Goal: Task Accomplishment & Management: Use online tool/utility

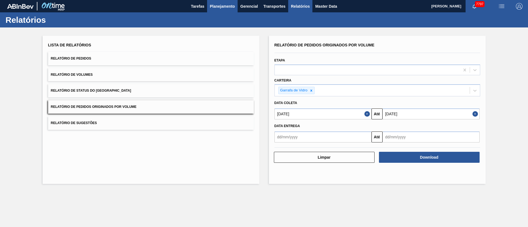
click at [226, 5] on span "Planejamento" at bounding box center [222, 6] width 25 height 7
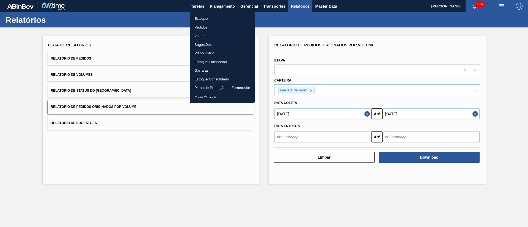
click at [203, 25] on li "Pedidos" at bounding box center [222, 27] width 65 height 9
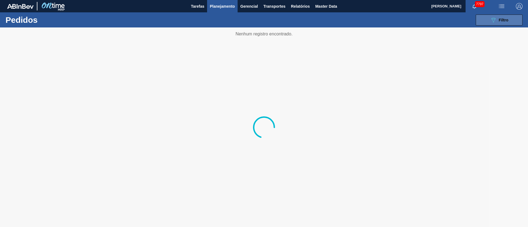
click at [503, 22] on div "089F7B8B-B2A5-4AFE-B5C0-19BA573D28AC Filtro" at bounding box center [499, 20] width 18 height 7
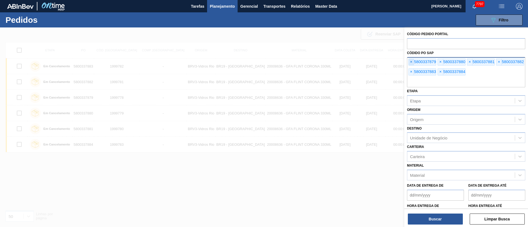
click at [411, 60] on span "×" at bounding box center [410, 62] width 5 height 7
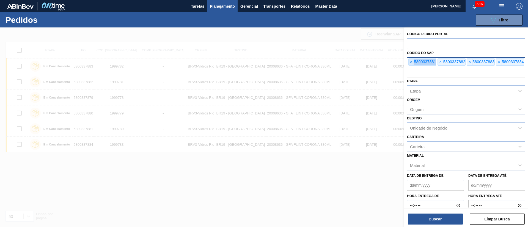
click at [411, 60] on span "×" at bounding box center [410, 62] width 5 height 7
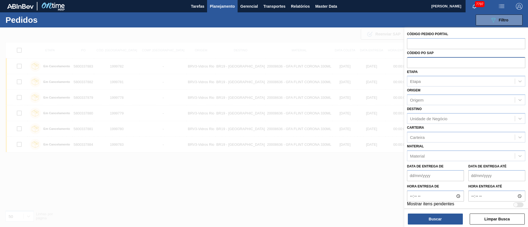
click at [411, 60] on input "text" at bounding box center [466, 62] width 118 height 10
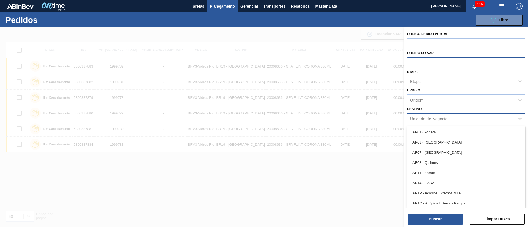
click at [425, 120] on div "Unidade de Negócio" at bounding box center [428, 118] width 37 height 5
type input "13"
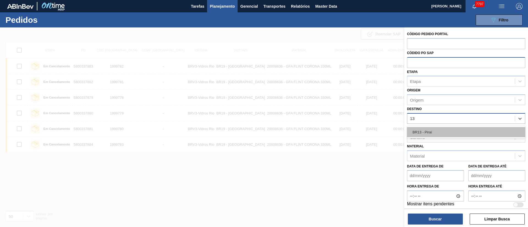
click at [428, 135] on div "BR13 - Piraí" at bounding box center [466, 132] width 118 height 10
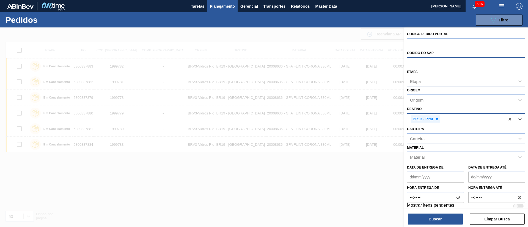
click at [426, 81] on div "Etapa" at bounding box center [460, 81] width 107 height 8
type input "fat"
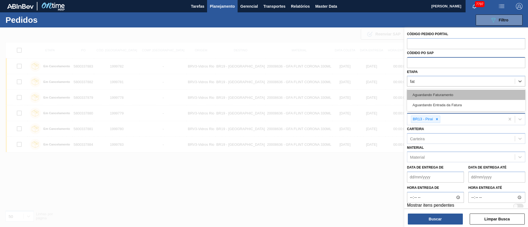
click at [428, 92] on div "Aguardando Faturamento" at bounding box center [466, 95] width 118 height 10
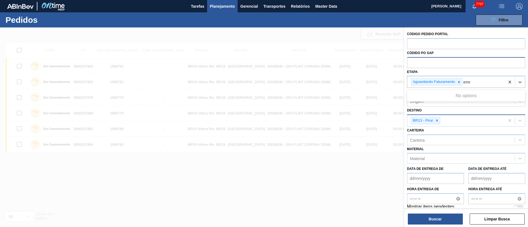
type input "em"
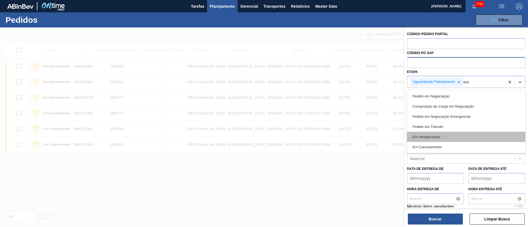
click at [436, 140] on div "Em renegociação" at bounding box center [466, 137] width 118 height 10
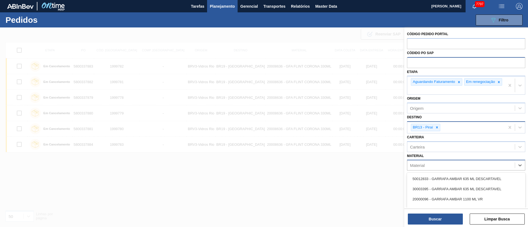
click at [426, 168] on div "Material" at bounding box center [460, 166] width 107 height 8
paste input "30030858"
type input "30030858"
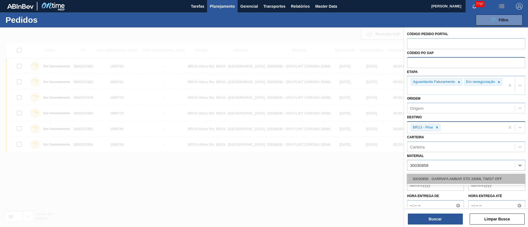
click at [440, 183] on div "30030858 - GARRAFA AMBAR STD 330ML TWIST OFF" at bounding box center [466, 179] width 118 height 10
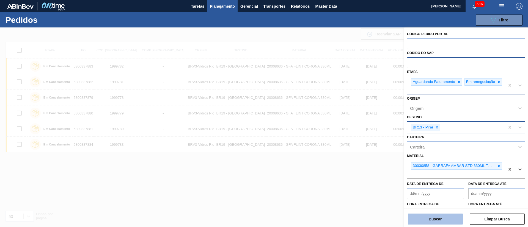
click at [432, 217] on button "Buscar" at bounding box center [435, 219] width 55 height 11
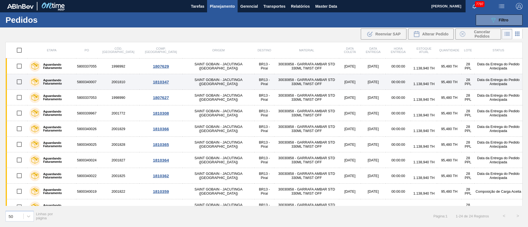
click at [21, 79] on input "checkbox" at bounding box center [19, 82] width 12 height 12
checkbox input "true"
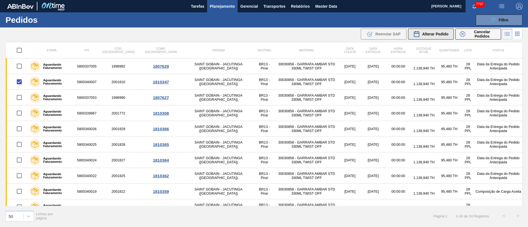
click at [436, 32] on span "Alterar Pedido" at bounding box center [435, 34] width 26 height 4
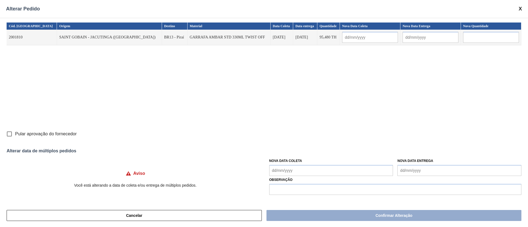
click at [317, 166] on Coleta "Nova Data Coleta" at bounding box center [331, 170] width 124 height 11
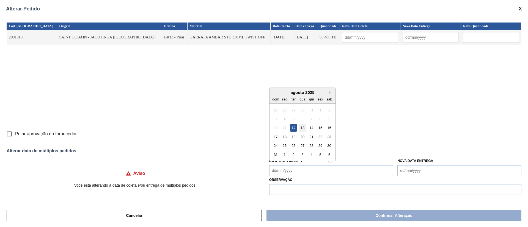
click at [302, 127] on div "13" at bounding box center [301, 127] width 7 height 7
type Coleta "[DATE]"
type input "[DATE]"
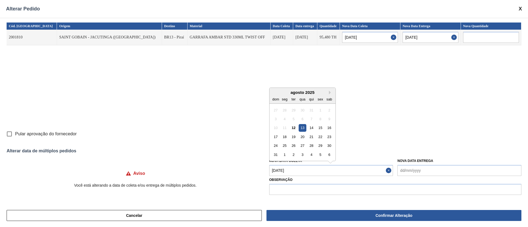
click at [298, 171] on Coleta "[DATE]" at bounding box center [331, 170] width 124 height 11
click at [314, 128] on div "14" at bounding box center [310, 127] width 7 height 7
type Coleta "[DATE]"
type input "[DATE]"
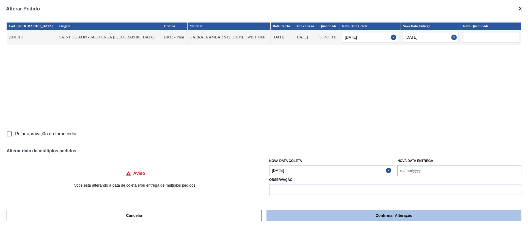
click at [318, 213] on button "Confirmar Alteração" at bounding box center [393, 215] width 255 height 11
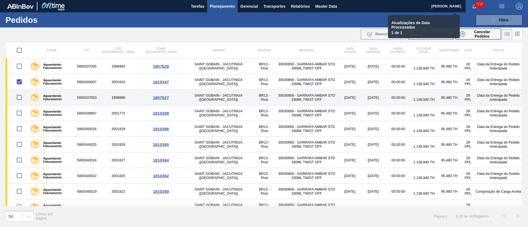
checkbox input "false"
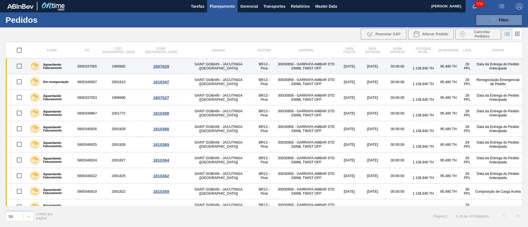
click at [17, 66] on input "checkbox" at bounding box center [19, 66] width 12 height 12
checkbox input "true"
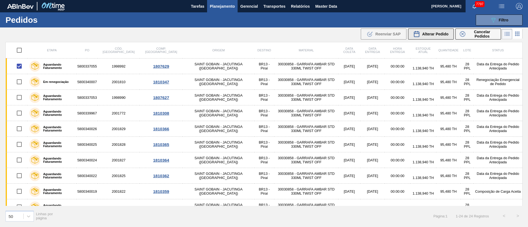
click at [448, 32] on button "Alterar Pedido" at bounding box center [431, 34] width 46 height 11
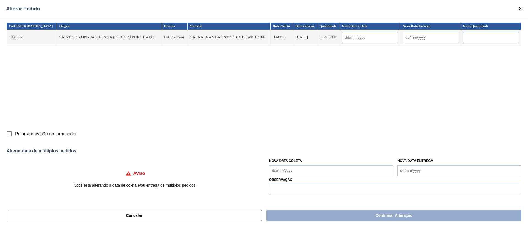
click at [9, 134] on input "Pular aprovação do fornecedor" at bounding box center [10, 134] width 12 height 12
checkbox input "true"
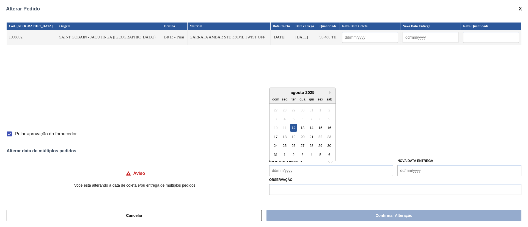
click at [285, 170] on Coleta "Nova Data Coleta" at bounding box center [331, 170] width 124 height 11
click at [301, 131] on div "13" at bounding box center [301, 127] width 7 height 7
type Coleta "[DATE]"
type input "[DATE]"
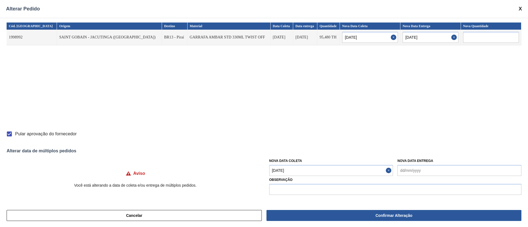
click at [307, 170] on Coleta "[DATE]" at bounding box center [331, 170] width 124 height 11
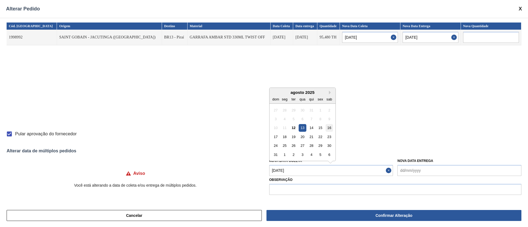
click at [329, 129] on div "16" at bounding box center [328, 127] width 7 height 7
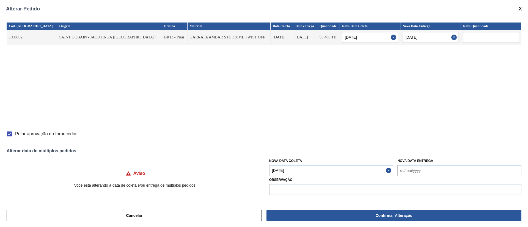
type Coleta "[DATE]"
type input "[DATE]"
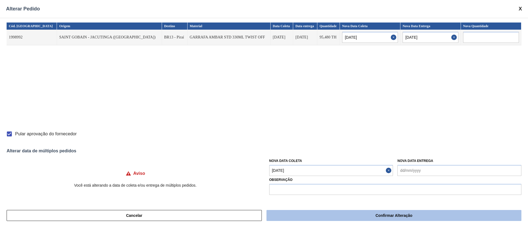
click at [327, 212] on button "Confirmar Alteração" at bounding box center [393, 215] width 255 height 11
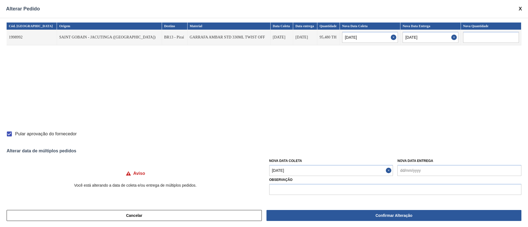
checkbox input "false"
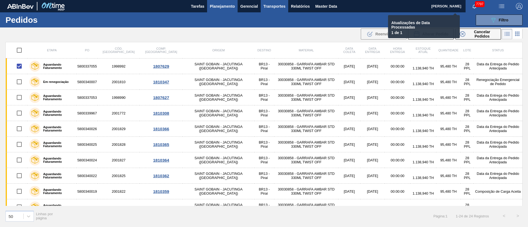
checkbox input "false"
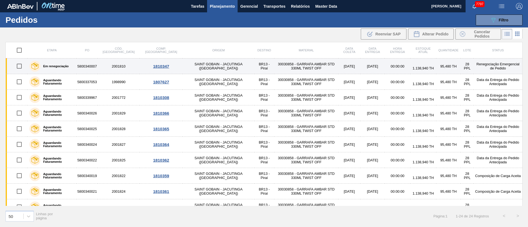
click at [19, 67] on input "checkbox" at bounding box center [19, 66] width 12 height 12
click at [19, 68] on input "checkbox" at bounding box center [19, 66] width 12 height 12
checkbox input "false"
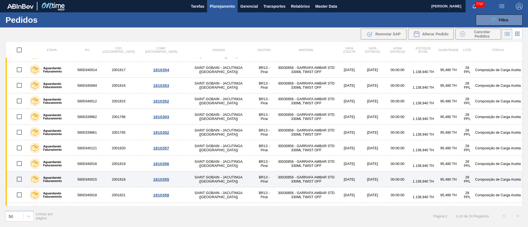
scroll to position [165, 0]
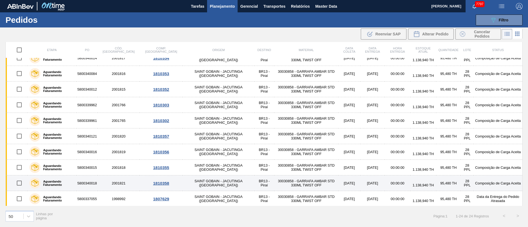
click at [20, 185] on input "checkbox" at bounding box center [19, 184] width 12 height 12
checkbox input "true"
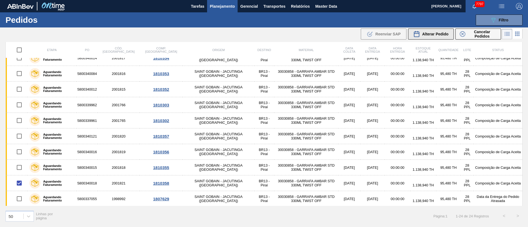
click at [436, 32] on span "Alterar Pedido" at bounding box center [435, 34] width 26 height 4
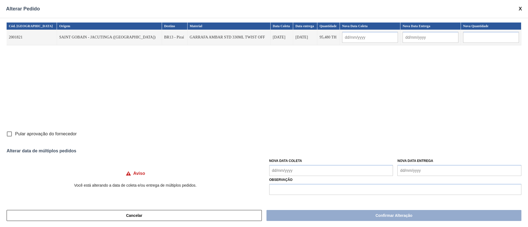
click at [9, 135] on input "Pular aprovação do fornecedor" at bounding box center [10, 134] width 12 height 12
checkbox input "true"
click at [296, 168] on Coleta "Nova Data Coleta" at bounding box center [331, 170] width 124 height 11
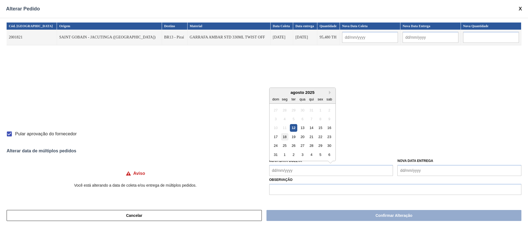
click at [285, 139] on div "18" at bounding box center [284, 136] width 7 height 7
type input "[DATE]"
type Coleta "[DATE]"
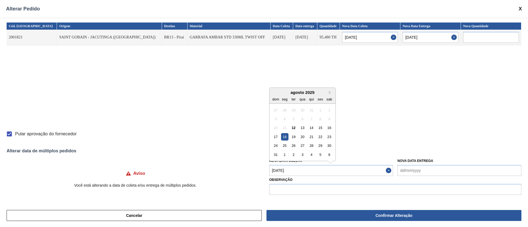
click at [291, 172] on Coleta "[DATE]" at bounding box center [331, 170] width 124 height 11
click at [321, 129] on div "15" at bounding box center [319, 127] width 7 height 7
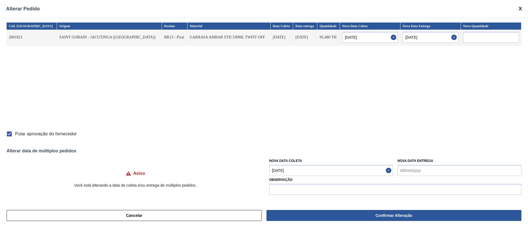
type input "[DATE]"
type Coleta "[DATE]"
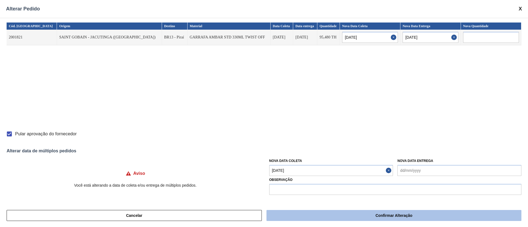
click at [326, 219] on button "Confirmar Alteração" at bounding box center [393, 215] width 255 height 11
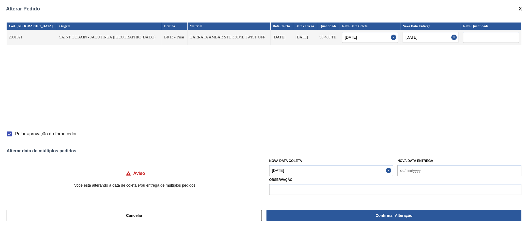
checkbox input "false"
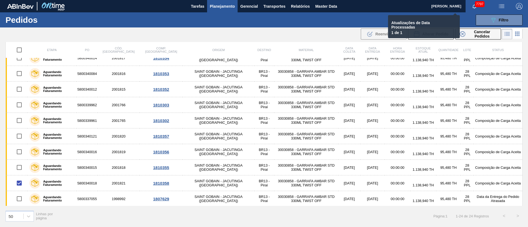
checkbox input "false"
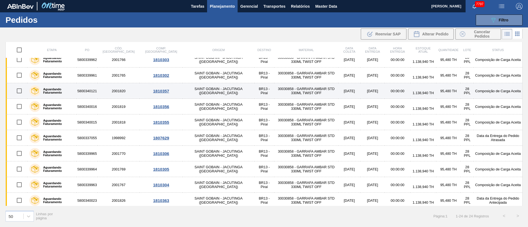
scroll to position [228, 0]
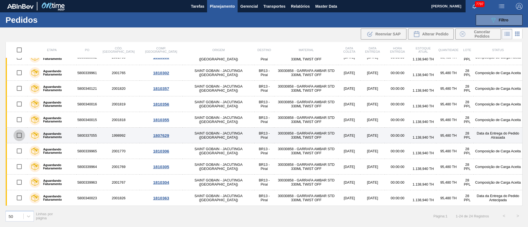
click at [20, 136] on input "checkbox" at bounding box center [19, 136] width 12 height 12
checkbox input "true"
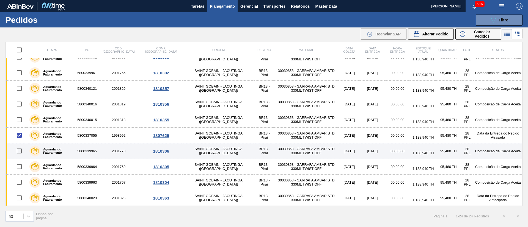
click at [19, 153] on input "checkbox" at bounding box center [19, 151] width 12 height 12
checkbox input "true"
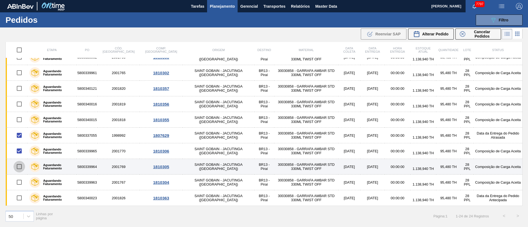
click at [21, 166] on input "checkbox" at bounding box center [19, 167] width 12 height 12
checkbox input "true"
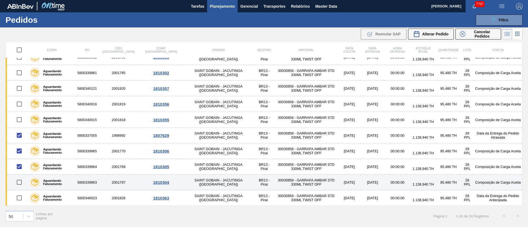
click at [22, 182] on input "checkbox" at bounding box center [19, 183] width 12 height 12
checkbox input "true"
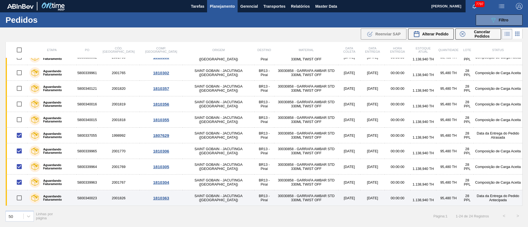
click at [19, 200] on input "checkbox" at bounding box center [19, 198] width 12 height 12
checkbox input "true"
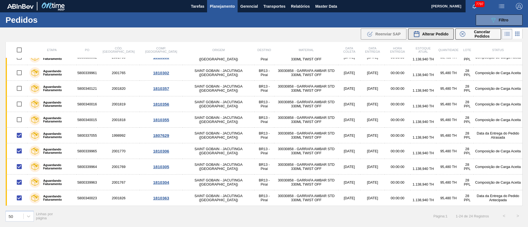
click at [443, 32] on span "Alterar Pedido" at bounding box center [435, 34] width 26 height 4
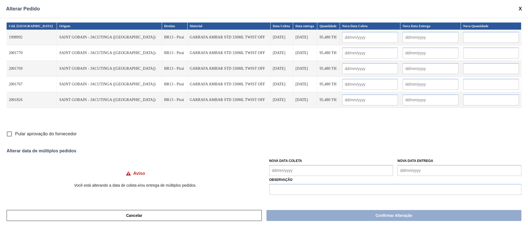
click at [290, 174] on Coleta "Nova Data Coleta" at bounding box center [331, 170] width 124 height 11
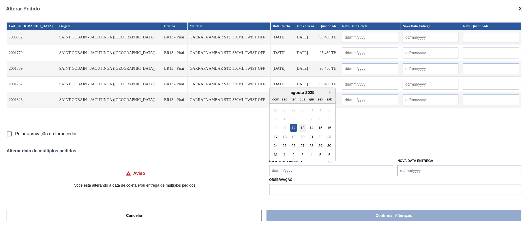
click at [300, 129] on div "13" at bounding box center [301, 127] width 7 height 7
type Coleta "[DATE]"
type input "[DATE]"
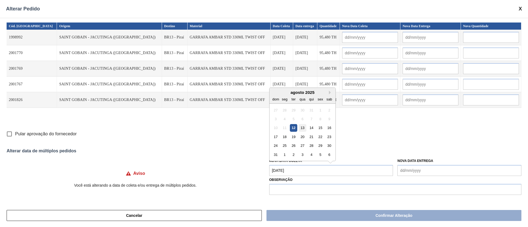
type input "[DATE]"
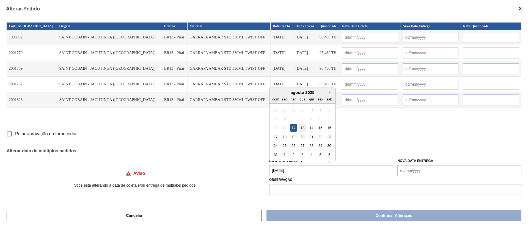
type input "[DATE]"
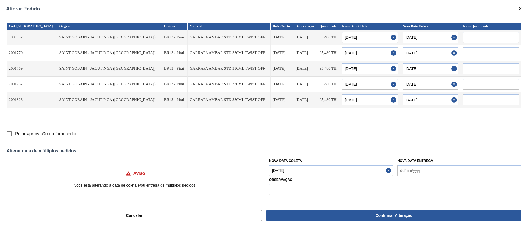
click at [309, 172] on Coleta "[DATE]" at bounding box center [331, 170] width 124 height 11
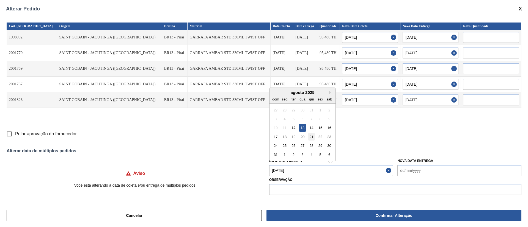
click at [312, 137] on div "21" at bounding box center [310, 136] width 7 height 7
type Coleta "[DATE]"
type input "[DATE]"
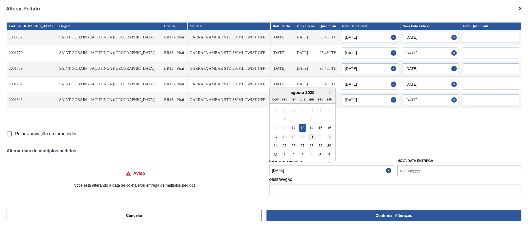
type input "[DATE]"
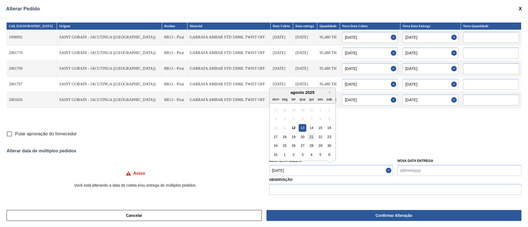
type input "[DATE]"
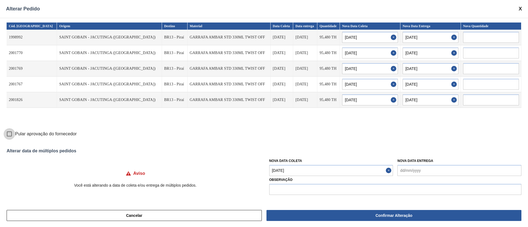
click at [9, 133] on input "Pular aprovação do fornecedor" at bounding box center [10, 134] width 12 height 12
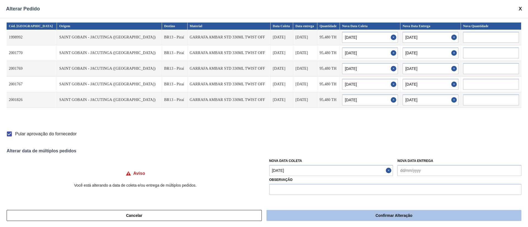
click at [290, 214] on button "Confirmar Alteração" at bounding box center [393, 215] width 255 height 11
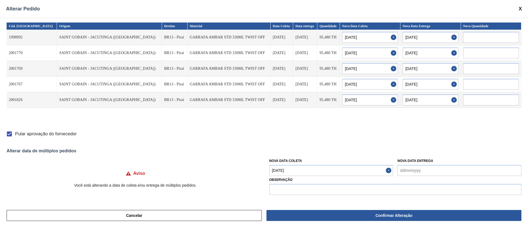
checkbox input "false"
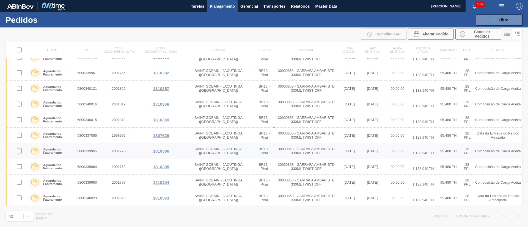
checkbox input "false"
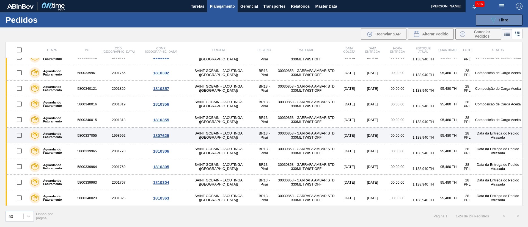
click at [288, 138] on td "30030858 - GARRAFA AMBAR STD 330ML TWIST OFF" at bounding box center [306, 136] width 64 height 16
click at [288, 138] on main "Tarefas Planejamento Gerencial Transportes Relatórios Master Data [PERSON_NAME]…" at bounding box center [264, 113] width 528 height 227
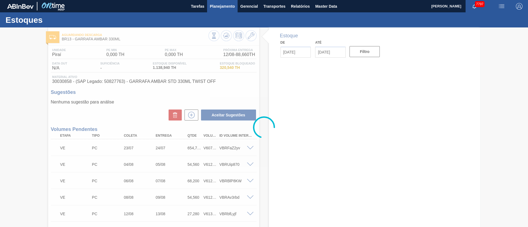
type input "[DATE]"
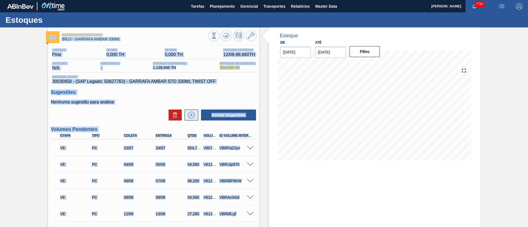
click at [190, 113] on icon at bounding box center [191, 115] width 9 height 7
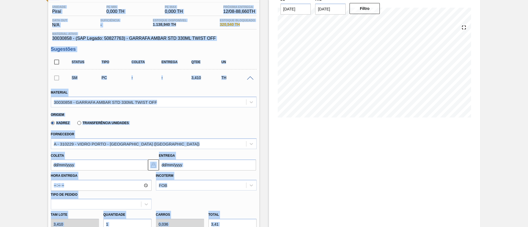
scroll to position [82, 0]
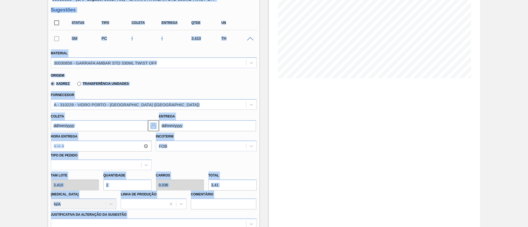
click at [99, 122] on input "Coleta" at bounding box center [99, 125] width 97 height 11
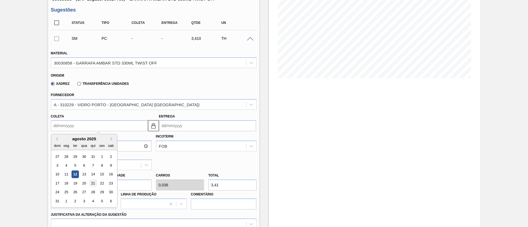
click at [90, 183] on div "21" at bounding box center [92, 183] width 7 height 7
type input "[DATE]"
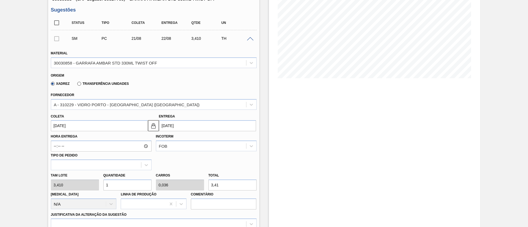
drag, startPoint x: 119, startPoint y: 185, endPoint x: 72, endPoint y: 176, distance: 48.0
click at [72, 176] on div "Tam lote 3,410 Quantidade 1 Carros 0,036 Total 3,41 [MEDICAL_DATA] N/A Linha de…" at bounding box center [154, 189] width 210 height 39
type input "19"
type input "0,679"
type input "64,79"
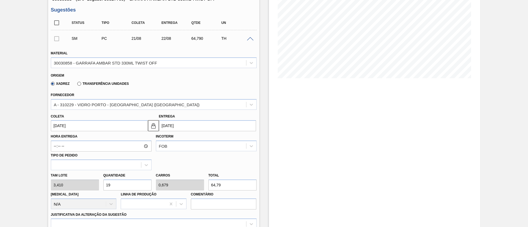
type input "192"
type input "6,857"
type input "654,72"
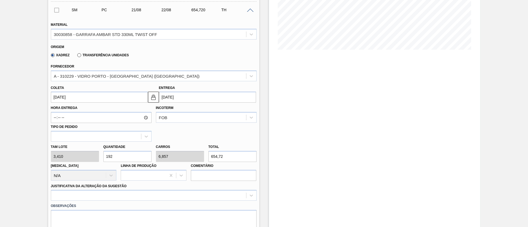
scroll to position [124, 0]
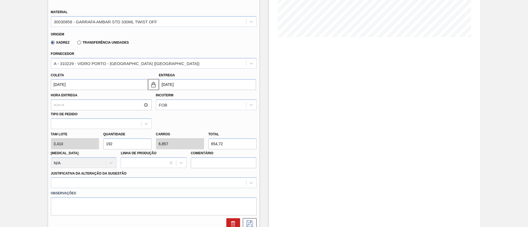
type input "19"
type input "0,679"
type input "64,79"
type input "196"
type input "7"
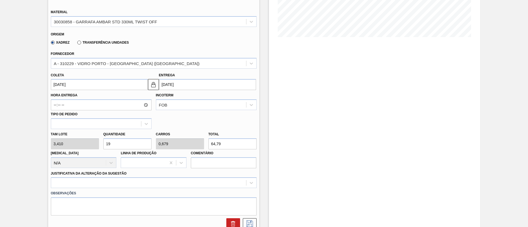
type input "668,36"
type input "19"
type input "0,679"
type input "64,79"
type input "1"
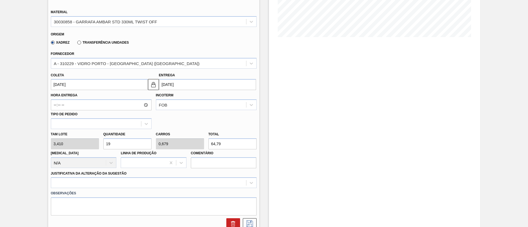
type input "0,036"
type input "3,41"
type input "0"
type input "8"
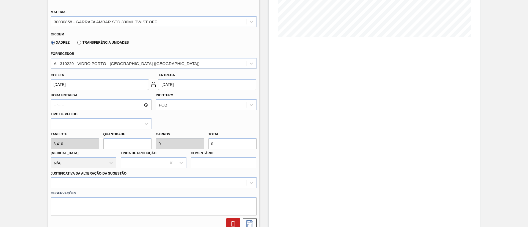
type input "0,286"
type input "27,28"
type input "84"
type input "3"
type input "286,44"
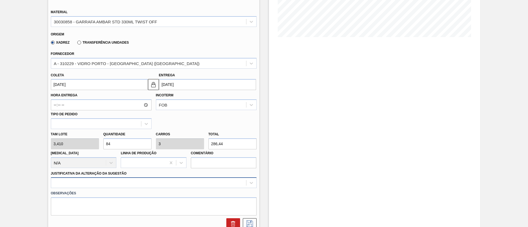
type input "84"
click at [106, 181] on div "option Logística ABI (Problemas de descarga etc.) focused, 4 of 18. 18 results …" at bounding box center [154, 183] width 206 height 11
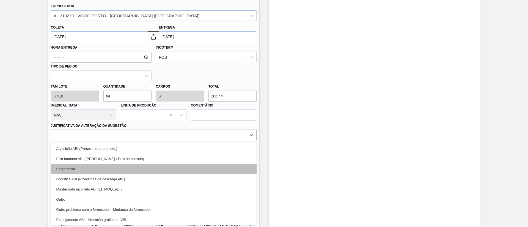
click at [92, 167] on div "Força maior" at bounding box center [154, 169] width 206 height 10
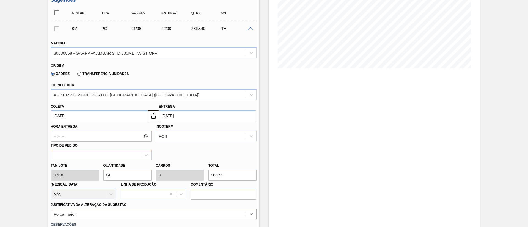
scroll to position [89, 0]
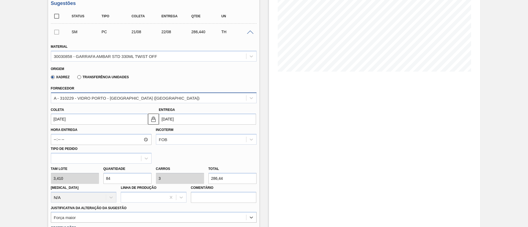
click at [115, 98] on div "A - 310229 - VIDRO PORTO - [GEOGRAPHIC_DATA] ([GEOGRAPHIC_DATA])" at bounding box center [127, 98] width 146 height 5
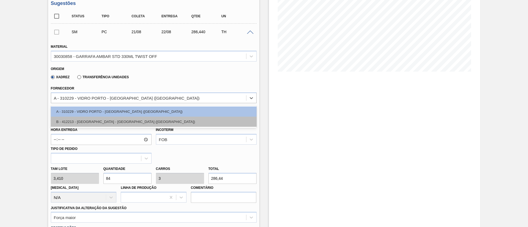
click at [100, 123] on div "B - 412213 - [GEOGRAPHIC_DATA] - [GEOGRAPHIC_DATA] ([GEOGRAPHIC_DATA])" at bounding box center [154, 122] width 206 height 10
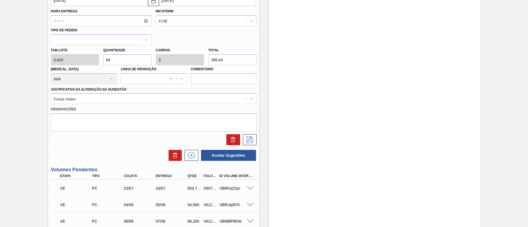
scroll to position [213, 0]
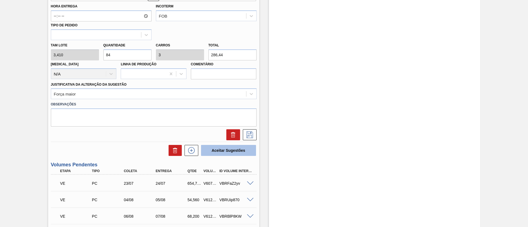
click at [230, 153] on button "Aceitar Sugestões" at bounding box center [228, 150] width 55 height 11
click at [222, 154] on button "Aceitar Sugestões" at bounding box center [228, 150] width 55 height 11
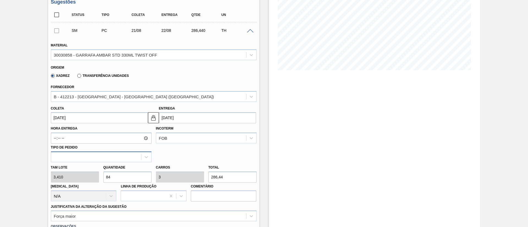
scroll to position [89, 0]
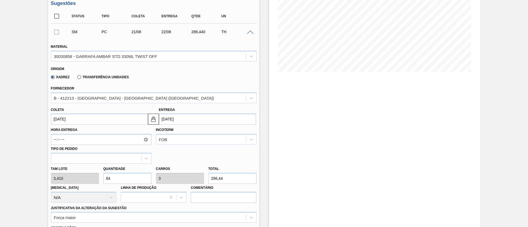
click at [56, 34] on div at bounding box center [57, 31] width 12 height 11
click at [56, 32] on div at bounding box center [57, 31] width 12 height 11
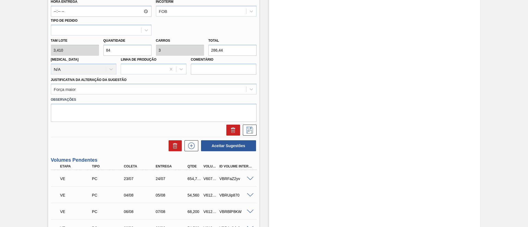
scroll to position [254, 0]
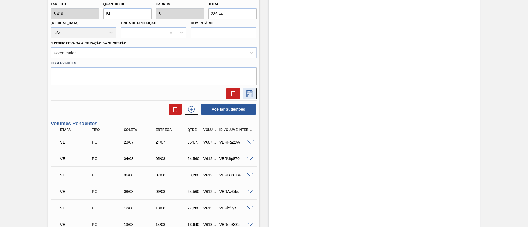
click at [250, 94] on icon at bounding box center [249, 93] width 9 height 7
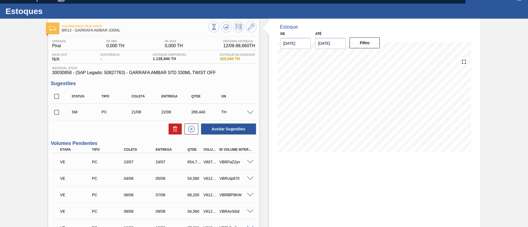
scroll to position [7, 0]
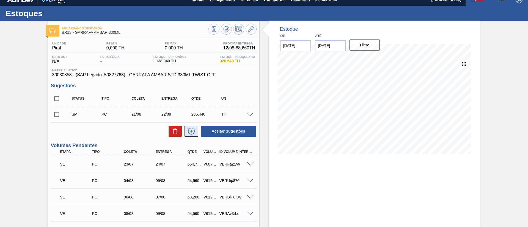
click at [190, 131] on icon at bounding box center [191, 131] width 9 height 7
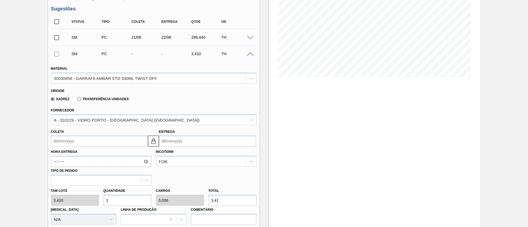
scroll to position [89, 0]
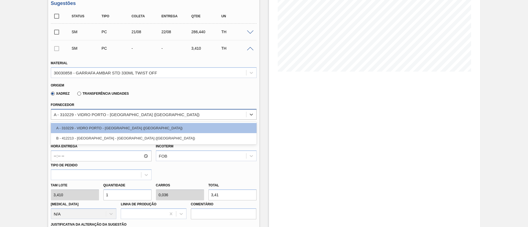
click at [81, 113] on div "A - 310229 - VIDRO PORTO - [GEOGRAPHIC_DATA] ([GEOGRAPHIC_DATA])" at bounding box center [127, 114] width 146 height 5
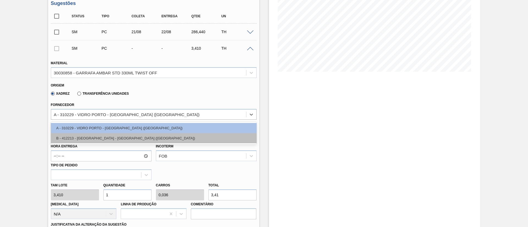
click at [92, 137] on div "B - 412213 - [GEOGRAPHIC_DATA] - [GEOGRAPHIC_DATA] ([GEOGRAPHIC_DATA])" at bounding box center [154, 138] width 206 height 10
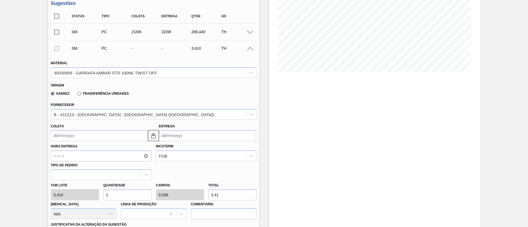
click at [70, 196] on div "Tam lote 3,410 Quantidade 1 Carros 0,036 Total 3,41 [MEDICAL_DATA] N/A Linha de…" at bounding box center [154, 199] width 210 height 39
type input "0"
type input "1"
type input "0,036"
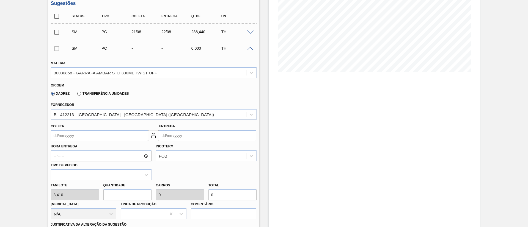
type input "3,41"
type input "19"
type input "0,679"
type input "64,79"
type input "1"
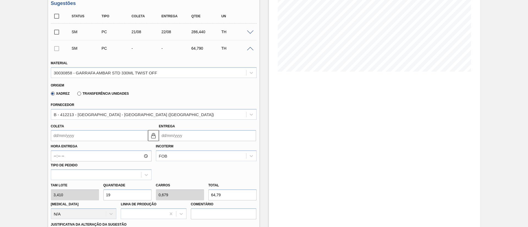
type input "0,036"
type input "3,41"
type input "19"
type input "0,679"
type input "64,79"
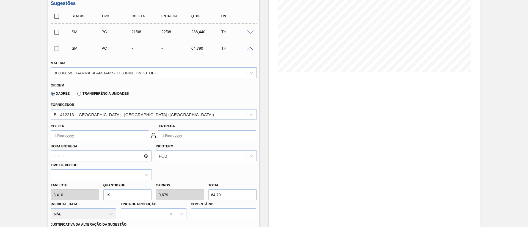
type input "192"
type input "6,857"
type input "654,72"
type input "19"
type input "0,679"
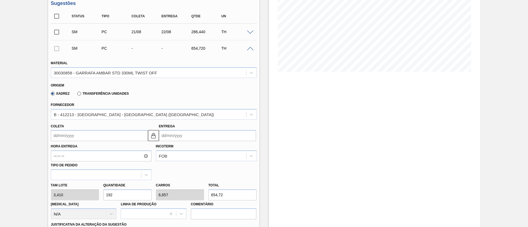
type input "64,79"
type input "196"
type input "7"
type input "668,36"
type input "196"
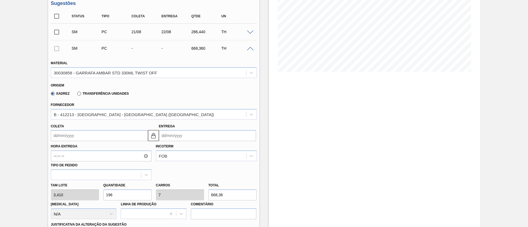
click at [79, 137] on input "Coleta" at bounding box center [99, 135] width 97 height 11
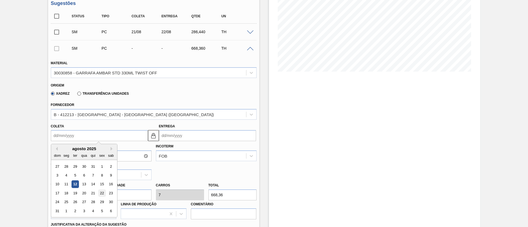
click at [103, 193] on div "22" at bounding box center [101, 193] width 7 height 7
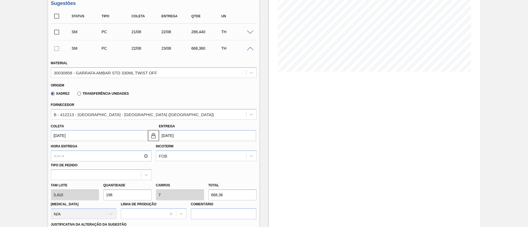
type input "[DATE]"
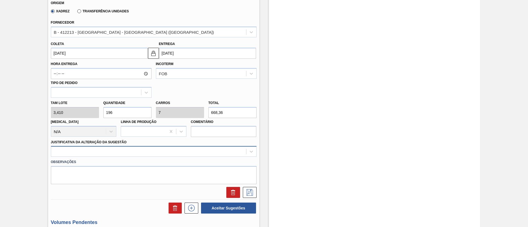
scroll to position [188, 0]
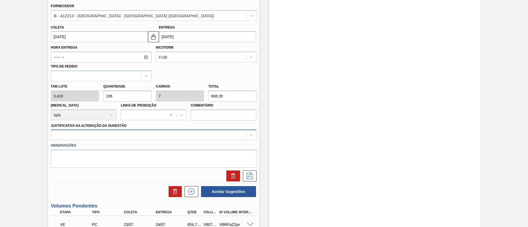
click at [101, 140] on div at bounding box center [154, 135] width 206 height 11
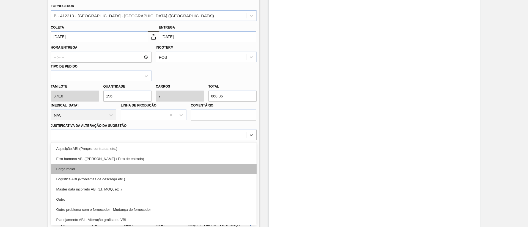
click at [74, 171] on div "Força maior" at bounding box center [154, 169] width 206 height 10
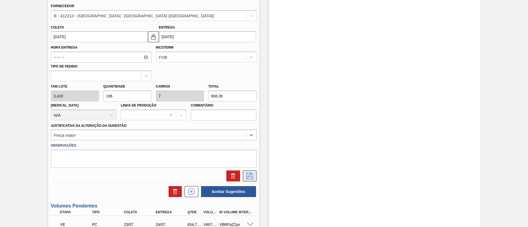
click at [251, 177] on icon at bounding box center [249, 176] width 9 height 7
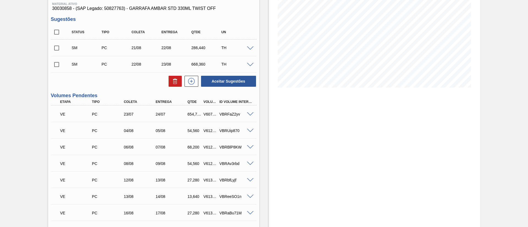
scroll to position [64, 0]
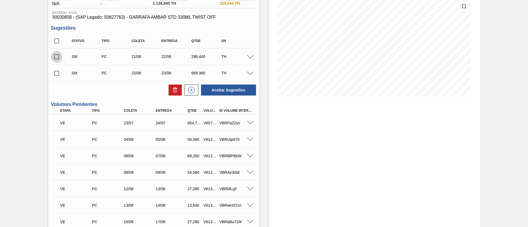
click at [60, 57] on input "checkbox" at bounding box center [57, 57] width 12 height 12
checkbox input "true"
click at [55, 73] on input "checkbox" at bounding box center [57, 74] width 12 height 12
checkbox input "true"
click at [231, 90] on button "Aceitar Sugestões" at bounding box center [228, 90] width 55 height 11
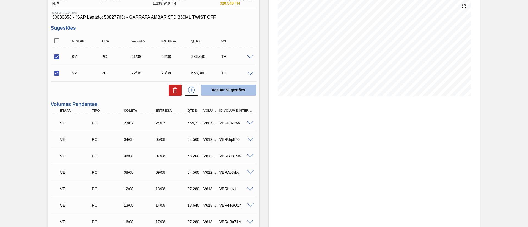
checkbox input "false"
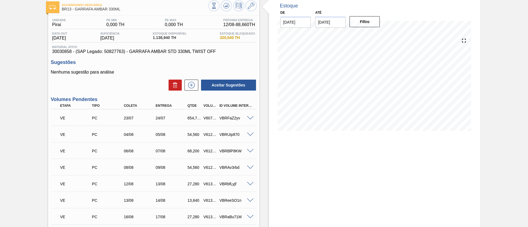
scroll to position [0, 0]
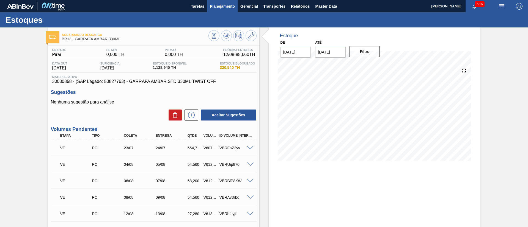
click at [223, 7] on span "Planejamento" at bounding box center [222, 6] width 25 height 7
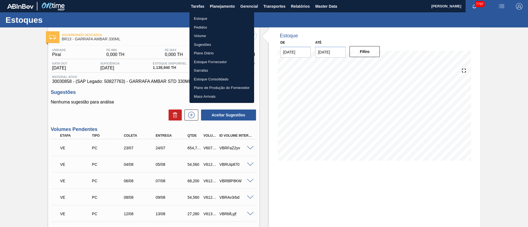
click at [193, 28] on li "Pedidos" at bounding box center [221, 27] width 65 height 9
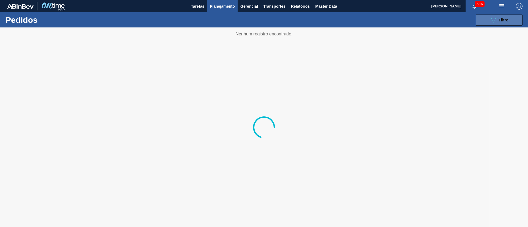
click at [495, 19] on icon at bounding box center [493, 20] width 4 height 5
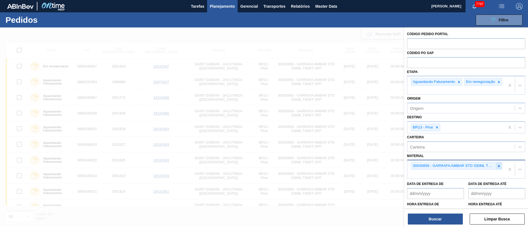
click at [497, 168] on icon at bounding box center [499, 166] width 4 height 4
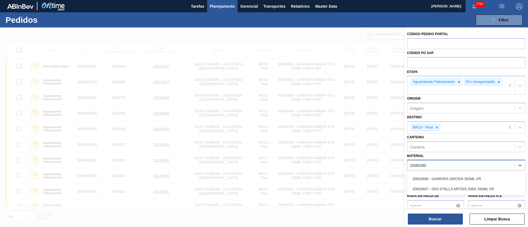
type input "20002807"
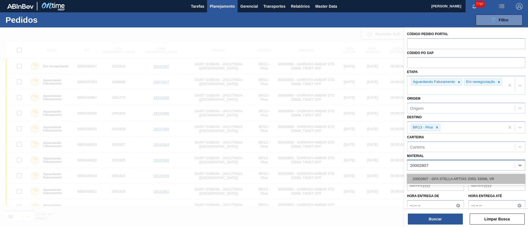
click at [482, 179] on div "20002807 - GFA STELLA ARTOIS 205G 330ML VR" at bounding box center [466, 179] width 118 height 10
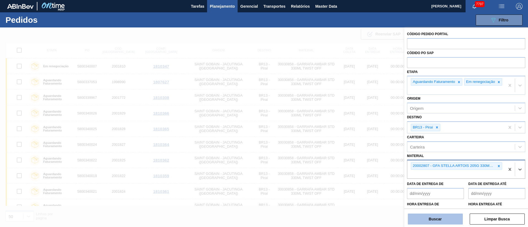
click at [437, 220] on button "Buscar" at bounding box center [435, 219] width 55 height 11
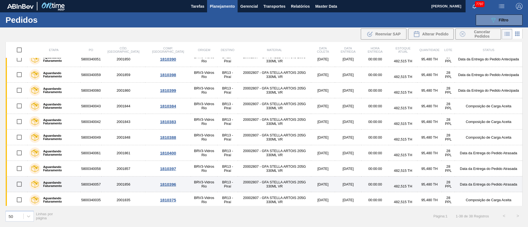
scroll to position [82, 0]
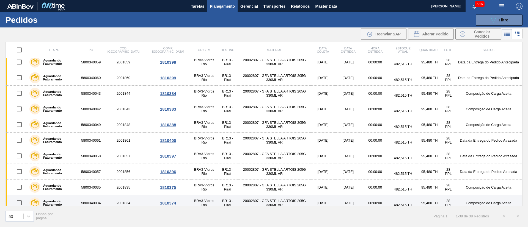
click at [20, 201] on input "checkbox" at bounding box center [19, 203] width 12 height 12
checkbox input "true"
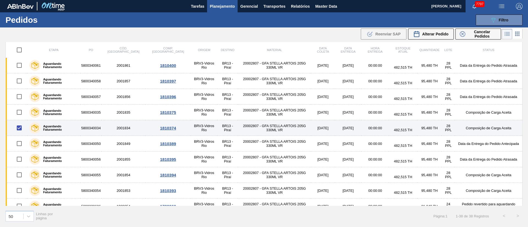
scroll to position [165, 0]
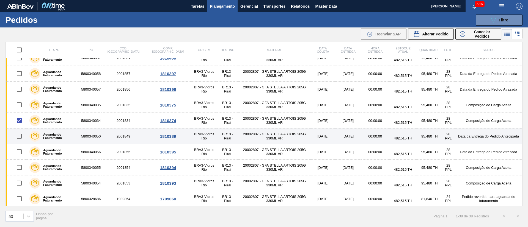
click at [19, 138] on input "checkbox" at bounding box center [19, 137] width 12 height 12
checkbox input "true"
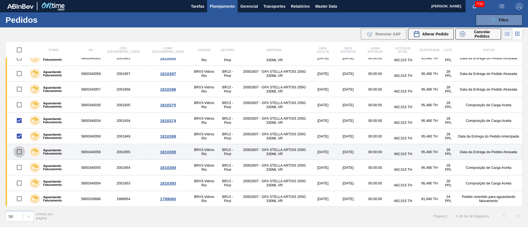
click at [17, 153] on input "checkbox" at bounding box center [19, 152] width 12 height 12
checkbox input "true"
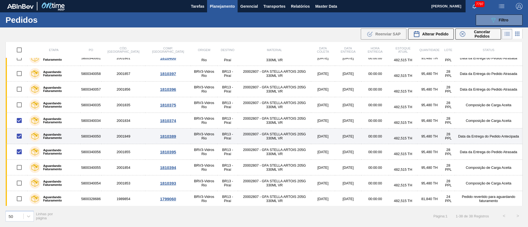
scroll to position [206, 0]
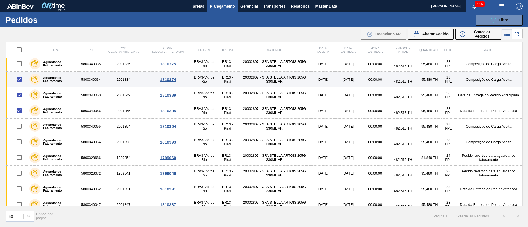
click at [20, 81] on input "checkbox" at bounding box center [19, 80] width 12 height 12
checkbox input "false"
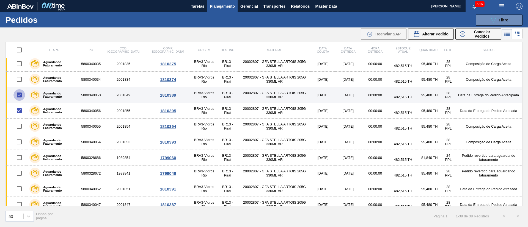
click at [18, 93] on input "checkbox" at bounding box center [19, 95] width 12 height 12
checkbox input "false"
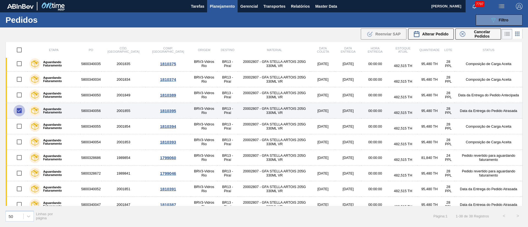
click at [19, 112] on input "checkbox" at bounding box center [19, 111] width 12 height 12
checkbox input "false"
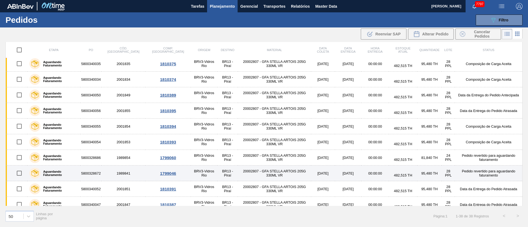
click at [20, 175] on input "checkbox" at bounding box center [19, 174] width 12 height 12
checkbox input "true"
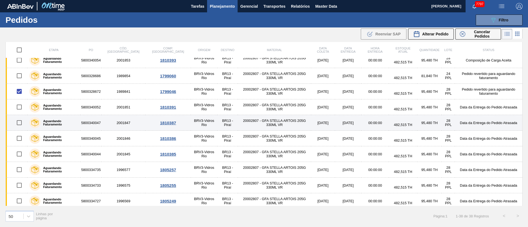
scroll to position [289, 0]
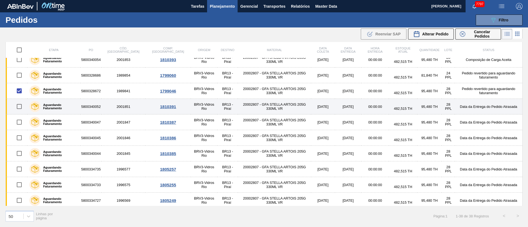
click at [22, 107] on input "checkbox" at bounding box center [19, 107] width 12 height 12
checkbox input "true"
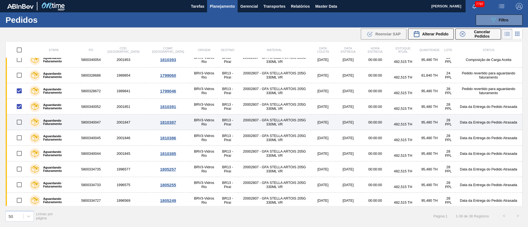
click at [21, 124] on input "checkbox" at bounding box center [19, 123] width 12 height 12
checkbox input "true"
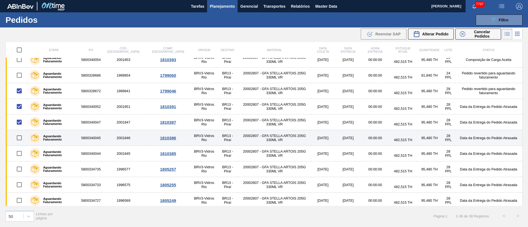
click at [19, 139] on input "checkbox" at bounding box center [19, 138] width 12 height 12
checkbox input "true"
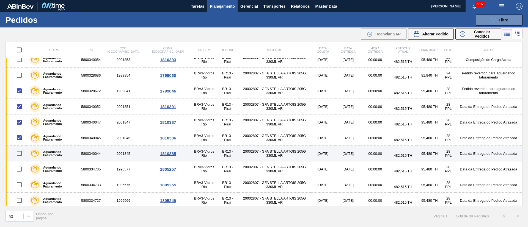
click at [21, 153] on input "checkbox" at bounding box center [19, 154] width 12 height 12
checkbox input "true"
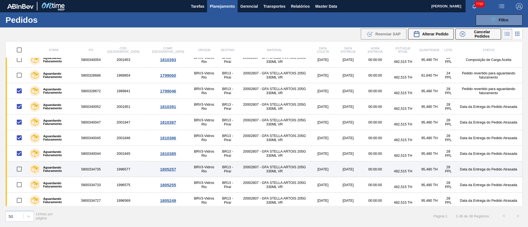
click at [20, 168] on input "checkbox" at bounding box center [19, 169] width 12 height 12
checkbox input "true"
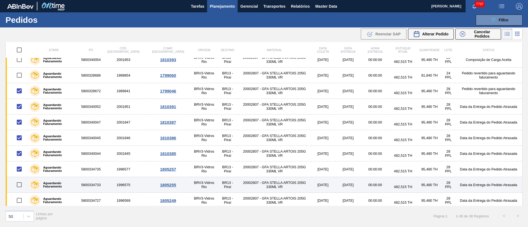
click at [22, 183] on input "checkbox" at bounding box center [19, 185] width 12 height 12
checkbox input "true"
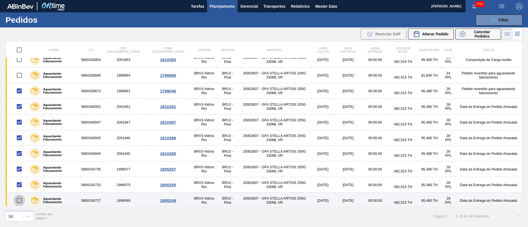
click at [19, 201] on input "checkbox" at bounding box center [19, 201] width 12 height 12
checkbox input "true"
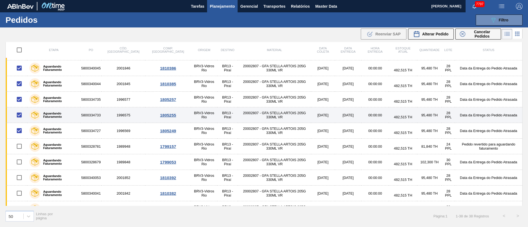
scroll to position [371, 0]
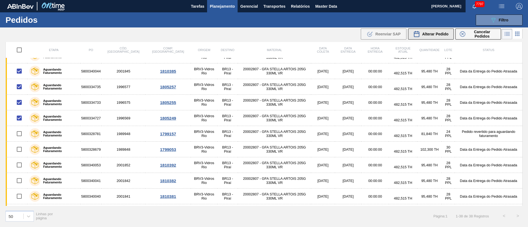
click at [435, 34] on span "Alterar Pedido" at bounding box center [435, 34] width 26 height 4
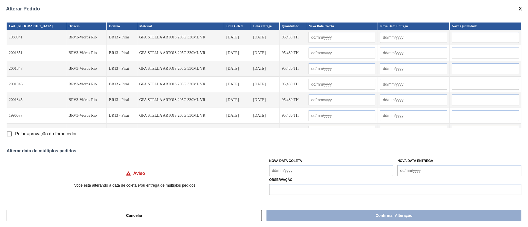
click at [295, 170] on Coleta "Nova Data Coleta" at bounding box center [331, 170] width 124 height 11
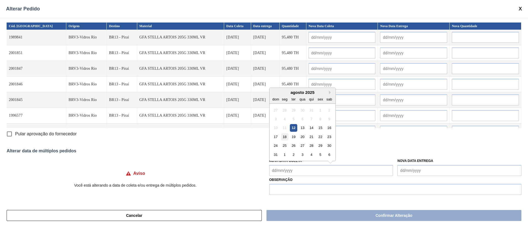
click at [283, 136] on div "18" at bounding box center [284, 136] width 7 height 7
type Coleta "[DATE]"
type input "[DATE]"
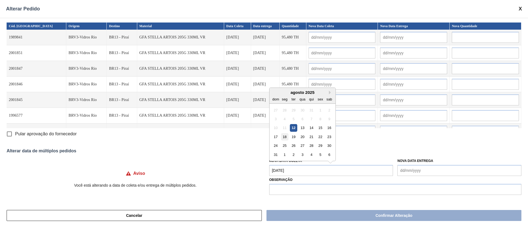
type input "[DATE]"
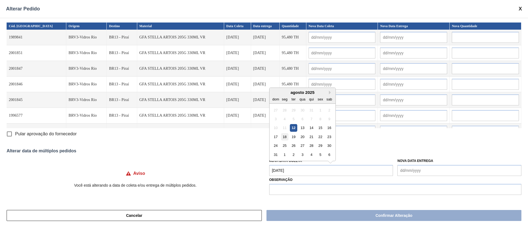
type input "[DATE]"
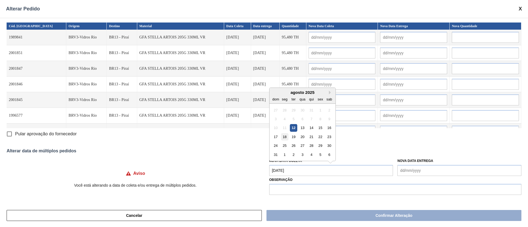
type input "[DATE]"
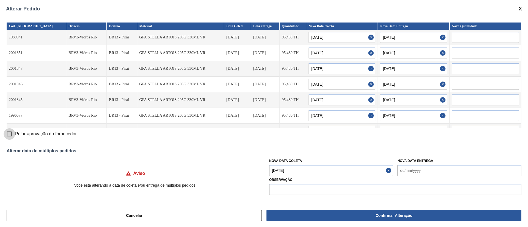
click at [9, 134] on input "Pular aprovação do fornecedor" at bounding box center [10, 134] width 12 height 12
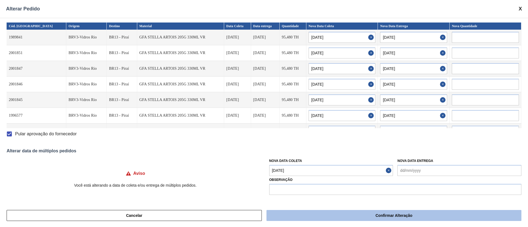
click at [345, 216] on button "Confirmar Alteração" at bounding box center [393, 215] width 255 height 11
checkbox input "false"
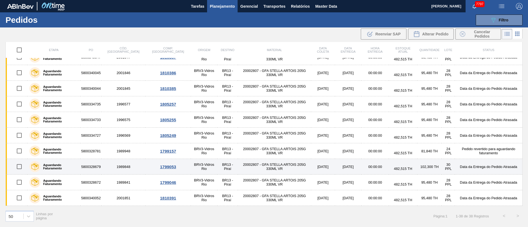
scroll to position [340, 0]
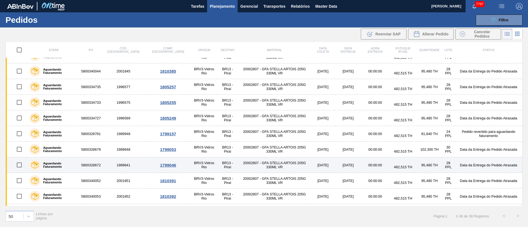
click at [18, 166] on input "checkbox" at bounding box center [19, 165] width 12 height 12
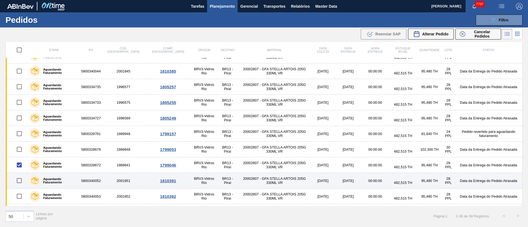
click at [17, 184] on input "checkbox" at bounding box center [19, 181] width 12 height 12
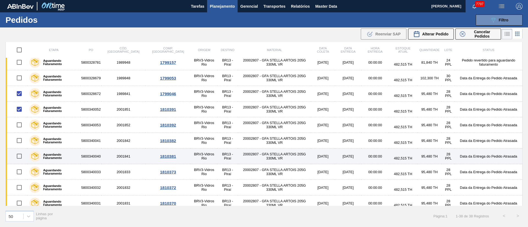
scroll to position [422, 0]
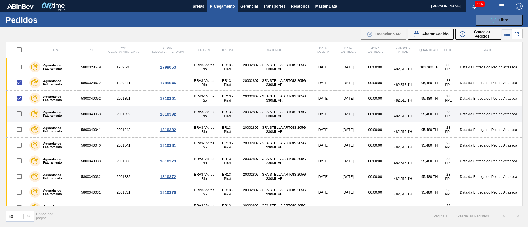
click at [20, 114] on input "checkbox" at bounding box center [19, 114] width 12 height 12
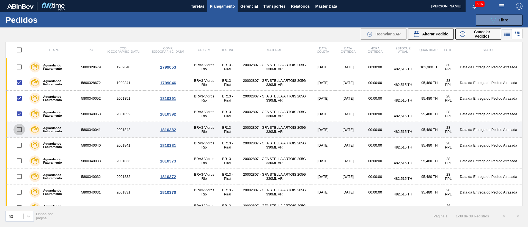
click at [20, 130] on input "checkbox" at bounding box center [19, 130] width 12 height 12
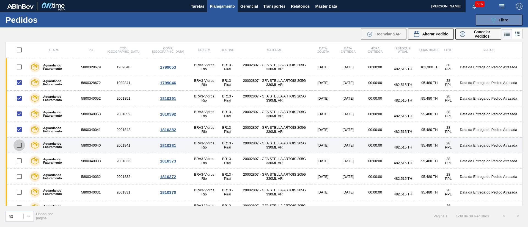
click at [20, 143] on input "checkbox" at bounding box center [19, 146] width 12 height 12
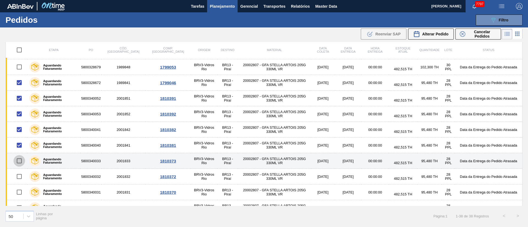
click at [19, 160] on input "checkbox" at bounding box center [19, 161] width 12 height 12
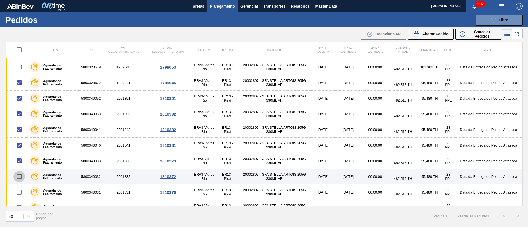
click at [22, 180] on input "checkbox" at bounding box center [19, 177] width 12 height 12
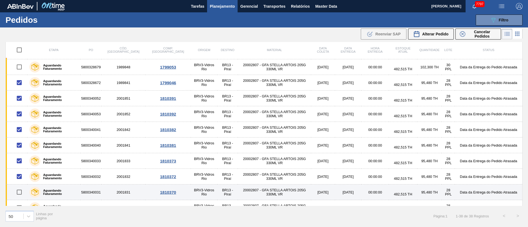
click at [21, 192] on input "checkbox" at bounding box center [19, 193] width 12 height 12
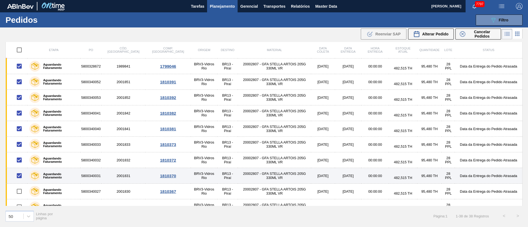
scroll to position [448, 0]
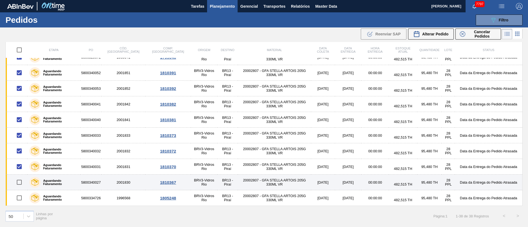
click at [20, 180] on input "checkbox" at bounding box center [19, 183] width 12 height 12
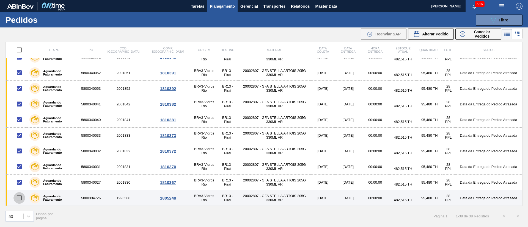
click at [21, 197] on input "checkbox" at bounding box center [19, 198] width 12 height 12
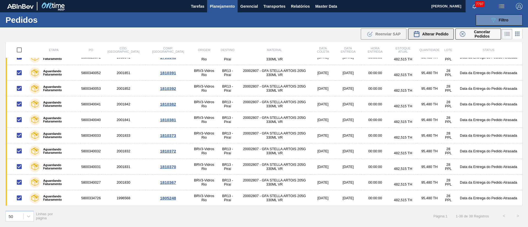
click at [431, 35] on span "Alterar Pedido" at bounding box center [435, 34] width 26 height 4
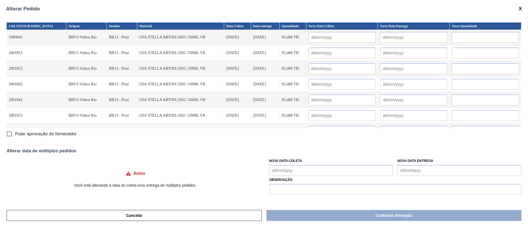
click at [8, 135] on input "Pular aprovação do fornecedor" at bounding box center [10, 134] width 12 height 12
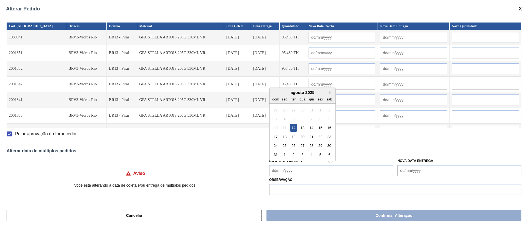
click at [286, 169] on Coleta "Nova Data Coleta" at bounding box center [331, 170] width 124 height 11
drag, startPoint x: 302, startPoint y: 136, endPoint x: 301, endPoint y: 142, distance: 5.6
click at [302, 136] on div "20" at bounding box center [301, 136] width 7 height 7
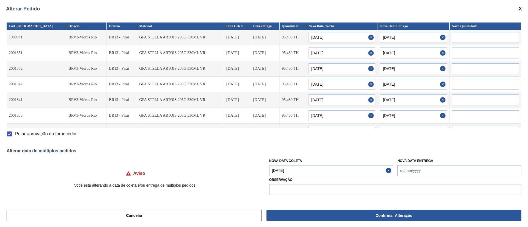
click at [300, 168] on Coleta "[DATE]" at bounding box center [331, 170] width 124 height 11
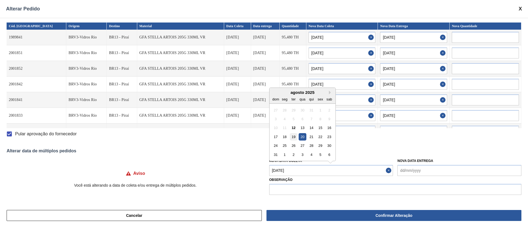
click at [294, 139] on div "19" at bounding box center [293, 136] width 7 height 7
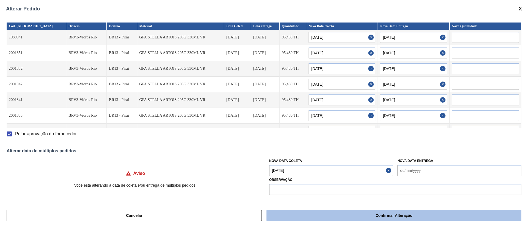
click at [368, 215] on button "Confirmar Alteração" at bounding box center [393, 215] width 255 height 11
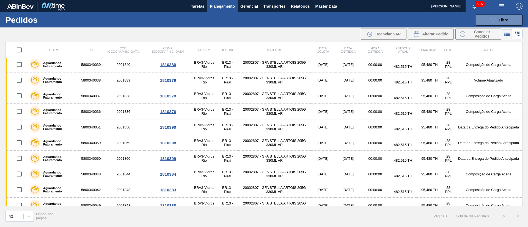
scroll to position [0, 0]
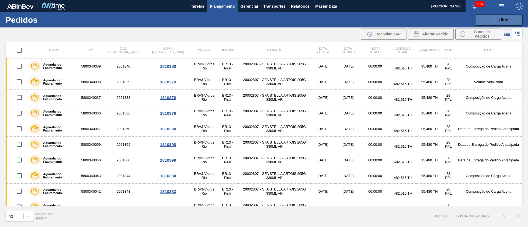
click at [501, 21] on span "Filtro" at bounding box center [503, 20] width 10 height 4
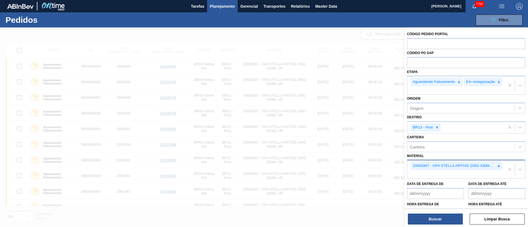
click at [498, 168] on icon at bounding box center [499, 166] width 4 height 4
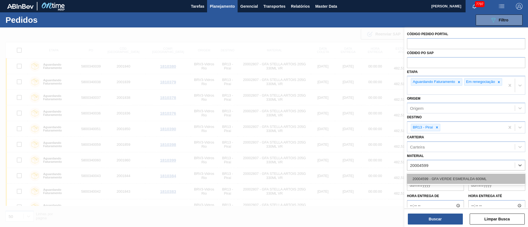
click at [467, 183] on div "20004599 - GFA VERDE ESMERALDA 600ML" at bounding box center [466, 179] width 118 height 10
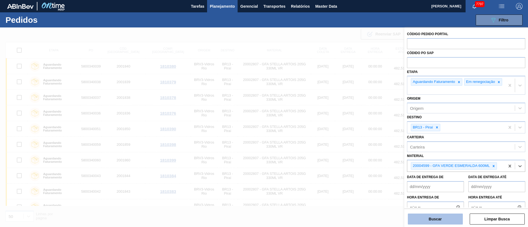
click at [419, 220] on button "Buscar" at bounding box center [435, 219] width 55 height 11
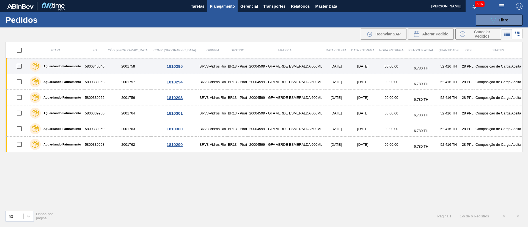
click at [22, 66] on input "checkbox" at bounding box center [19, 66] width 12 height 12
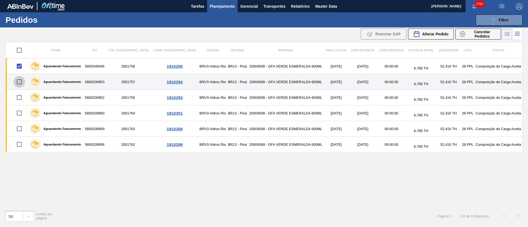
click at [21, 83] on input "checkbox" at bounding box center [19, 82] width 12 height 12
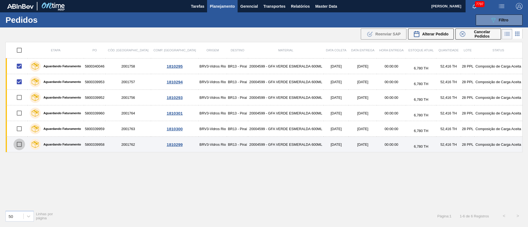
click at [22, 145] on input "checkbox" at bounding box center [19, 145] width 12 height 12
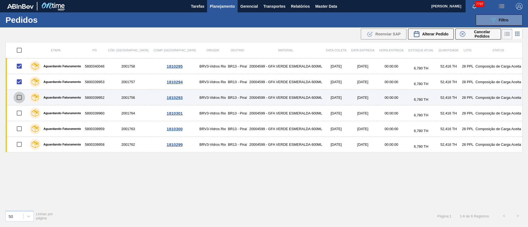
click at [19, 97] on input "checkbox" at bounding box center [19, 98] width 12 height 12
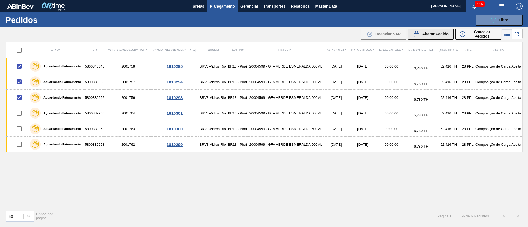
click at [440, 35] on span "Alterar Pedido" at bounding box center [435, 34] width 26 height 4
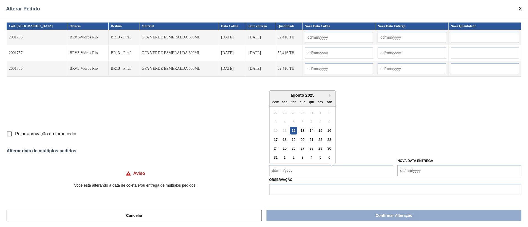
click at [281, 166] on Coleta "Nova Data Coleta" at bounding box center [331, 170] width 124 height 11
click at [301, 139] on div "20" at bounding box center [301, 136] width 7 height 7
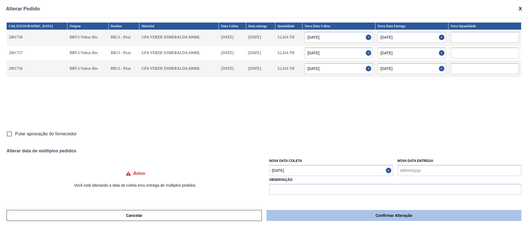
click at [329, 217] on button "Confirmar Alteração" at bounding box center [393, 215] width 255 height 11
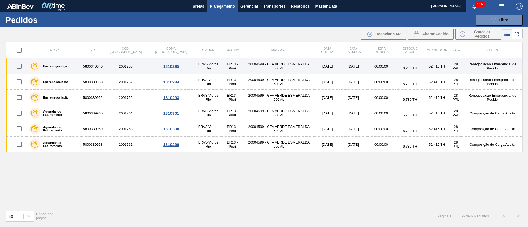
click at [21, 66] on input "checkbox" at bounding box center [19, 66] width 12 height 12
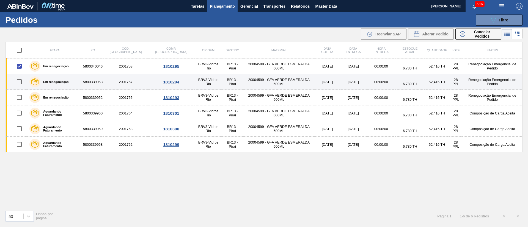
click at [22, 81] on input "checkbox" at bounding box center [19, 82] width 12 height 12
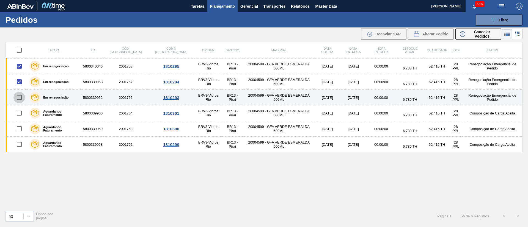
click at [21, 92] on input "checkbox" at bounding box center [19, 98] width 12 height 12
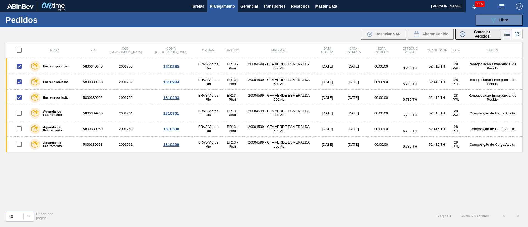
click at [488, 36] on span "Cancelar Pedidos" at bounding box center [481, 34] width 29 height 9
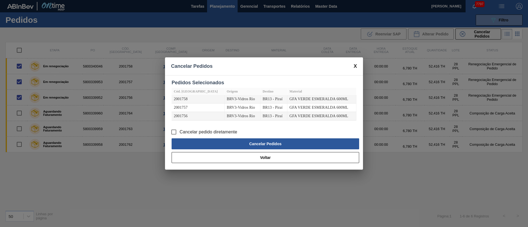
click at [174, 130] on input "Cancelar pedido diretamente" at bounding box center [174, 132] width 12 height 12
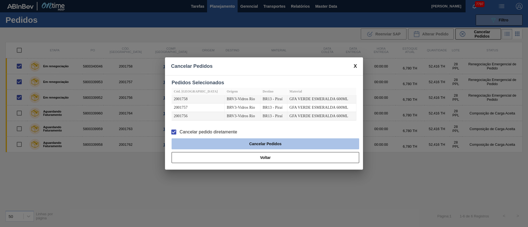
click at [219, 143] on button "Cancelar Pedidos" at bounding box center [264, 143] width 187 height 11
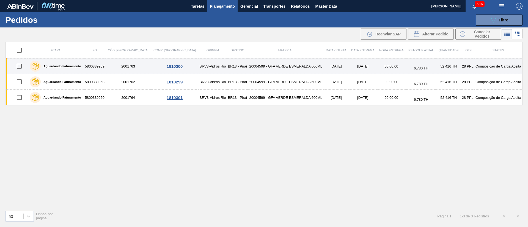
click at [139, 65] on td "2001763" at bounding box center [128, 67] width 46 height 16
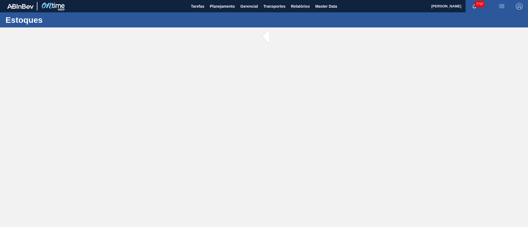
click at [139, 65] on main "Tarefas Planejamento Gerencial Transportes Relatórios Master Data [PERSON_NAME]…" at bounding box center [264, 113] width 528 height 227
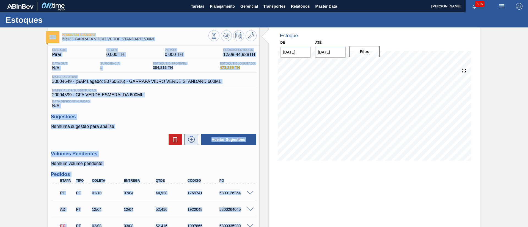
click at [195, 140] on icon at bounding box center [191, 139] width 9 height 7
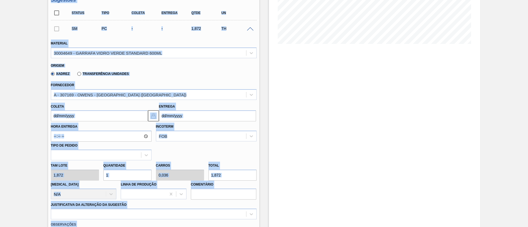
scroll to position [124, 0]
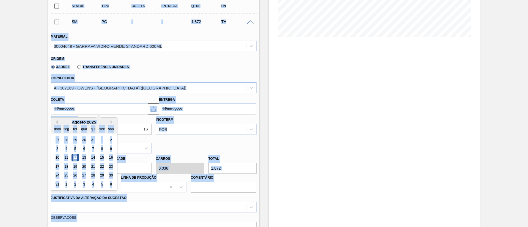
click at [90, 110] on input "Coleta" at bounding box center [99, 109] width 97 height 11
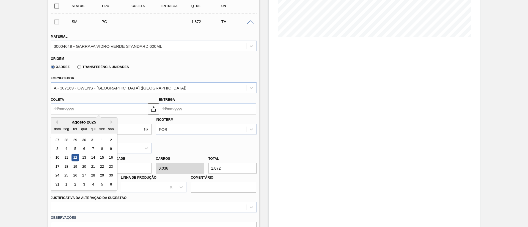
click at [89, 46] on div "30004649 - GARRAFA VIDRO VERDE STANDARD 600ML" at bounding box center [108, 46] width 108 height 5
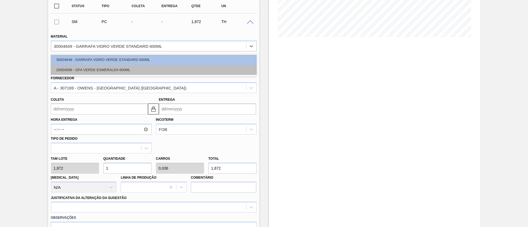
click at [80, 70] on div "20004599 - GFA VERDE ESMERALDA 600ML" at bounding box center [154, 70] width 206 height 10
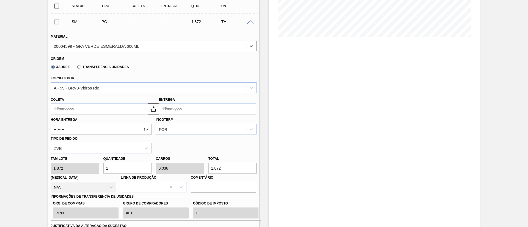
click at [77, 108] on input "Coleta" at bounding box center [99, 109] width 97 height 11
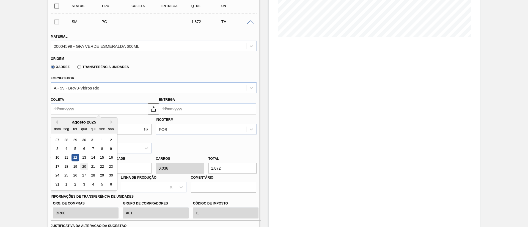
click at [84, 164] on div "20" at bounding box center [83, 166] width 7 height 7
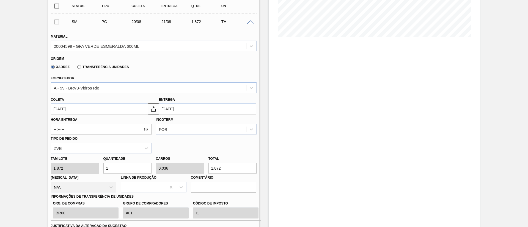
click at [55, 163] on div "Tam lote 1,872 Quantidade 1 Carros 0,036 Total 1,872 [MEDICAL_DATA] N/A Linha d…" at bounding box center [154, 173] width 210 height 39
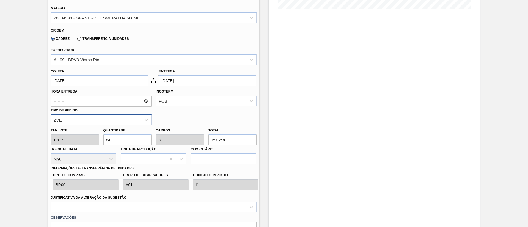
scroll to position [165, 0]
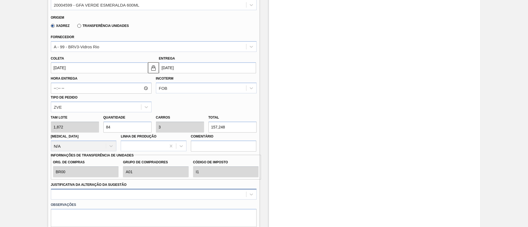
click at [96, 195] on div at bounding box center [154, 194] width 206 height 11
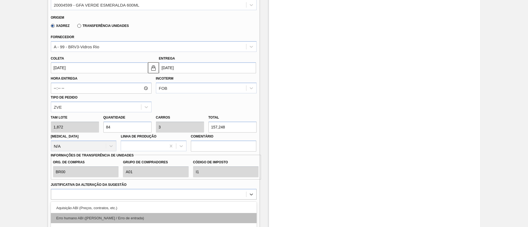
scroll to position [224, 0]
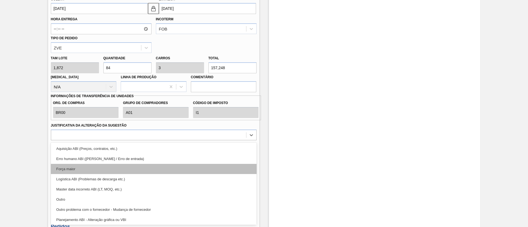
click at [80, 168] on div "Força maior" at bounding box center [154, 169] width 206 height 10
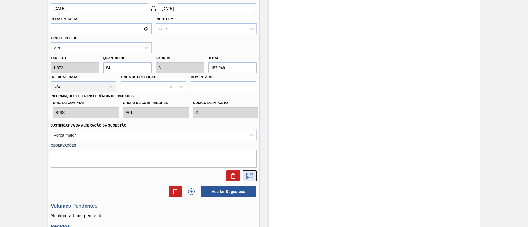
click at [247, 179] on button at bounding box center [250, 176] width 14 height 11
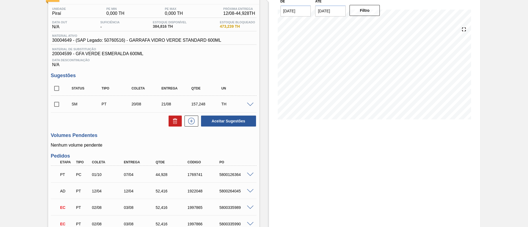
scroll to position [33, 0]
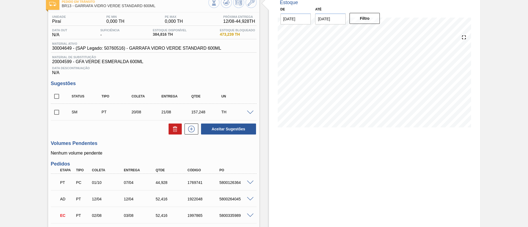
click at [53, 113] on input "checkbox" at bounding box center [57, 113] width 12 height 12
click at [230, 128] on button "Aceitar Sugestões" at bounding box center [228, 129] width 55 height 11
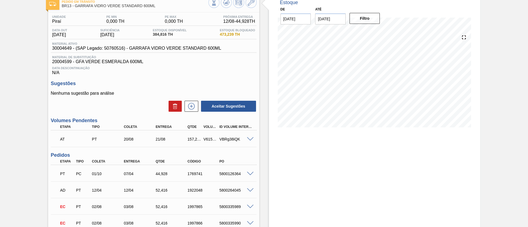
scroll to position [0, 0]
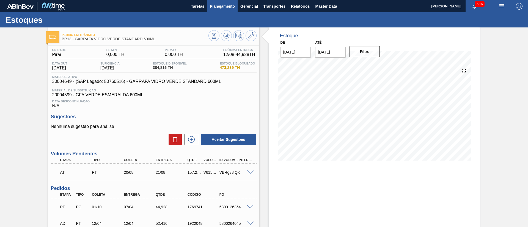
click at [220, 5] on span "Planejamento" at bounding box center [222, 6] width 25 height 7
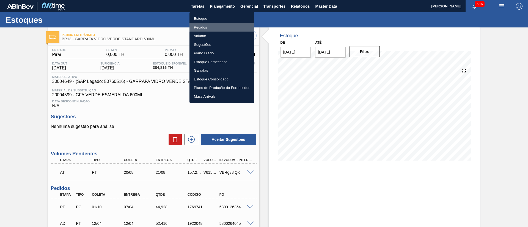
click at [201, 27] on li "Pedidos" at bounding box center [221, 27] width 65 height 9
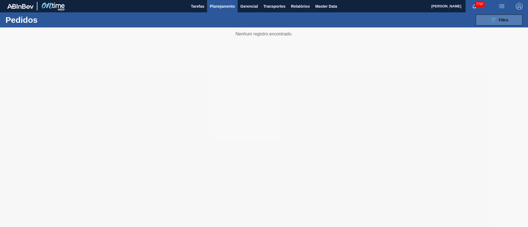
click at [502, 21] on span "Filtro" at bounding box center [503, 20] width 10 height 4
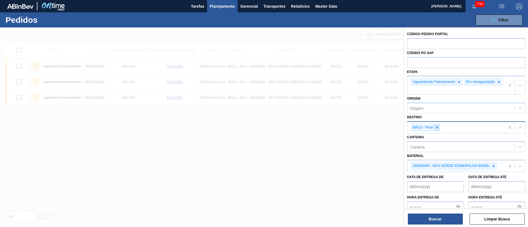
click at [437, 129] on icon at bounding box center [437, 128] width 4 height 4
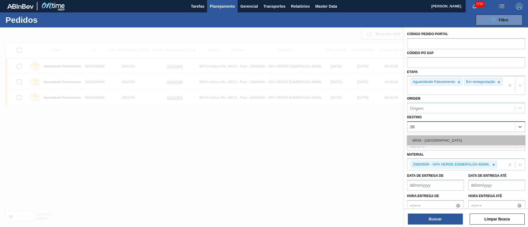
click at [430, 140] on div "BR26 - [GEOGRAPHIC_DATA]" at bounding box center [466, 140] width 118 height 10
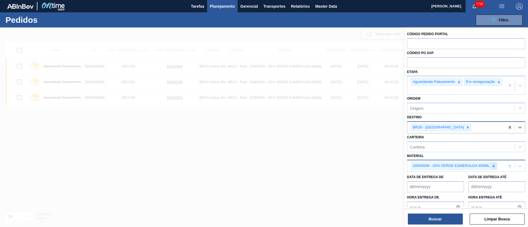
click at [492, 167] on icon at bounding box center [493, 166] width 2 height 2
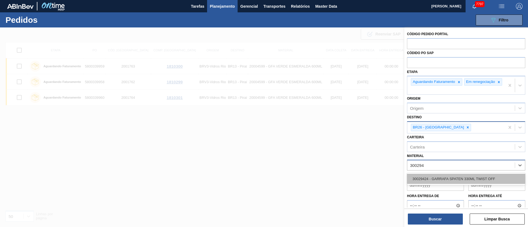
click at [473, 181] on div "30029424 - GARRAFA SPATEN 330ML TWIST OFF" at bounding box center [466, 179] width 118 height 10
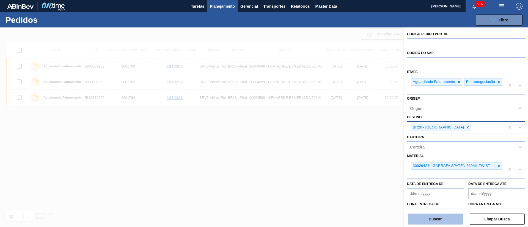
click at [432, 220] on button "Buscar" at bounding box center [435, 219] width 55 height 11
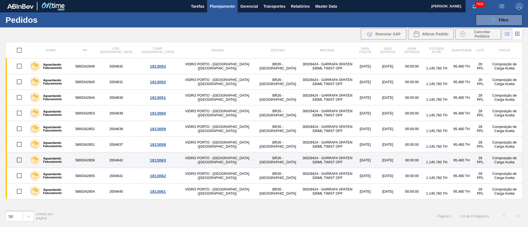
click at [22, 159] on input "checkbox" at bounding box center [19, 160] width 12 height 12
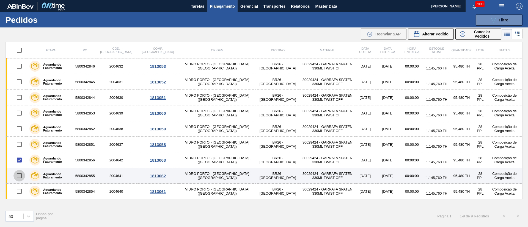
click at [21, 175] on input "checkbox" at bounding box center [19, 176] width 12 height 12
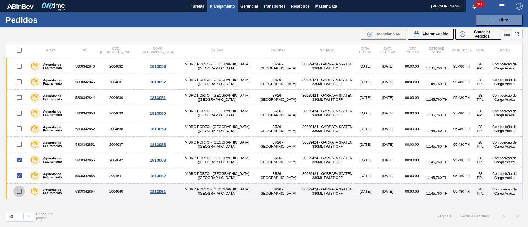
click at [16, 192] on input "checkbox" at bounding box center [19, 192] width 12 height 12
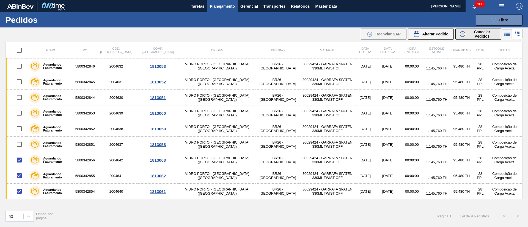
click at [475, 36] on span "Cancelar Pedidos" at bounding box center [481, 34] width 29 height 9
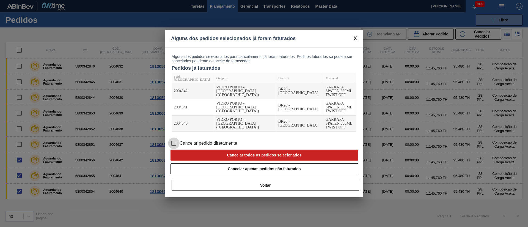
click at [173, 139] on input "Cancelar pedido diretamente" at bounding box center [174, 144] width 12 height 12
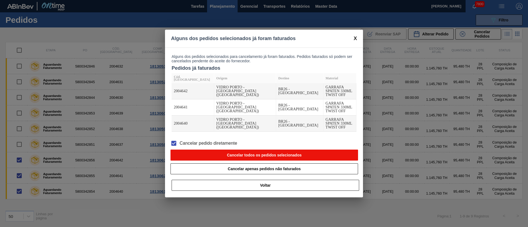
click at [226, 150] on button "Cancelar todos os pedidos selecionados" at bounding box center [263, 155] width 187 height 11
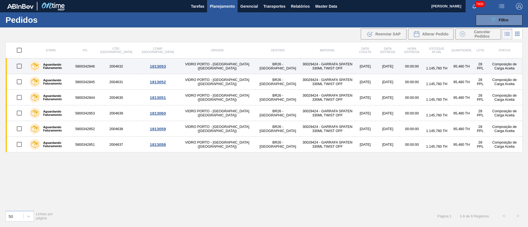
click at [20, 66] on input "checkbox" at bounding box center [19, 66] width 12 height 12
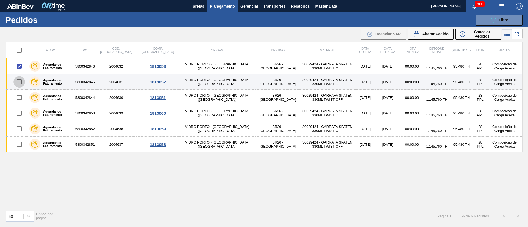
click at [19, 84] on input "checkbox" at bounding box center [19, 82] width 12 height 12
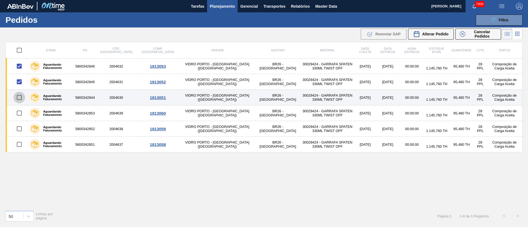
click at [19, 100] on input "checkbox" at bounding box center [19, 98] width 12 height 12
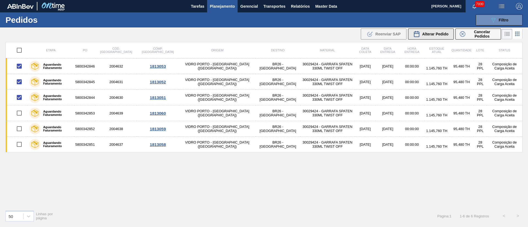
click at [446, 32] on span "Alterar Pedido" at bounding box center [435, 34] width 26 height 4
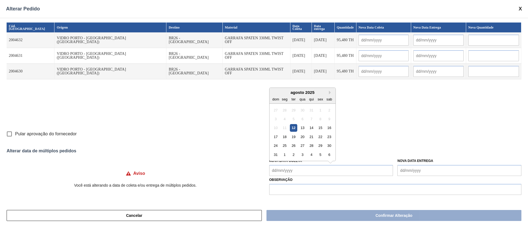
click at [279, 170] on Coleta "Nova Data Coleta" at bounding box center [331, 170] width 124 height 11
click at [302, 128] on div "13" at bounding box center [301, 127] width 7 height 7
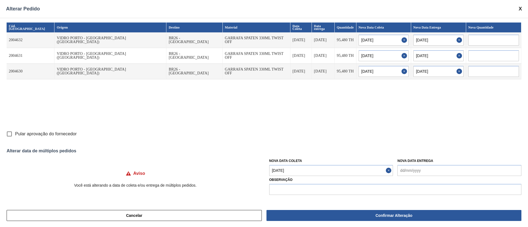
click at [302, 170] on Coleta "[DATE]" at bounding box center [331, 170] width 124 height 11
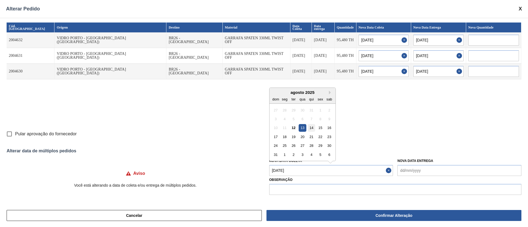
click at [313, 131] on div "14" at bounding box center [310, 127] width 7 height 7
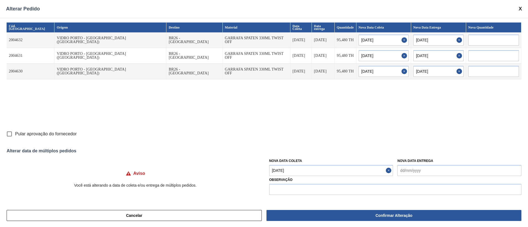
click at [10, 133] on input "Pular aprovação do fornecedor" at bounding box center [10, 134] width 12 height 12
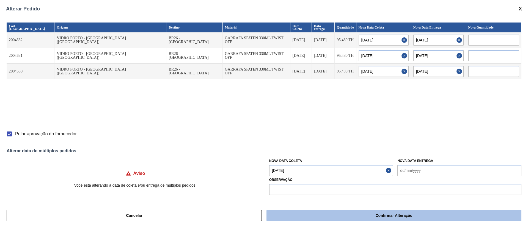
click at [290, 210] on button "Confirmar Alteração" at bounding box center [393, 215] width 255 height 11
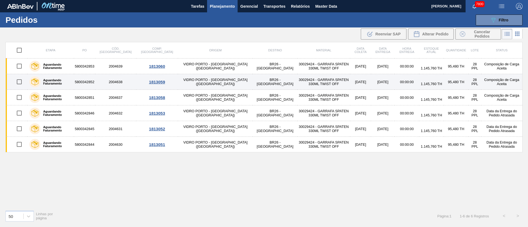
click at [20, 82] on input "checkbox" at bounding box center [19, 82] width 12 height 12
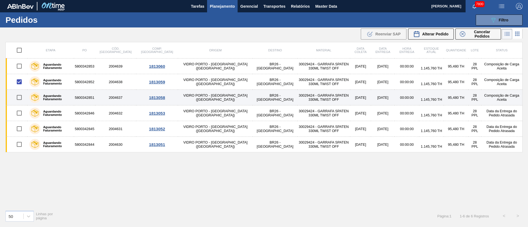
click at [18, 97] on input "checkbox" at bounding box center [19, 98] width 12 height 12
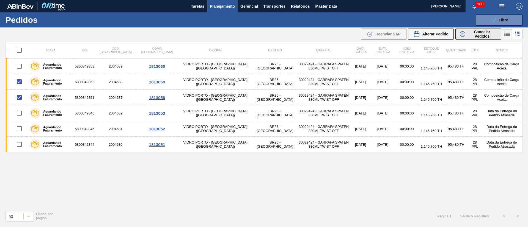
click at [478, 35] on span "Cancelar Pedidos" at bounding box center [481, 34] width 29 height 9
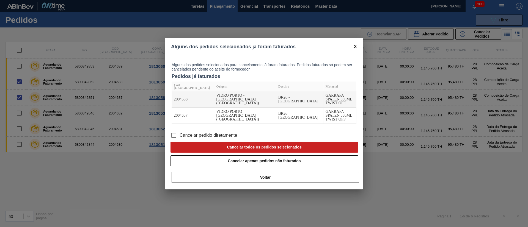
click at [176, 131] on input "Cancelar pedido diretamente" at bounding box center [174, 136] width 12 height 12
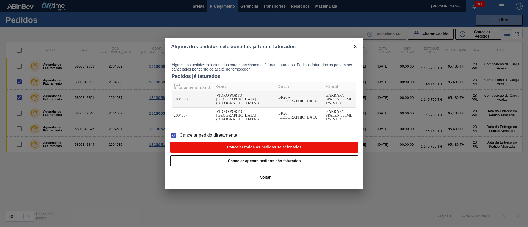
click at [213, 142] on button "Cancelar todos os pedidos selecionados" at bounding box center [263, 147] width 187 height 11
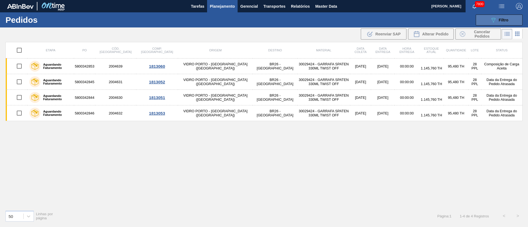
drag, startPoint x: 511, startPoint y: 15, endPoint x: 504, endPoint y: 20, distance: 7.9
click at [510, 15] on button "089F7B8B-B2A5-4AFE-B5C0-19BA573D28AC Filtro" at bounding box center [498, 20] width 47 height 11
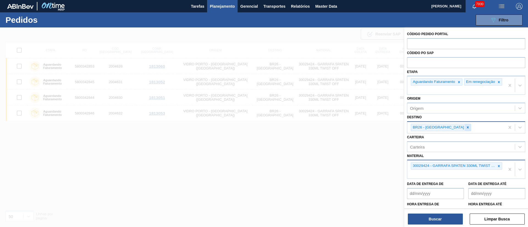
click at [465, 129] on icon at bounding box center [467, 128] width 4 height 4
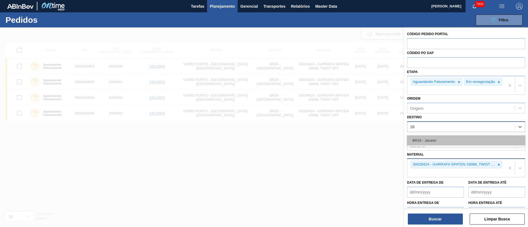
click at [435, 146] on div "BR16 - Jacareí" at bounding box center [466, 140] width 118 height 10
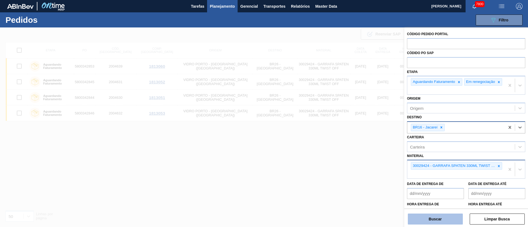
click at [423, 221] on button "Buscar" at bounding box center [435, 219] width 55 height 11
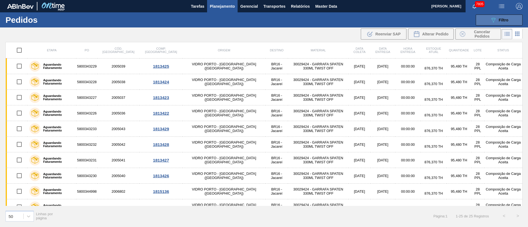
click at [497, 25] on div "089F7B8B-B2A5-4AFE-B5C0-19BA573D28AC Filtro Código Pedido Portal Códido PO SAP …" at bounding box center [306, 20] width 437 height 16
click at [497, 23] on button "089F7B8B-B2A5-4AFE-B5C0-19BA573D28AC Filtro" at bounding box center [498, 20] width 47 height 11
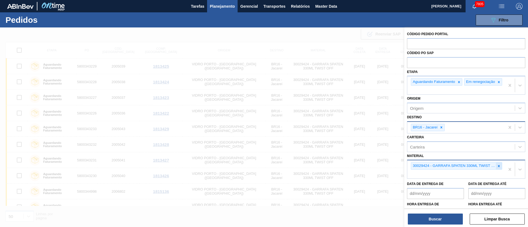
click at [498, 167] on icon at bounding box center [499, 166] width 2 height 2
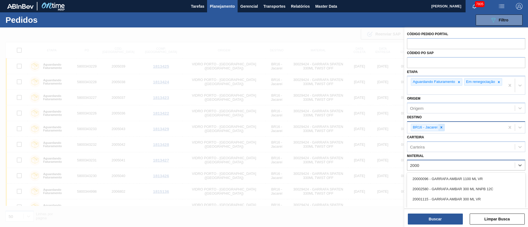
click at [441, 129] on icon at bounding box center [441, 128] width 4 height 4
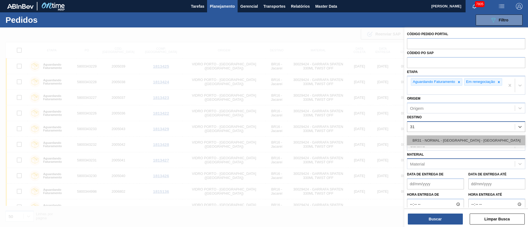
click at [431, 144] on div "BR31 - NORMAL - [GEOGRAPHIC_DATA] - [GEOGRAPHIC_DATA]" at bounding box center [466, 140] width 118 height 10
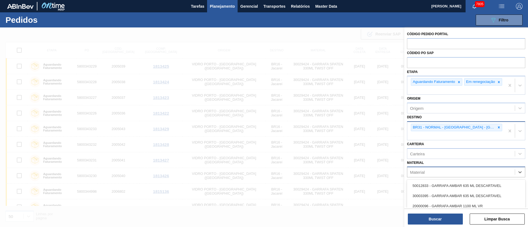
click at [426, 171] on div "Material" at bounding box center [460, 172] width 107 height 8
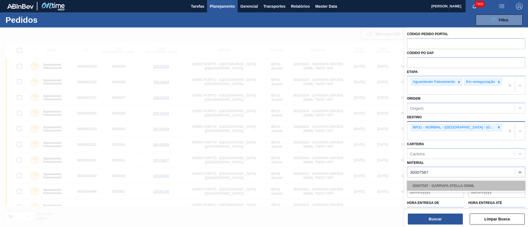
click at [425, 181] on div "30007587 - GARRAFA STELLA 330ML" at bounding box center [466, 186] width 118 height 10
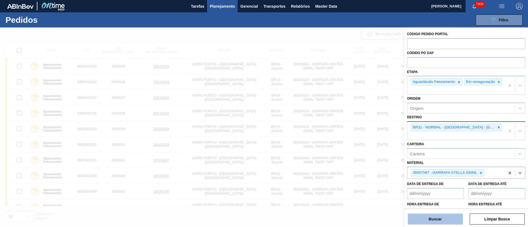
click at [432, 222] on button "Buscar" at bounding box center [435, 219] width 55 height 11
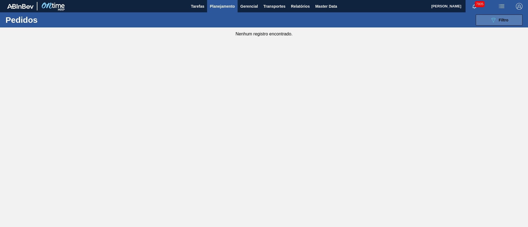
click at [492, 17] on icon "089F7B8B-B2A5-4AFE-B5C0-19BA573D28AC" at bounding box center [493, 20] width 7 height 7
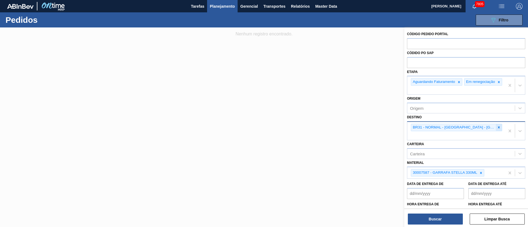
click at [497, 129] on icon at bounding box center [499, 128] width 4 height 4
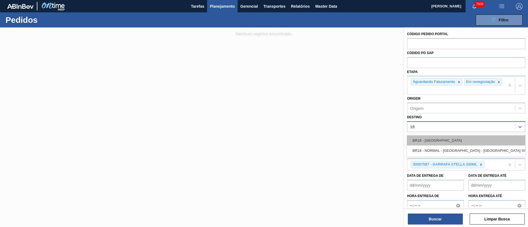
click at [437, 146] on div "BR18 - [GEOGRAPHIC_DATA]" at bounding box center [466, 140] width 118 height 10
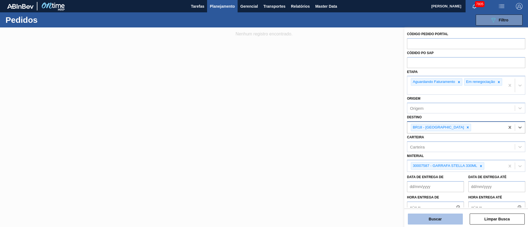
click at [435, 218] on button "Buscar" at bounding box center [435, 219] width 55 height 11
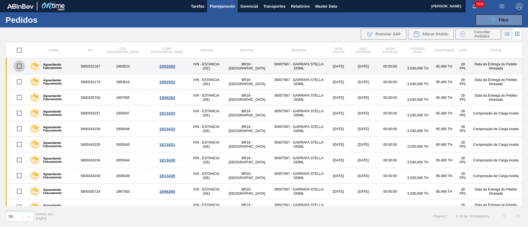
click at [18, 65] on input "checkbox" at bounding box center [19, 66] width 12 height 12
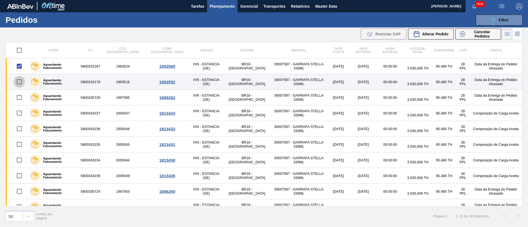
click at [21, 85] on input "checkbox" at bounding box center [19, 82] width 12 height 12
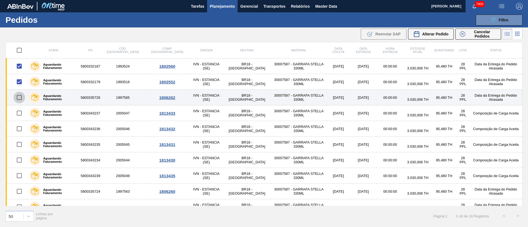
click at [19, 95] on input "checkbox" at bounding box center [19, 98] width 12 height 12
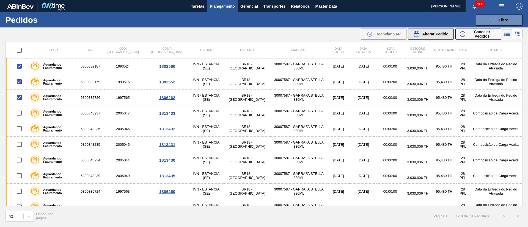
click at [445, 37] on div "Alterar Pedido" at bounding box center [430, 34] width 35 height 7
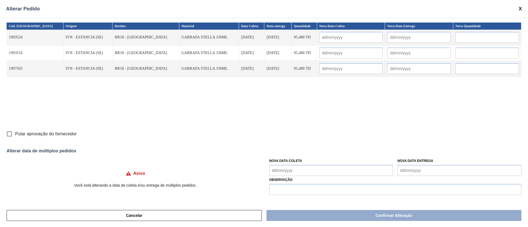
click at [8, 136] on input "Pular aprovação do fornecedor" at bounding box center [10, 134] width 12 height 12
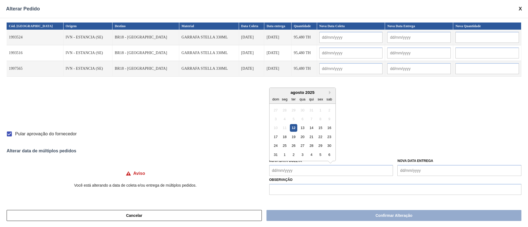
click at [289, 176] on Coleta "Nova Data Coleta" at bounding box center [331, 170] width 124 height 11
click at [300, 128] on div "13" at bounding box center [301, 127] width 7 height 7
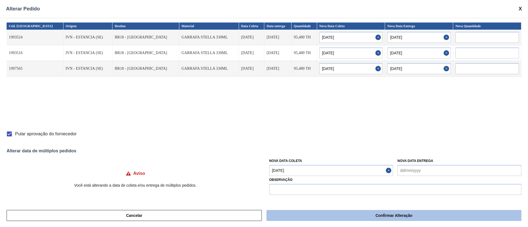
click at [307, 213] on button "Confirmar Alteração" at bounding box center [393, 215] width 255 height 11
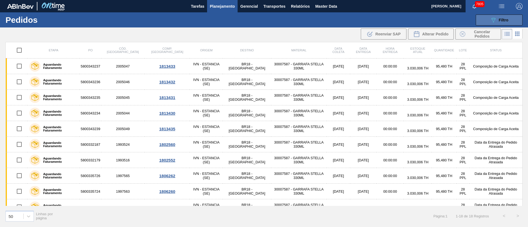
click at [494, 24] on button "089F7B8B-B2A5-4AFE-B5C0-19BA573D28AC Filtro" at bounding box center [498, 20] width 47 height 11
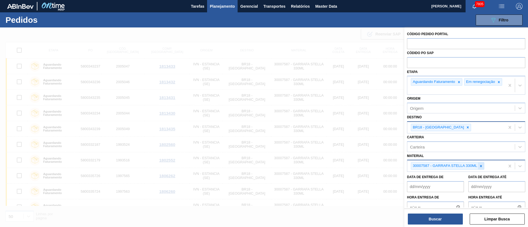
click at [478, 170] on div at bounding box center [481, 166] width 6 height 7
paste input "20001976"
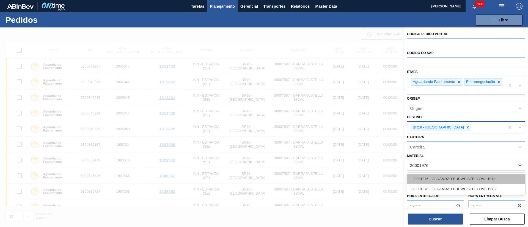
click at [456, 179] on div "20001976 - GFA AMBAR BUDWEISER 330ML 197g" at bounding box center [466, 179] width 118 height 10
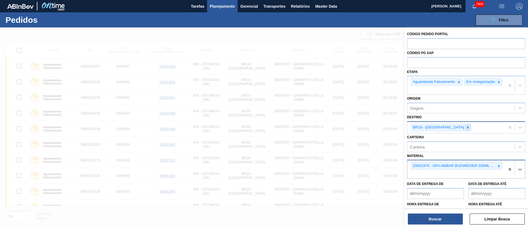
click at [465, 129] on icon at bounding box center [467, 128] width 4 height 4
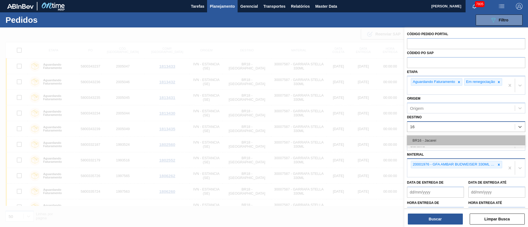
click at [439, 145] on div "BR16 - Jacareí" at bounding box center [466, 140] width 118 height 10
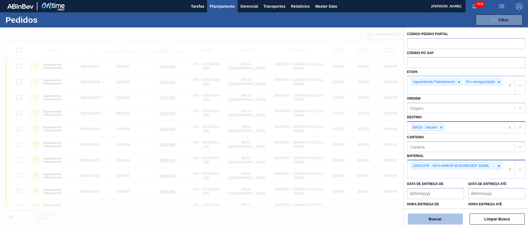
click at [444, 221] on button "Buscar" at bounding box center [435, 219] width 55 height 11
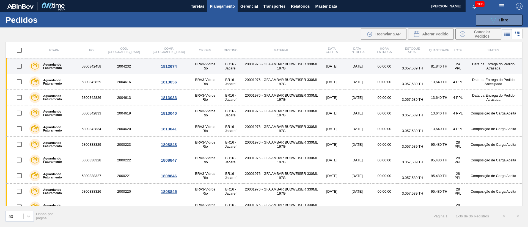
click at [20, 67] on input "checkbox" at bounding box center [19, 66] width 12 height 12
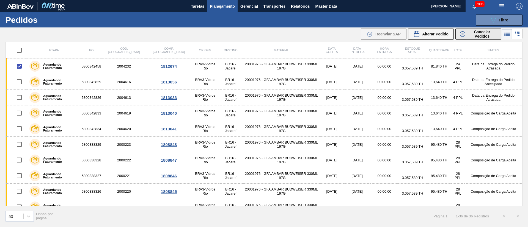
click at [470, 33] on span "Cancelar Pedidos" at bounding box center [481, 34] width 29 height 9
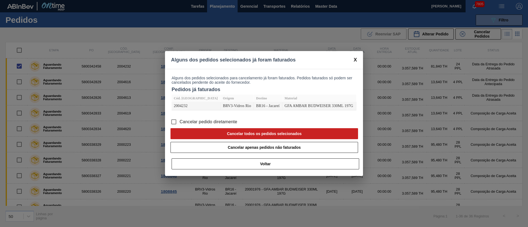
click at [174, 122] on input "Cancelar pedido diretamente" at bounding box center [174, 122] width 12 height 12
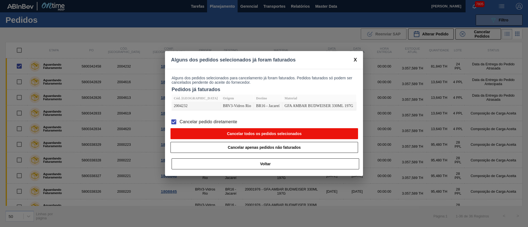
click at [247, 132] on button "Cancelar todos os pedidos selecionados" at bounding box center [263, 133] width 187 height 11
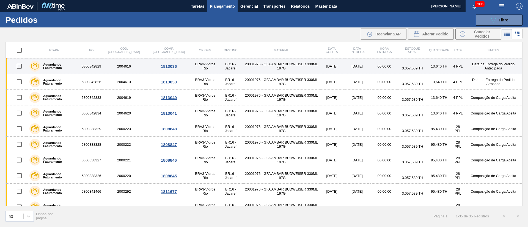
click at [18, 66] on input "checkbox" at bounding box center [19, 66] width 12 height 12
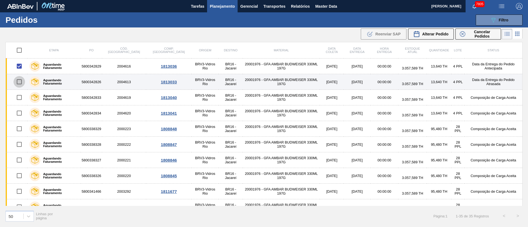
click at [18, 81] on input "checkbox" at bounding box center [19, 82] width 12 height 12
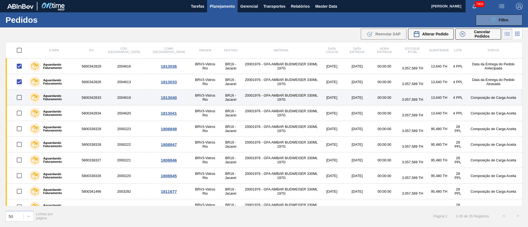
click at [20, 96] on input "checkbox" at bounding box center [19, 98] width 12 height 12
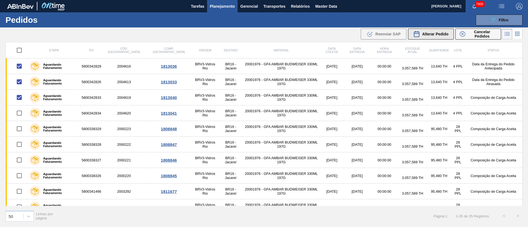
click at [432, 34] on span "Alterar Pedido" at bounding box center [435, 34] width 26 height 4
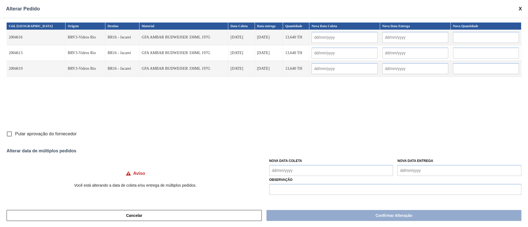
click at [9, 133] on input "Pular aprovação do fornecedor" at bounding box center [10, 134] width 12 height 12
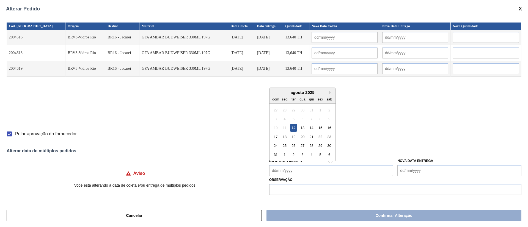
click at [284, 168] on Coleta "Nova Data Coleta" at bounding box center [331, 170] width 124 height 11
click at [303, 137] on div "20" at bounding box center [301, 136] width 7 height 7
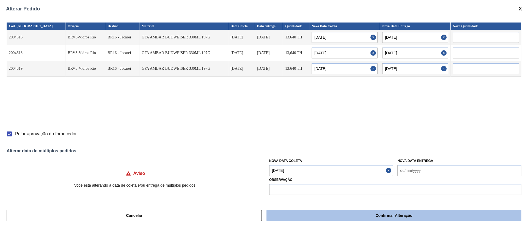
click at [330, 213] on button "Confirmar Alteração" at bounding box center [393, 215] width 255 height 11
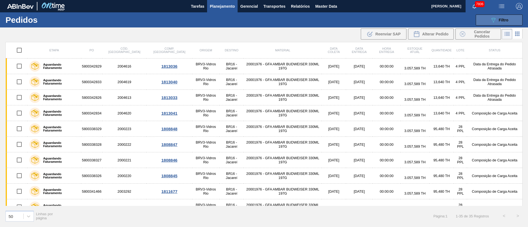
click at [491, 19] on icon "089F7B8B-B2A5-4AFE-B5C0-19BA573D28AC" at bounding box center [493, 20] width 7 height 7
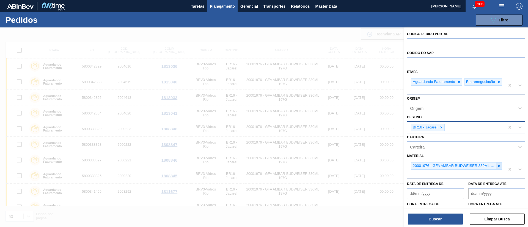
click at [497, 168] on icon at bounding box center [499, 166] width 4 height 4
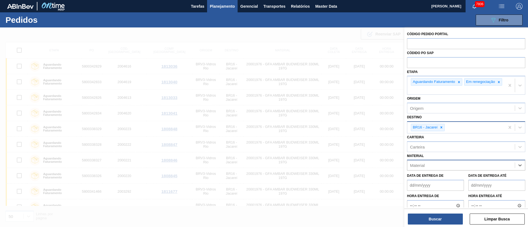
paste input "20002046"
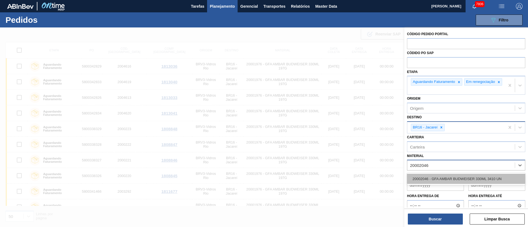
click at [440, 182] on div "20002046 - GFA AMBAR BUDWEISER 330ML 3410 UN" at bounding box center [466, 179] width 118 height 10
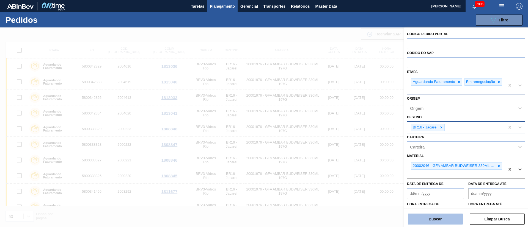
click at [437, 215] on button "Buscar" at bounding box center [435, 219] width 55 height 11
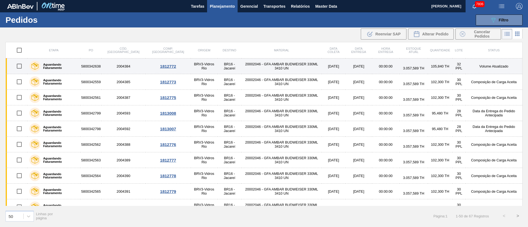
click at [21, 63] on input "checkbox" at bounding box center [19, 66] width 12 height 12
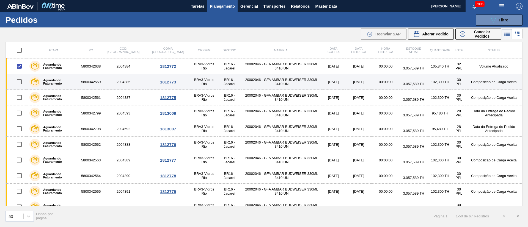
click at [21, 78] on input "checkbox" at bounding box center [19, 82] width 12 height 12
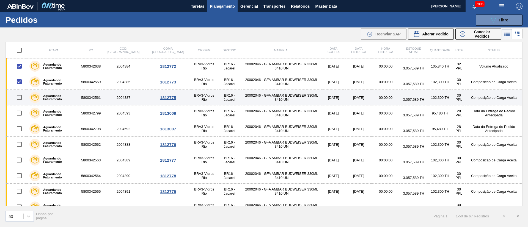
click at [19, 96] on input "checkbox" at bounding box center [19, 98] width 12 height 12
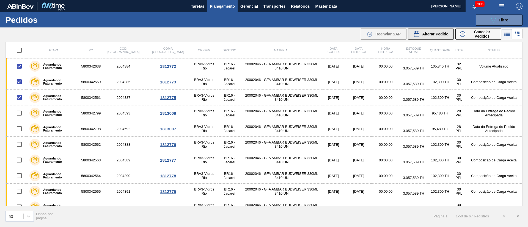
click at [442, 37] on div "Alterar Pedido" at bounding box center [430, 34] width 35 height 7
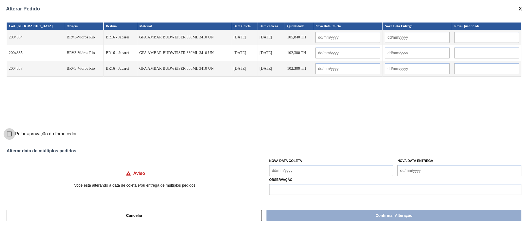
click at [12, 136] on input "Pular aprovação do fornecedor" at bounding box center [10, 134] width 12 height 12
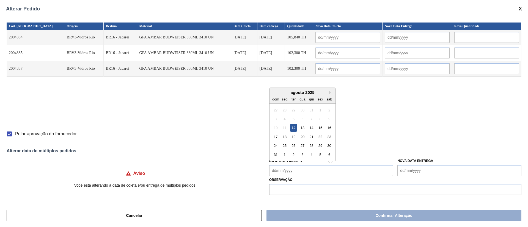
click at [294, 172] on Coleta "Nova Data Coleta" at bounding box center [331, 170] width 124 height 11
click at [293, 127] on div "12" at bounding box center [293, 127] width 7 height 7
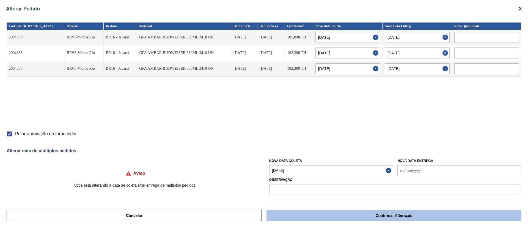
click at [295, 214] on button "Confirmar Alteração" at bounding box center [393, 215] width 255 height 11
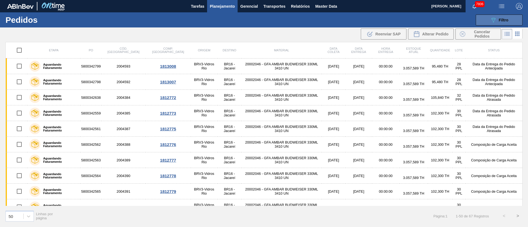
click at [490, 15] on button "089F7B8B-B2A5-4AFE-B5C0-19BA573D28AC Filtro" at bounding box center [498, 20] width 47 height 11
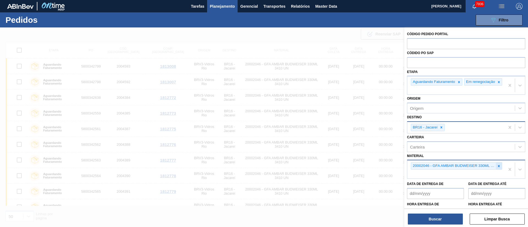
click at [495, 170] on div at bounding box center [498, 166] width 6 height 7
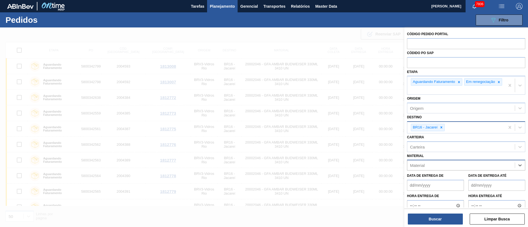
paste input "30010210"
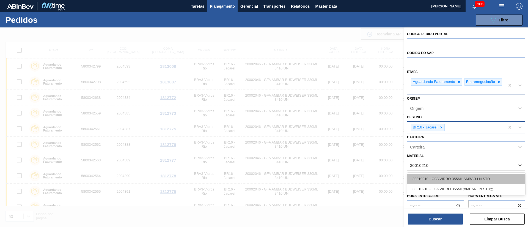
click at [457, 179] on div "30010210 - GFA VIDRO 355ML AMBAR LN STD" at bounding box center [466, 179] width 118 height 10
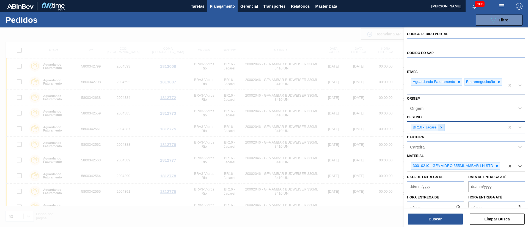
click at [439, 131] on div at bounding box center [441, 127] width 6 height 7
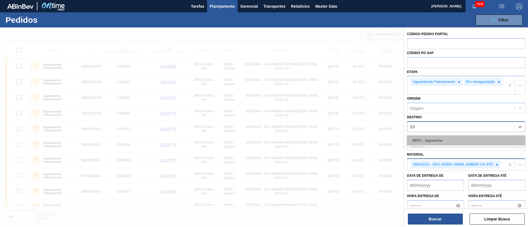
click at [435, 139] on div "BR23 - Jaguariúna" at bounding box center [466, 140] width 118 height 10
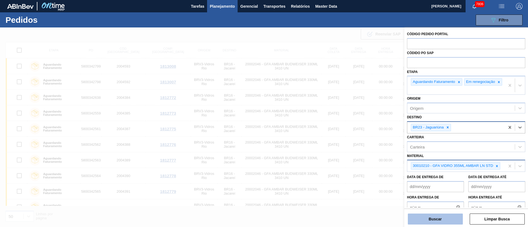
click at [448, 218] on button "Buscar" at bounding box center [435, 219] width 55 height 11
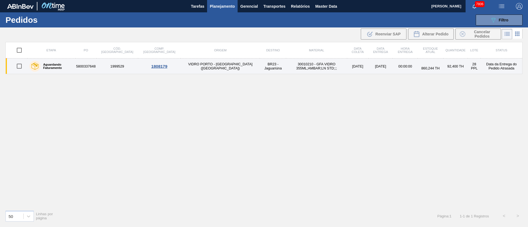
click at [16, 68] on input "checkbox" at bounding box center [19, 66] width 12 height 12
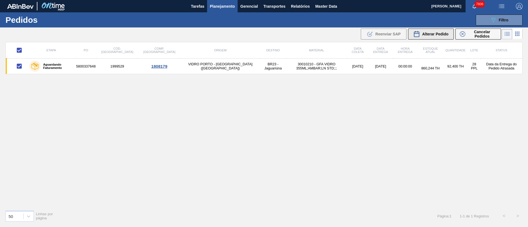
click at [438, 33] on span "Alterar Pedido" at bounding box center [435, 34] width 26 height 4
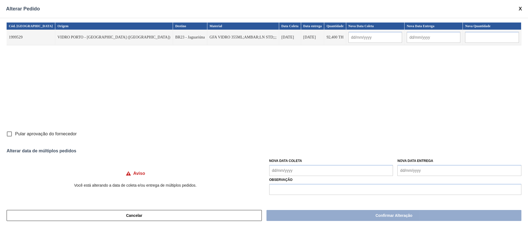
click at [9, 134] on input "Pular aprovação do fornecedor" at bounding box center [10, 134] width 12 height 12
click at [284, 170] on Coleta "Nova Data Coleta" at bounding box center [331, 170] width 124 height 11
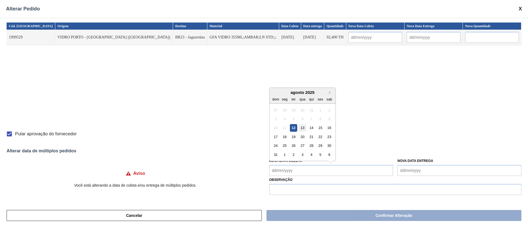
click at [303, 128] on div "13" at bounding box center [301, 127] width 7 height 7
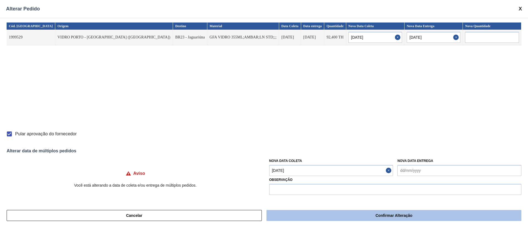
click at [310, 215] on button "Confirmar Alteração" at bounding box center [393, 215] width 255 height 11
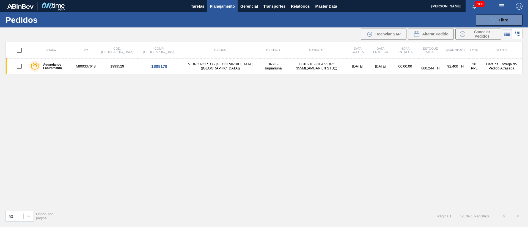
click at [0, 126] on div "Etapa PO Cód. Pedido Comp. Carga Origem Destino Material Data coleta Data entre…" at bounding box center [264, 134] width 528 height 184
click at [499, 20] on span "Filtro" at bounding box center [503, 20] width 10 height 4
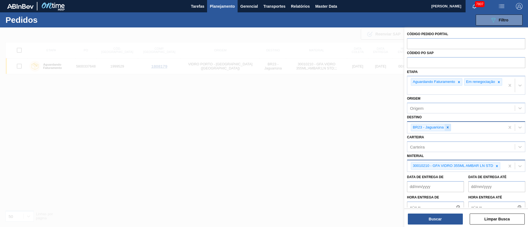
click at [446, 129] on icon at bounding box center [447, 128] width 4 height 4
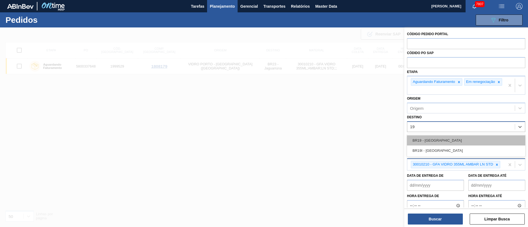
click at [422, 143] on div "BR19 - [GEOGRAPHIC_DATA]" at bounding box center [466, 140] width 118 height 10
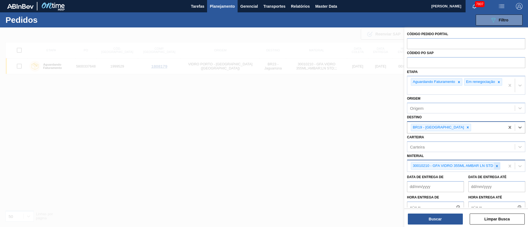
click at [497, 167] on icon at bounding box center [497, 166] width 2 height 2
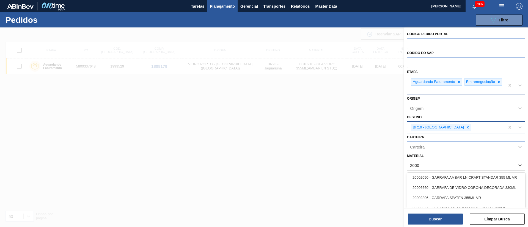
scroll to position [124, 0]
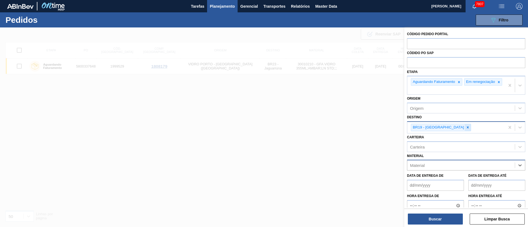
click at [465, 129] on icon at bounding box center [467, 128] width 4 height 4
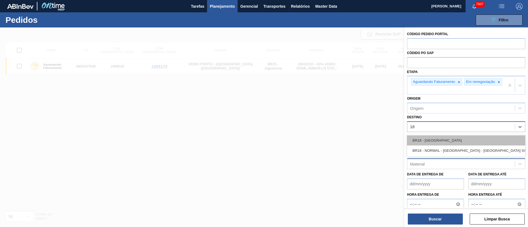
click at [422, 145] on div "BR18 - [GEOGRAPHIC_DATA]" at bounding box center [466, 140] width 118 height 10
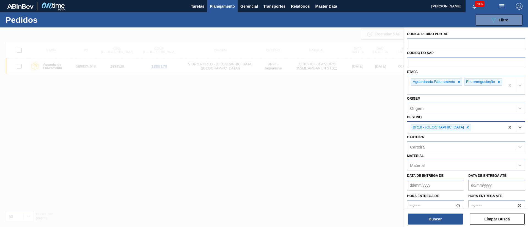
click at [422, 167] on div "Material" at bounding box center [417, 165] width 15 height 5
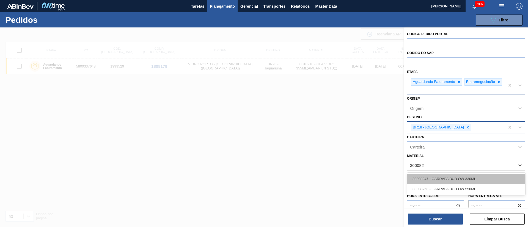
click at [430, 181] on div "30008247 - GARRAFA BUD OW 330ML" at bounding box center [466, 179] width 118 height 10
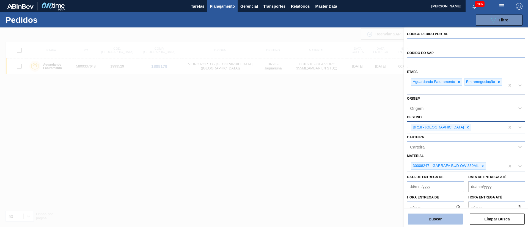
click at [436, 219] on button "Buscar" at bounding box center [435, 219] width 55 height 11
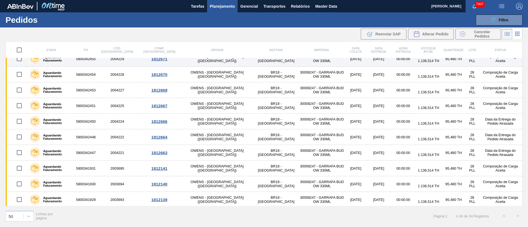
scroll to position [0, 0]
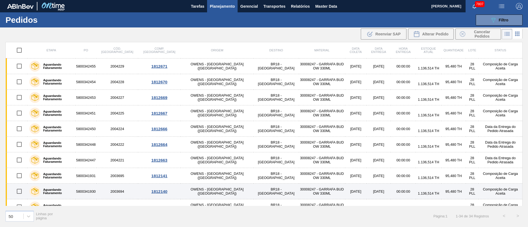
click at [18, 192] on input "checkbox" at bounding box center [19, 192] width 12 height 12
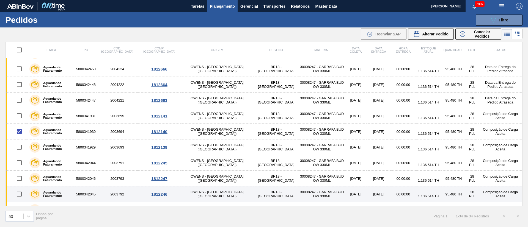
scroll to position [124, 0]
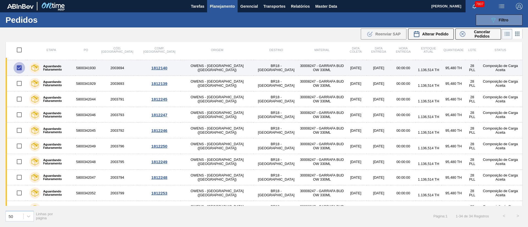
click at [22, 70] on input "checkbox" at bounding box center [19, 68] width 12 height 12
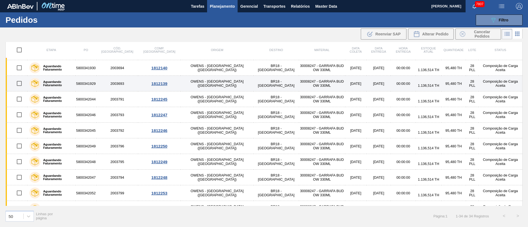
click at [19, 83] on input "checkbox" at bounding box center [19, 84] width 12 height 12
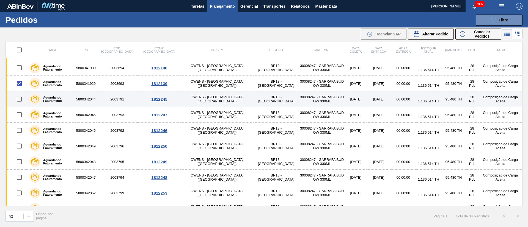
click at [19, 97] on input "checkbox" at bounding box center [19, 99] width 12 height 12
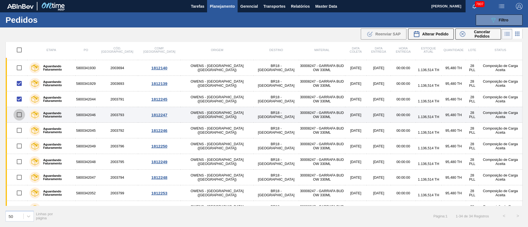
click at [16, 115] on input "checkbox" at bounding box center [19, 115] width 12 height 12
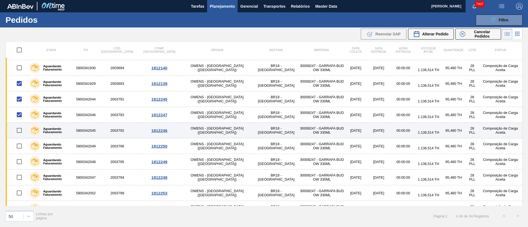
click at [18, 132] on input "checkbox" at bounding box center [19, 131] width 12 height 12
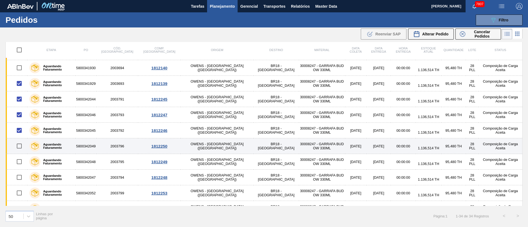
click at [19, 148] on input "checkbox" at bounding box center [19, 146] width 12 height 12
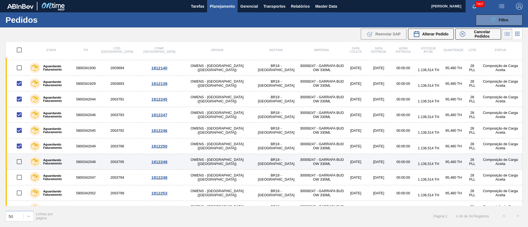
click at [21, 160] on input "checkbox" at bounding box center [19, 162] width 12 height 12
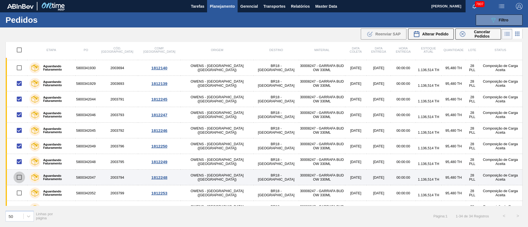
click at [18, 177] on input "checkbox" at bounding box center [19, 178] width 12 height 12
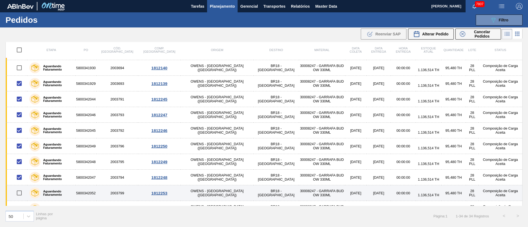
drag, startPoint x: 22, startPoint y: 192, endPoint x: 23, endPoint y: 189, distance: 3.1
click at [22, 192] on input "checkbox" at bounding box center [19, 193] width 12 height 12
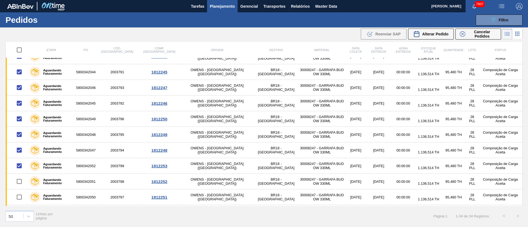
scroll to position [206, 0]
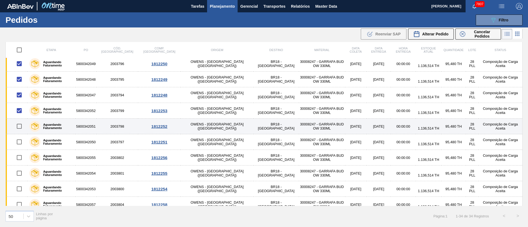
click at [20, 126] on input "checkbox" at bounding box center [19, 127] width 12 height 12
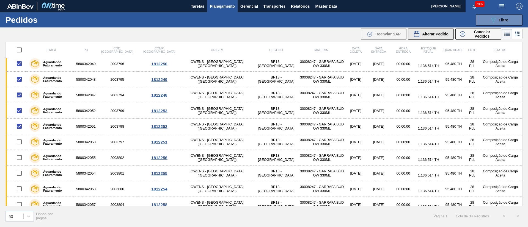
click at [441, 37] on button "Alterar Pedido" at bounding box center [431, 34] width 46 height 11
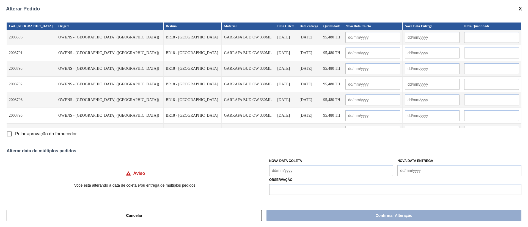
click at [8, 134] on input "Pular aprovação do fornecedor" at bounding box center [10, 134] width 12 height 12
click at [293, 174] on Coleta "Nova Data Coleta" at bounding box center [331, 170] width 124 height 11
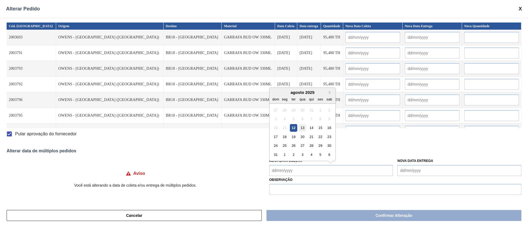
click at [302, 127] on div "13" at bounding box center [301, 127] width 7 height 7
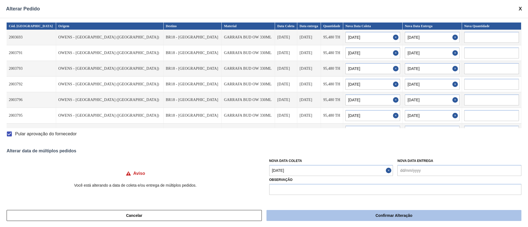
click at [336, 215] on button "Confirmar Alteração" at bounding box center [393, 215] width 255 height 11
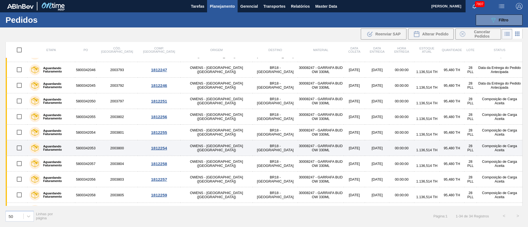
scroll to position [251, 0]
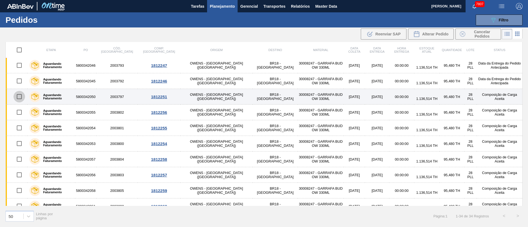
click at [23, 98] on input "checkbox" at bounding box center [19, 97] width 12 height 12
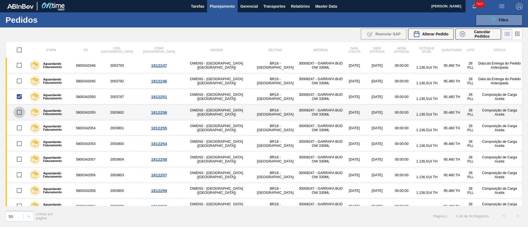
click at [19, 111] on input "checkbox" at bounding box center [19, 113] width 12 height 12
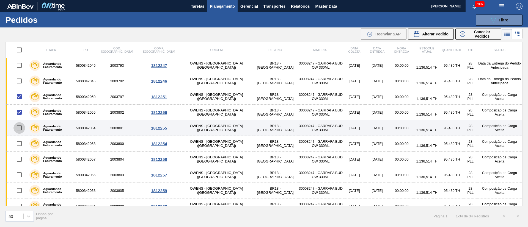
click at [20, 127] on input "checkbox" at bounding box center [19, 128] width 12 height 12
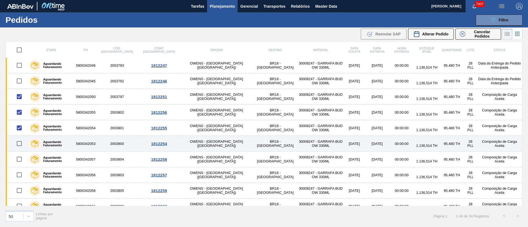
click at [20, 142] on input "checkbox" at bounding box center [19, 144] width 12 height 12
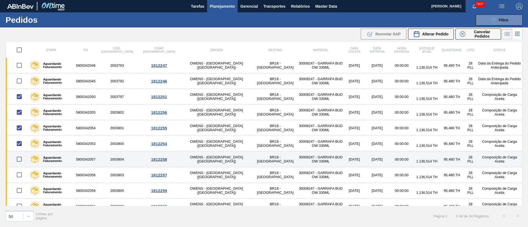
click at [22, 161] on input "checkbox" at bounding box center [19, 160] width 12 height 12
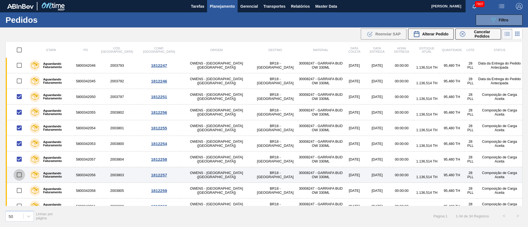
click at [20, 177] on input "checkbox" at bounding box center [19, 175] width 12 height 12
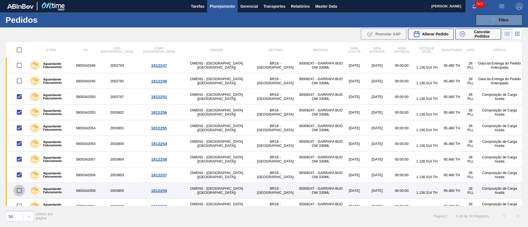
click at [19, 195] on input "checkbox" at bounding box center [19, 191] width 12 height 12
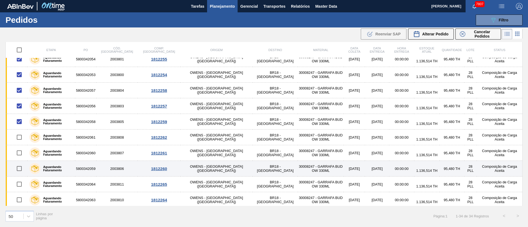
scroll to position [334, 0]
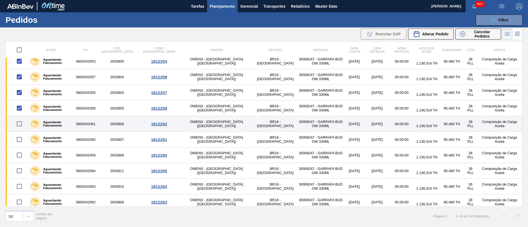
click at [18, 125] on input "checkbox" at bounding box center [19, 124] width 12 height 12
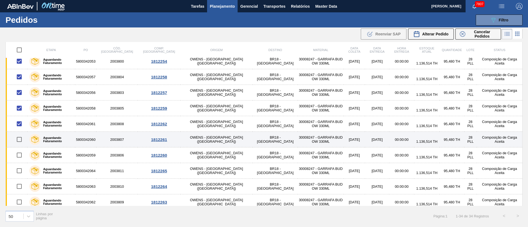
click at [21, 141] on input "checkbox" at bounding box center [19, 140] width 12 height 12
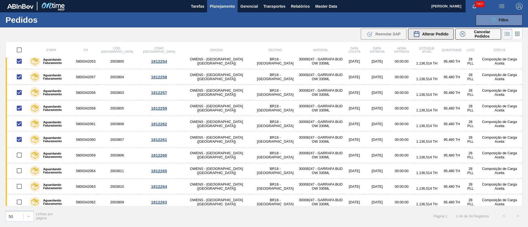
click at [436, 36] on div "Alterar Pedido" at bounding box center [430, 34] width 35 height 7
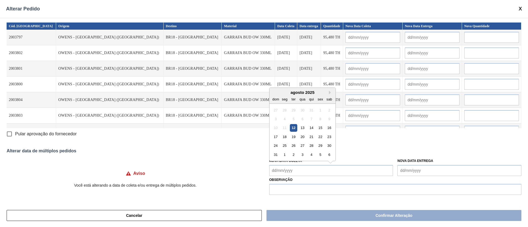
click at [289, 172] on Coleta "Nova Data Coleta" at bounding box center [331, 170] width 124 height 11
click at [299, 127] on div "13" at bounding box center [301, 127] width 7 height 7
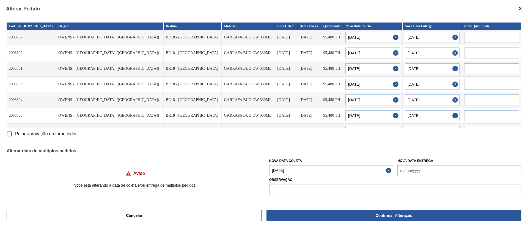
click at [297, 170] on Coleta "[DATE]" at bounding box center [331, 170] width 124 height 11
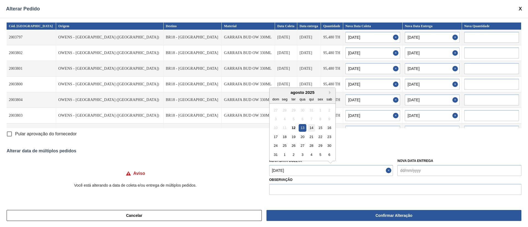
click at [311, 127] on div "14" at bounding box center [310, 127] width 7 height 7
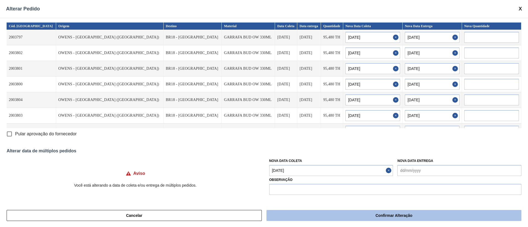
click at [326, 214] on button "Confirmar Alteração" at bounding box center [393, 215] width 255 height 11
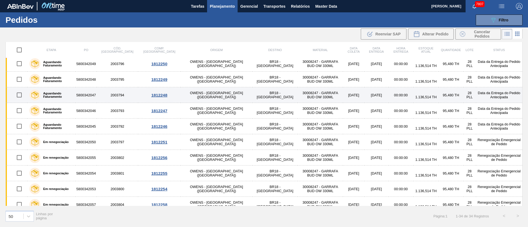
scroll to position [247, 0]
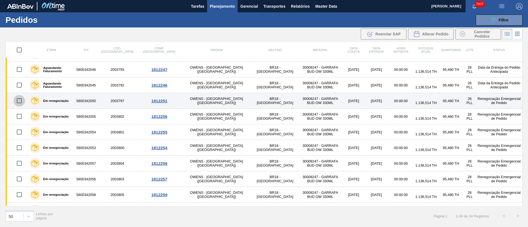
click at [21, 102] on input "checkbox" at bounding box center [19, 101] width 12 height 12
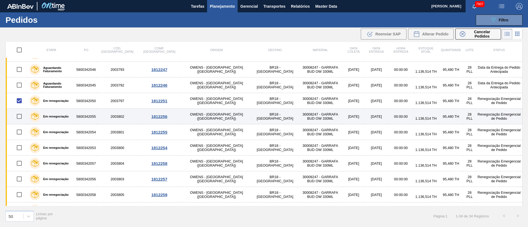
click at [19, 118] on input "checkbox" at bounding box center [19, 117] width 12 height 12
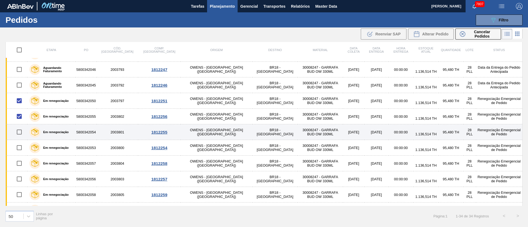
click at [18, 134] on input "checkbox" at bounding box center [19, 132] width 12 height 12
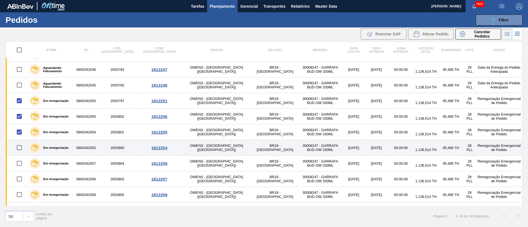
click at [17, 152] on input "checkbox" at bounding box center [19, 148] width 12 height 12
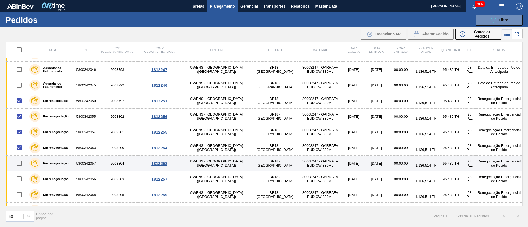
click at [21, 166] on input "checkbox" at bounding box center [19, 164] width 12 height 12
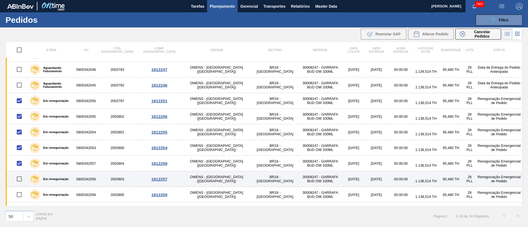
click at [21, 182] on input "checkbox" at bounding box center [19, 179] width 12 height 12
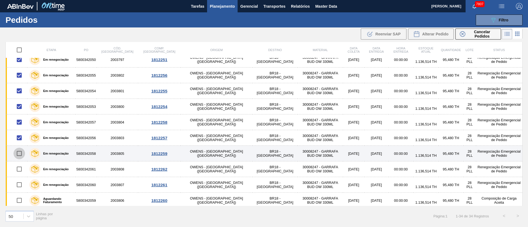
click at [18, 154] on input "checkbox" at bounding box center [19, 154] width 12 height 12
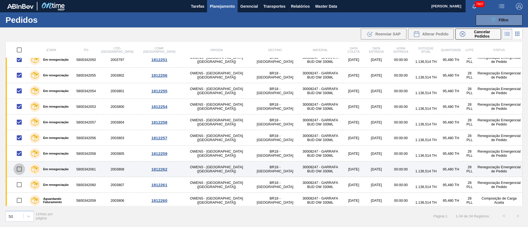
click at [18, 168] on input "checkbox" at bounding box center [19, 169] width 12 height 12
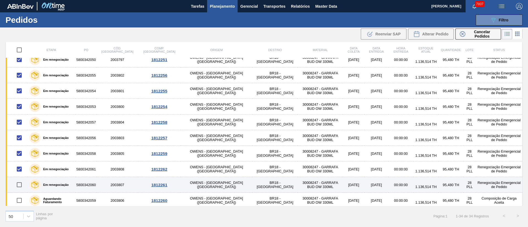
click at [18, 185] on input "checkbox" at bounding box center [19, 185] width 12 height 12
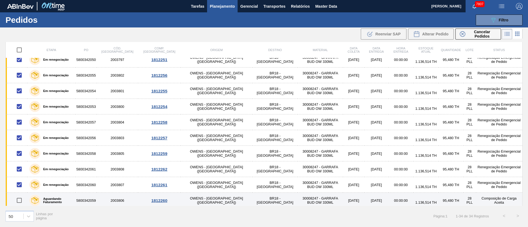
click at [18, 202] on input "checkbox" at bounding box center [19, 201] width 12 height 12
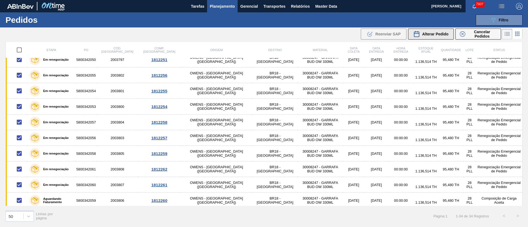
click at [430, 34] on span "Alterar Pedido" at bounding box center [435, 34] width 26 height 4
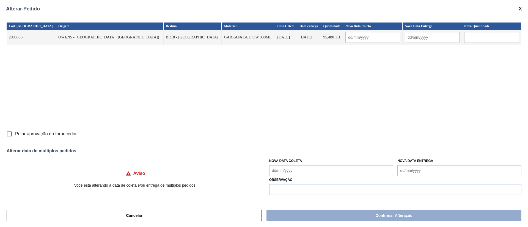
click at [11, 133] on input "Pular aprovação do fornecedor" at bounding box center [10, 134] width 12 height 12
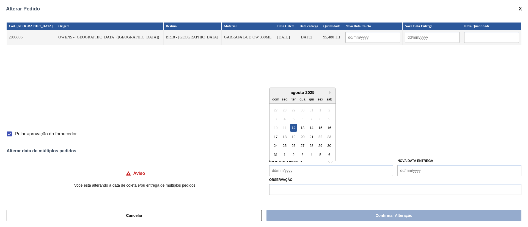
click at [278, 170] on Coleta "Nova Data Coleta" at bounding box center [331, 170] width 124 height 11
click at [300, 130] on div "13" at bounding box center [301, 127] width 7 height 7
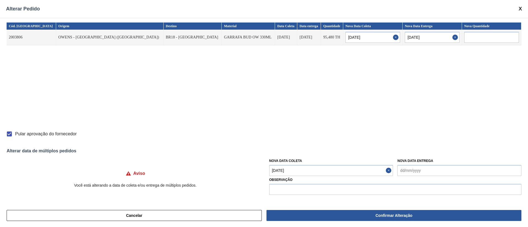
click at [303, 173] on Coleta "[DATE]" at bounding box center [331, 170] width 124 height 11
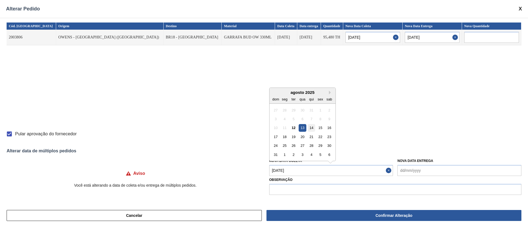
click at [310, 128] on div "14" at bounding box center [310, 127] width 7 height 7
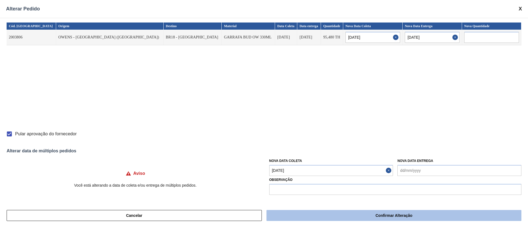
click at [315, 213] on button "Confirmar Alteração" at bounding box center [393, 215] width 255 height 11
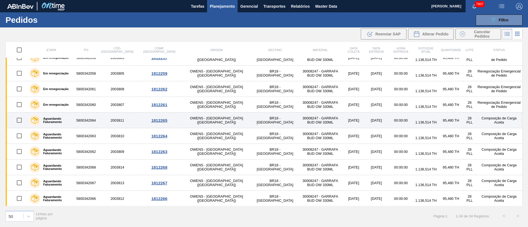
scroll to position [385, 0]
click at [17, 122] on input "checkbox" at bounding box center [19, 120] width 12 height 12
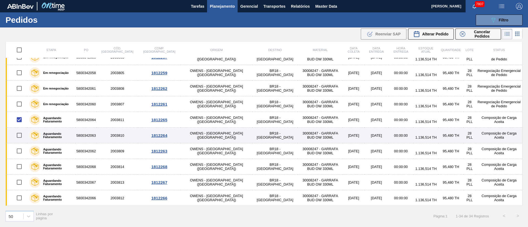
click at [20, 135] on input "checkbox" at bounding box center [19, 136] width 12 height 12
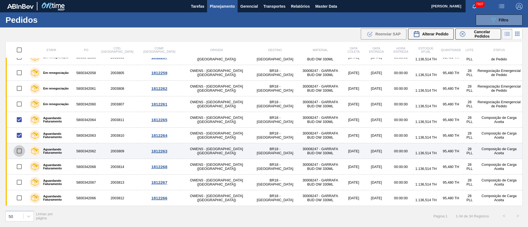
click at [19, 150] on input "checkbox" at bounding box center [19, 151] width 12 height 12
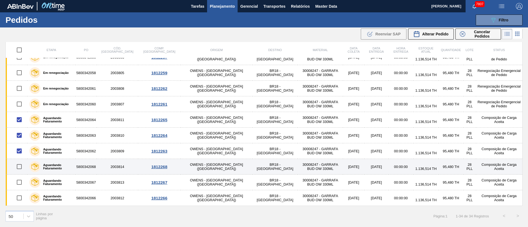
click at [22, 166] on input "checkbox" at bounding box center [19, 167] width 12 height 12
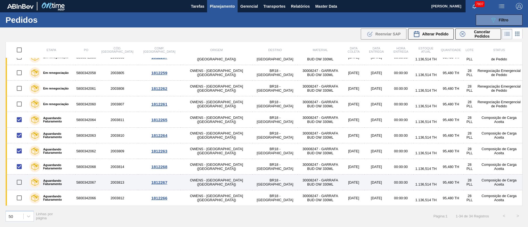
click at [21, 185] on input "checkbox" at bounding box center [19, 183] width 12 height 12
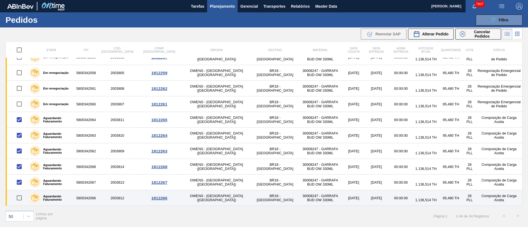
click at [19, 198] on input "checkbox" at bounding box center [19, 198] width 12 height 12
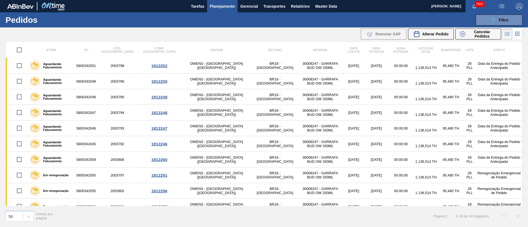
scroll to position [206, 0]
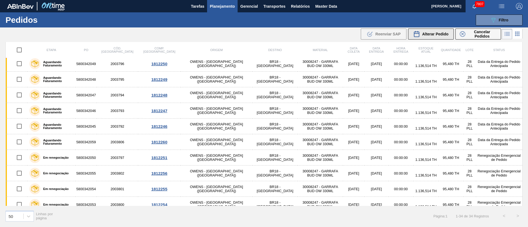
click at [428, 36] on span "Alterar Pedido" at bounding box center [435, 34] width 26 height 4
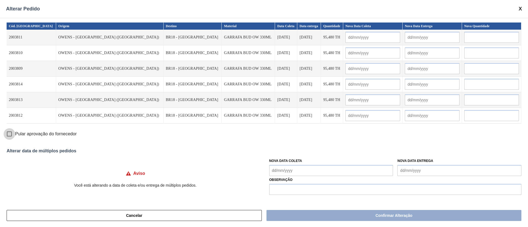
click at [9, 134] on input "Pular aprovação do fornecedor" at bounding box center [10, 134] width 12 height 12
click at [286, 169] on Coleta "Nova Data Coleta" at bounding box center [331, 170] width 124 height 11
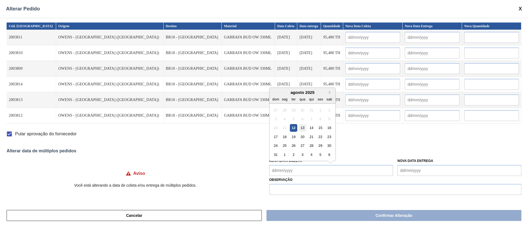
click at [299, 128] on div "13" at bounding box center [301, 127] width 7 height 7
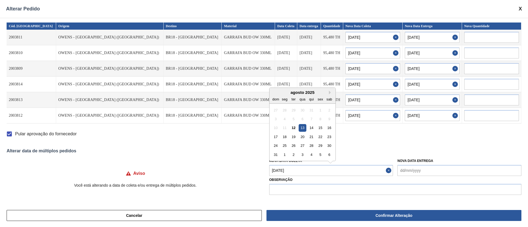
drag, startPoint x: 290, startPoint y: 175, endPoint x: 295, endPoint y: 171, distance: 6.8
click at [290, 175] on Coleta "[DATE]" at bounding box center [331, 170] width 124 height 11
click at [309, 128] on div "14" at bounding box center [310, 127] width 7 height 7
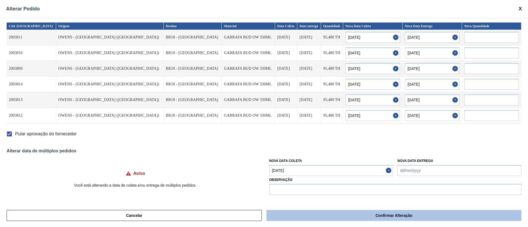
click at [329, 214] on button "Confirmar Alteração" at bounding box center [393, 215] width 255 height 11
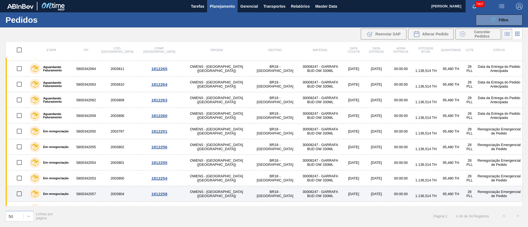
scroll to position [344, 0]
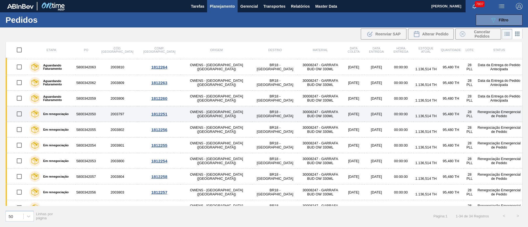
click at [16, 112] on input "checkbox" at bounding box center [19, 114] width 12 height 12
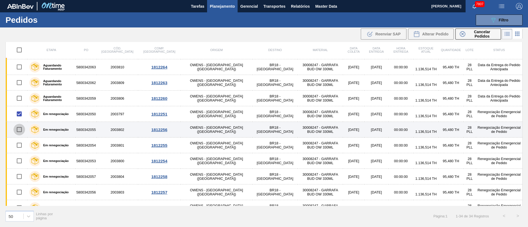
click at [16, 126] on input "checkbox" at bounding box center [19, 130] width 12 height 12
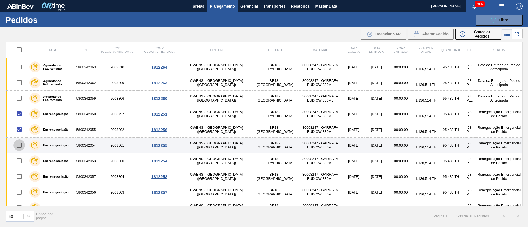
click at [17, 143] on input "checkbox" at bounding box center [19, 146] width 12 height 12
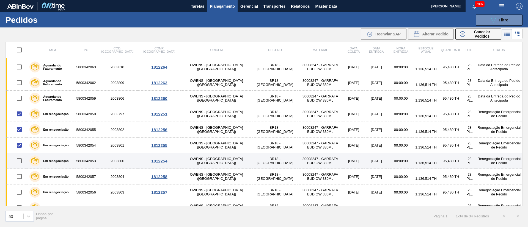
click at [21, 158] on input "checkbox" at bounding box center [19, 161] width 12 height 12
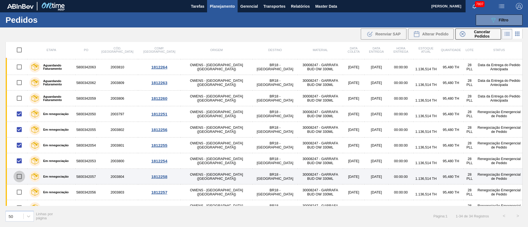
click at [21, 179] on input "checkbox" at bounding box center [19, 177] width 12 height 12
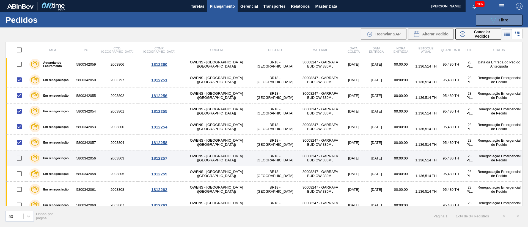
scroll to position [385, 0]
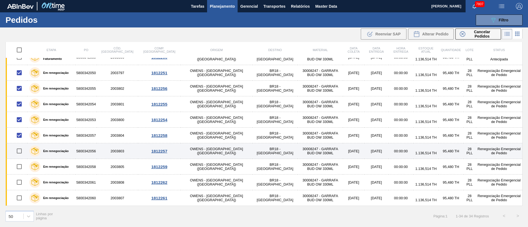
click at [21, 151] on input "checkbox" at bounding box center [19, 151] width 12 height 12
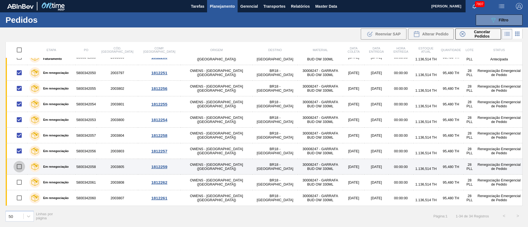
click at [22, 171] on input "checkbox" at bounding box center [19, 167] width 12 height 12
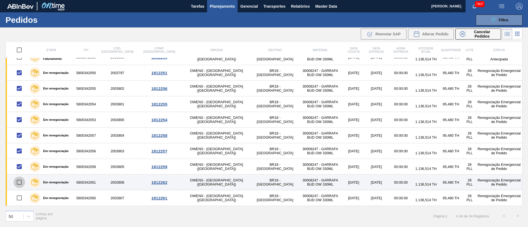
click at [20, 182] on input "checkbox" at bounding box center [19, 183] width 12 height 12
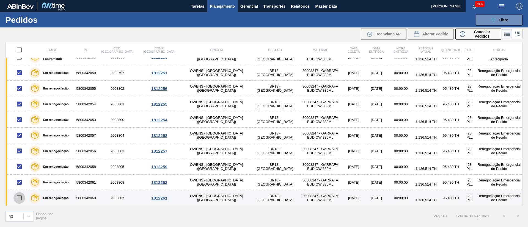
click at [21, 200] on input "checkbox" at bounding box center [19, 198] width 12 height 12
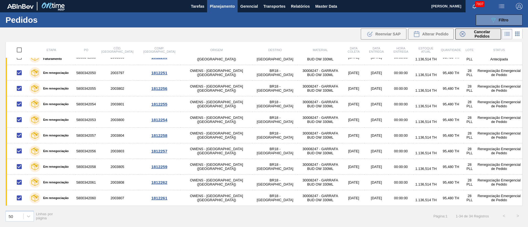
click at [475, 33] on span "Cancelar Pedidos" at bounding box center [481, 34] width 29 height 9
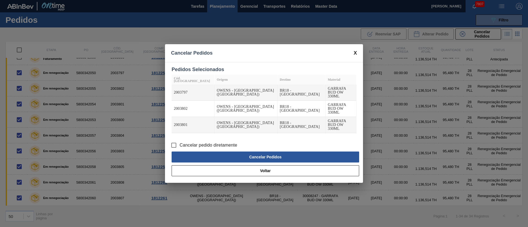
click at [176, 145] on input "Cancelar pedido diretamente" at bounding box center [174, 146] width 12 height 12
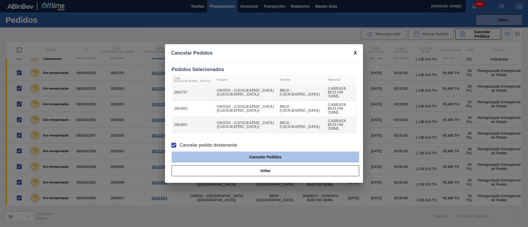
click at [218, 154] on button "Cancelar Pedidos" at bounding box center [264, 157] width 187 height 11
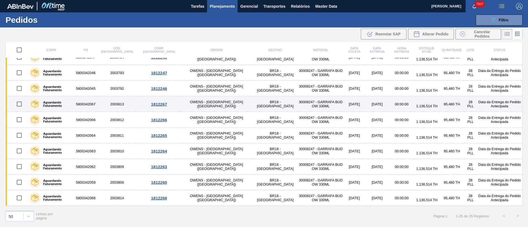
scroll to position [244, 0]
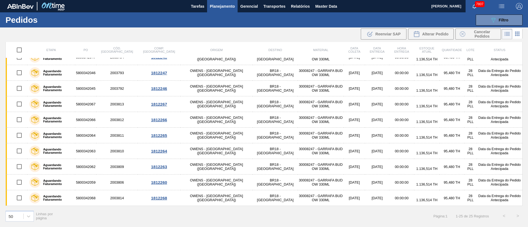
click at [502, 5] on img "button" at bounding box center [501, 6] width 7 height 7
click at [503, 19] on li "Upload de Volumes" at bounding box center [500, 20] width 48 height 10
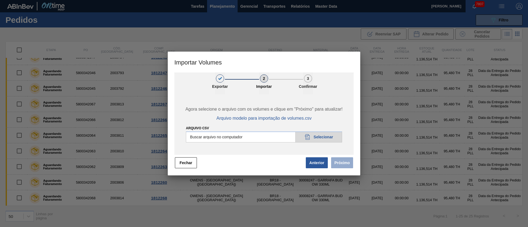
click at [329, 137] on input "Arquivo csv" at bounding box center [264, 137] width 156 height 11
click at [192, 160] on button "Fechar" at bounding box center [186, 162] width 22 height 11
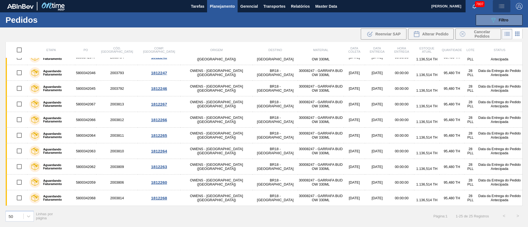
click at [502, 9] on img "button" at bounding box center [501, 6] width 7 height 7
click at [498, 20] on li "Upload de Volumes" at bounding box center [500, 20] width 48 height 10
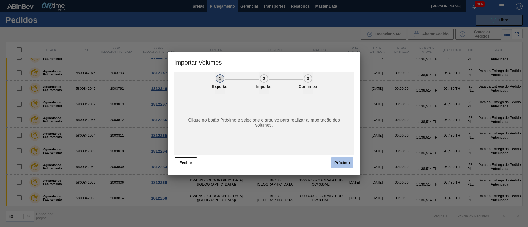
click at [346, 163] on button "Próximo" at bounding box center [342, 162] width 22 height 11
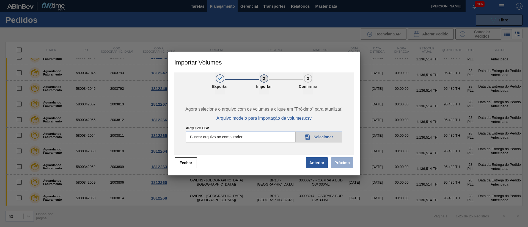
click at [317, 136] on input "Arquivo csv" at bounding box center [264, 137] width 156 height 11
click at [347, 164] on button "Próximo" at bounding box center [342, 162] width 22 height 11
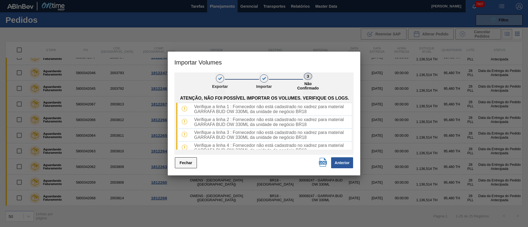
click at [190, 162] on button "Fechar" at bounding box center [186, 162] width 22 height 11
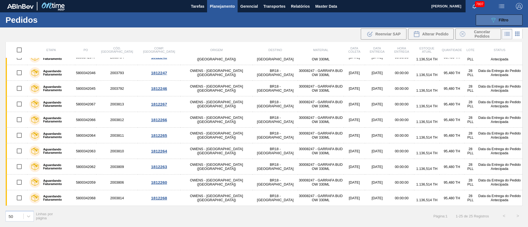
click at [500, 22] on div "089F7B8B-B2A5-4AFE-B5C0-19BA573D28AC Filtro" at bounding box center [499, 20] width 18 height 7
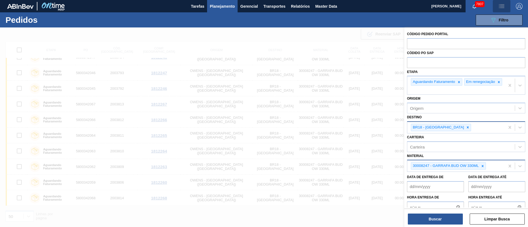
click at [499, 6] on img "button" at bounding box center [501, 6] width 7 height 7
click at [495, 20] on li "Upload de Volumes" at bounding box center [500, 20] width 48 height 10
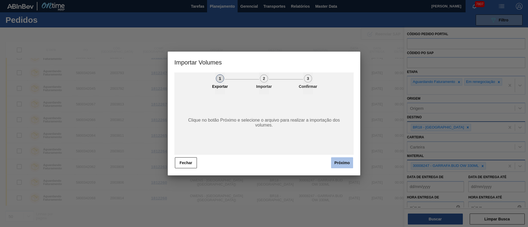
click at [342, 161] on button "Próximo" at bounding box center [342, 162] width 22 height 11
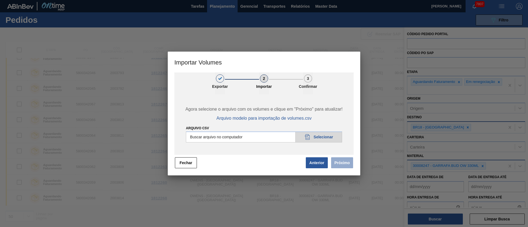
click at [329, 137] on input "Arquivo csv" at bounding box center [264, 137] width 156 height 11
click at [343, 163] on button "Próximo" at bounding box center [342, 162] width 22 height 11
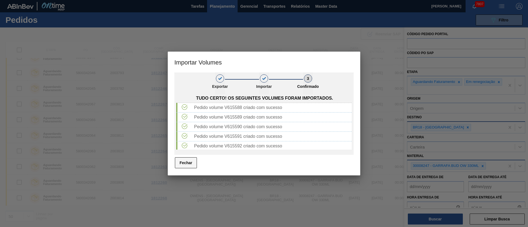
click at [181, 165] on button "Fechar" at bounding box center [186, 162] width 22 height 11
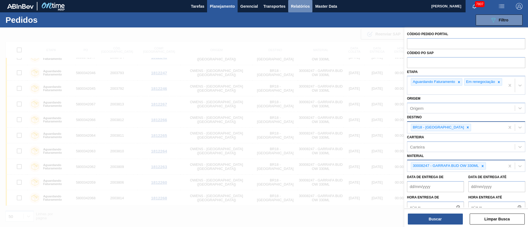
click at [301, 10] on button "Relatórios" at bounding box center [300, 6] width 24 height 12
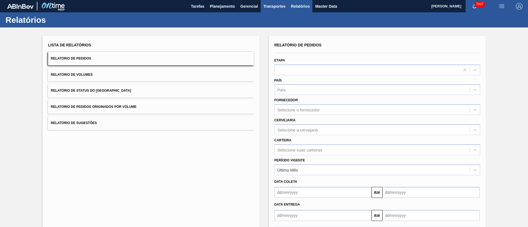
click at [273, 8] on span "Transportes" at bounding box center [274, 6] width 22 height 7
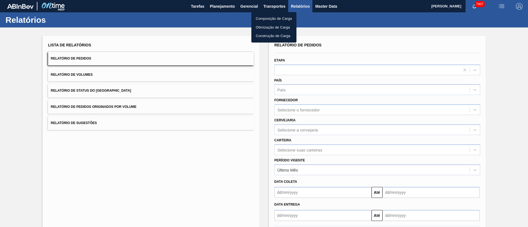
click at [271, 28] on li "Otimização de Carga" at bounding box center [273, 27] width 45 height 9
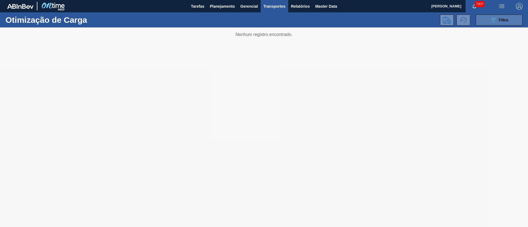
click at [500, 20] on span "Filtro" at bounding box center [503, 20] width 10 height 4
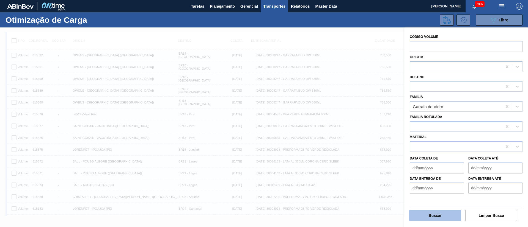
click at [438, 212] on button "Buscar" at bounding box center [435, 215] width 52 height 11
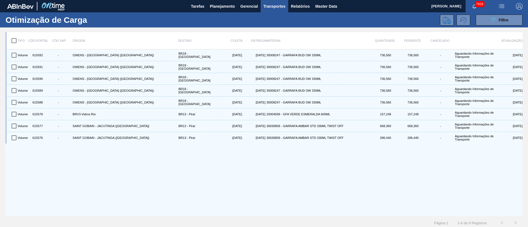
click at [15, 41] on input "checkbox" at bounding box center [14, 41] width 12 height 12
click at [443, 17] on icon at bounding box center [446, 20] width 8 height 8
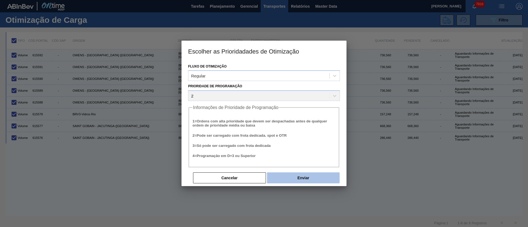
click at [302, 181] on button "Enviar" at bounding box center [303, 178] width 73 height 11
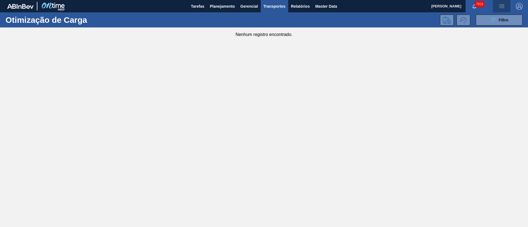
click at [503, 7] on img "button" at bounding box center [501, 6] width 7 height 7
click at [501, 17] on li "Upload de Volumes" at bounding box center [500, 20] width 48 height 10
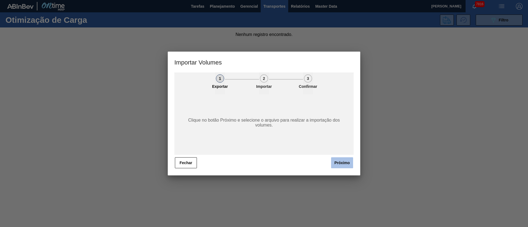
click at [337, 161] on button "Próximo" at bounding box center [342, 162] width 22 height 11
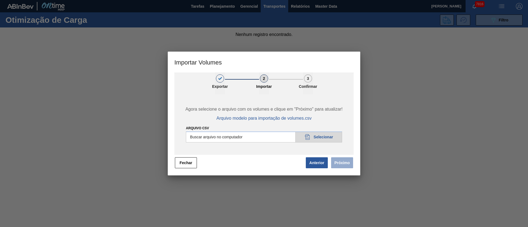
click at [326, 136] on input "Arquivo csv" at bounding box center [264, 137] width 156 height 11
click at [347, 162] on button "Próximo" at bounding box center [342, 162] width 22 height 11
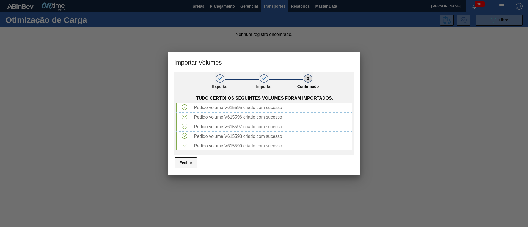
click at [190, 162] on button "Fechar" at bounding box center [186, 162] width 22 height 11
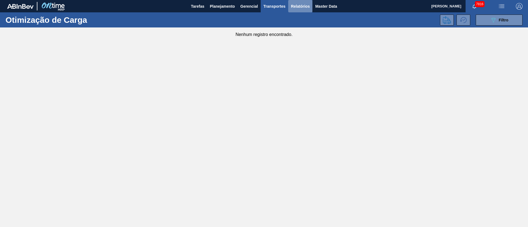
click at [304, 2] on button "Relatórios" at bounding box center [300, 6] width 24 height 12
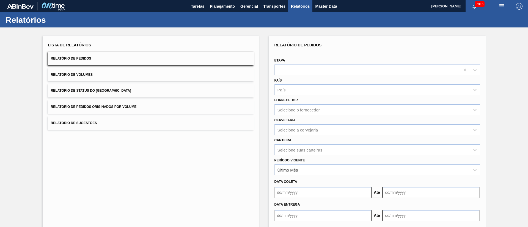
click at [84, 110] on button "Relatório de Pedidos Originados por Volume" at bounding box center [151, 106] width 206 height 13
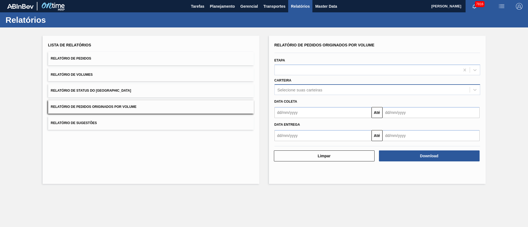
click at [289, 85] on div "Selecione suas carteiras" at bounding box center [377, 89] width 206 height 11
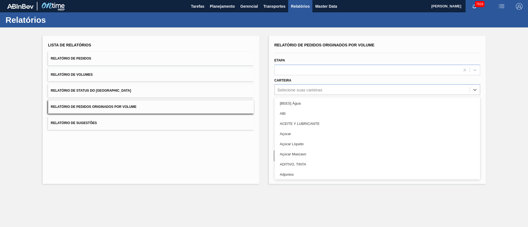
click at [247, 73] on button "Relatório de Volumes" at bounding box center [151, 74] width 206 height 13
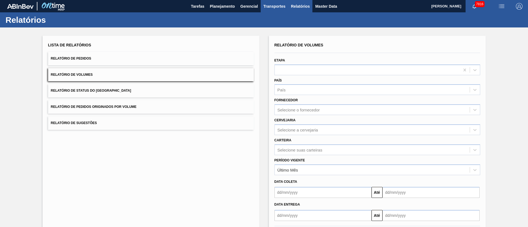
click at [268, 4] on span "Transportes" at bounding box center [274, 6] width 22 height 7
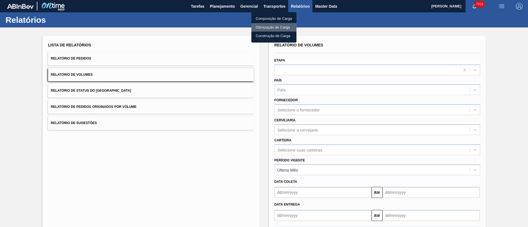
click at [271, 26] on li "Otimização de Carga" at bounding box center [273, 27] width 45 height 9
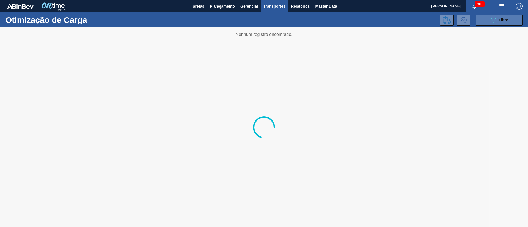
click at [502, 18] on span "Filtro" at bounding box center [503, 20] width 10 height 4
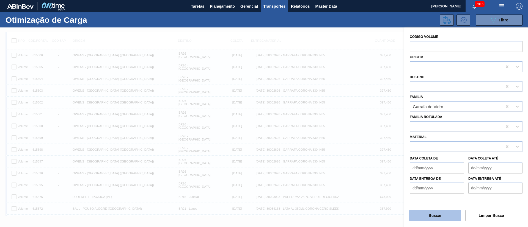
click at [431, 216] on button "Buscar" at bounding box center [435, 215] width 52 height 11
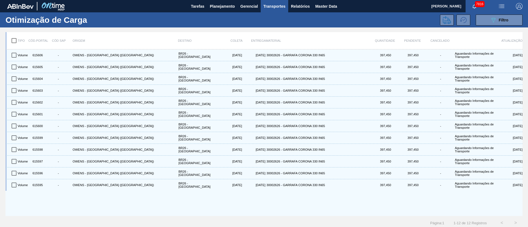
click at [16, 43] on input "checkbox" at bounding box center [14, 41] width 12 height 12
click at [445, 20] on icon at bounding box center [446, 20] width 8 height 8
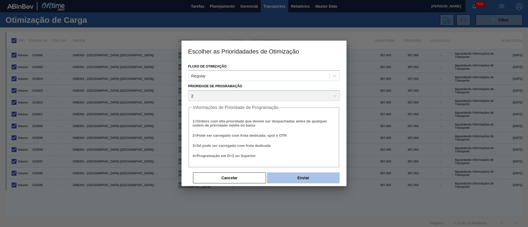
click at [297, 178] on button "Enviar" at bounding box center [303, 178] width 73 height 11
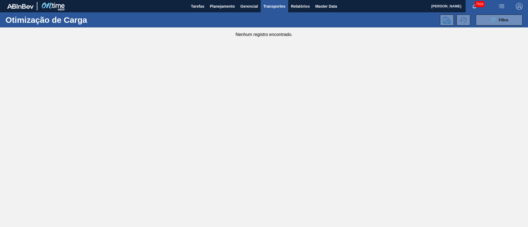
click at [499, 5] on img "button" at bounding box center [501, 6] width 7 height 7
click at [496, 21] on li "Upload de Volumes" at bounding box center [500, 20] width 48 height 10
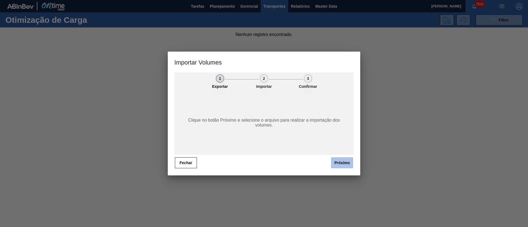
click at [336, 163] on button "Próximo" at bounding box center [342, 162] width 22 height 11
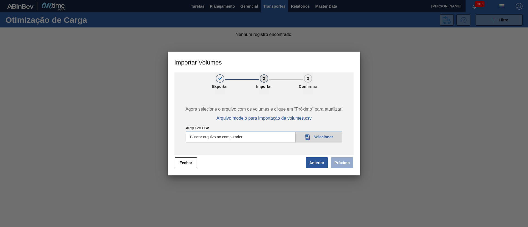
click at [315, 134] on input "Arquivo csv" at bounding box center [264, 137] width 156 height 11
click at [349, 163] on button "Próximo" at bounding box center [342, 162] width 22 height 11
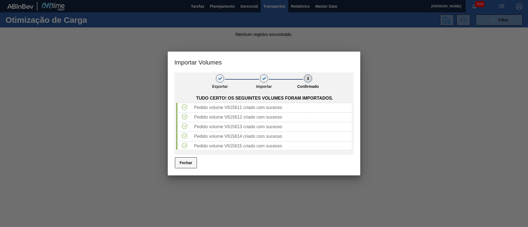
click at [188, 161] on button "Fechar" at bounding box center [186, 162] width 22 height 11
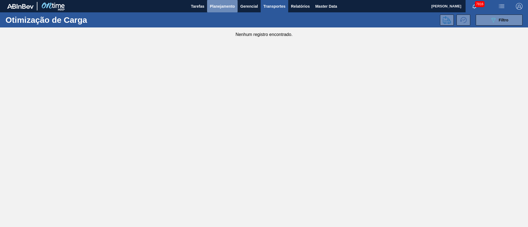
click at [226, 7] on span "Planejamento" at bounding box center [222, 6] width 25 height 7
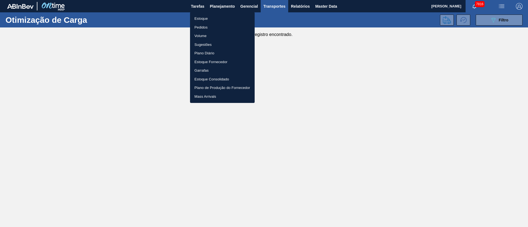
click at [500, 7] on div at bounding box center [264, 113] width 528 height 227
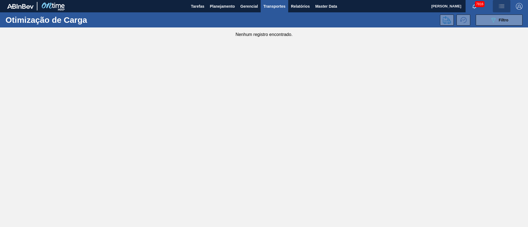
click at [502, 4] on img "button" at bounding box center [501, 6] width 7 height 7
click at [498, 21] on li "Upload de Volumes" at bounding box center [500, 20] width 48 height 10
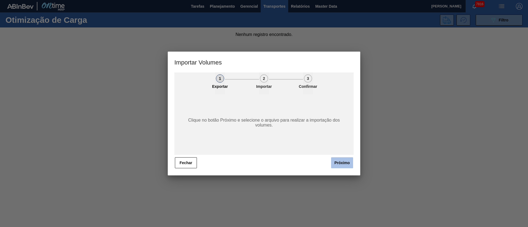
click at [343, 164] on button "Próximo" at bounding box center [342, 162] width 22 height 11
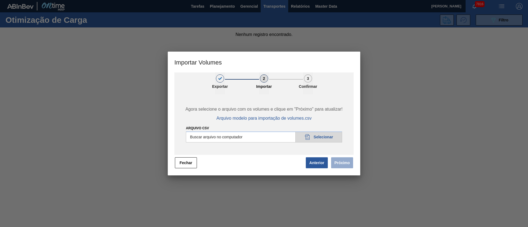
click at [320, 137] on input "Arquivo csv" at bounding box center [264, 137] width 156 height 11
click at [345, 163] on button "Próximo" at bounding box center [342, 162] width 22 height 11
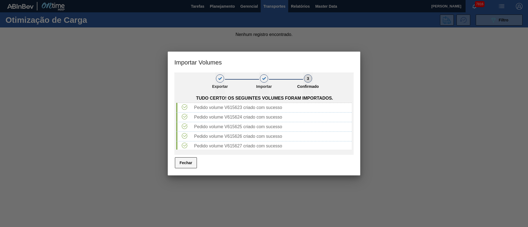
click at [180, 165] on button "Fechar" at bounding box center [186, 162] width 22 height 11
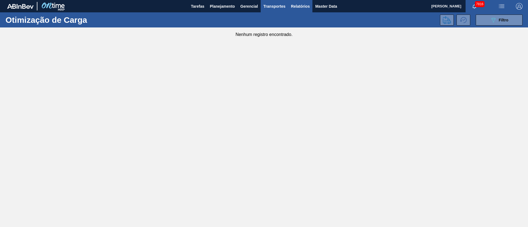
click at [295, 5] on span "Relatórios" at bounding box center [300, 6] width 19 height 7
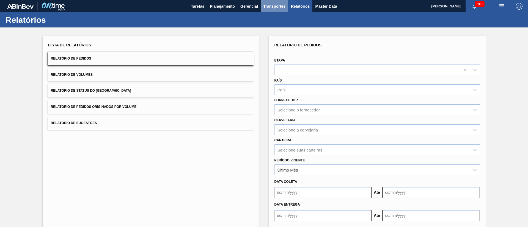
click at [275, 8] on span "Transportes" at bounding box center [274, 6] width 22 height 7
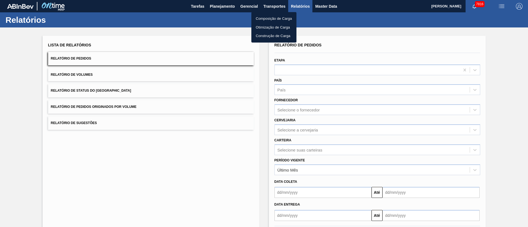
click at [266, 26] on li "Otimização de Carga" at bounding box center [273, 27] width 45 height 9
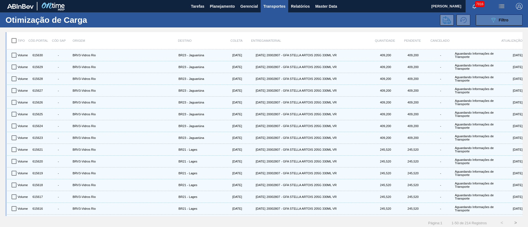
click at [505, 17] on div "089F7B8B-B2A5-4AFE-B5C0-19BA573D28AC Filtro" at bounding box center [499, 20] width 18 height 7
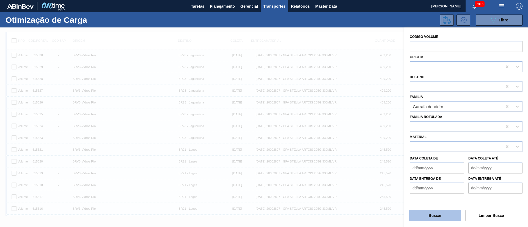
click at [435, 217] on button "Buscar" at bounding box center [435, 215] width 52 height 11
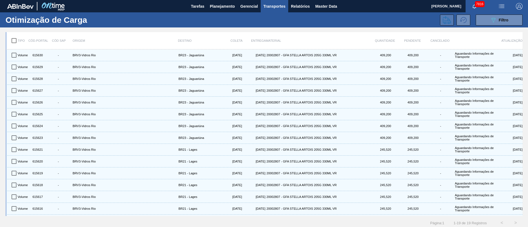
click at [449, 20] on icon at bounding box center [446, 20] width 8 height 8
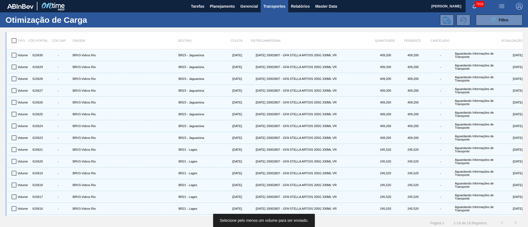
click at [10, 40] on input "checkbox" at bounding box center [14, 41] width 12 height 12
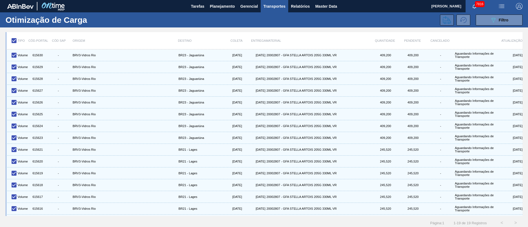
click at [451, 21] on button at bounding box center [447, 20] width 14 height 11
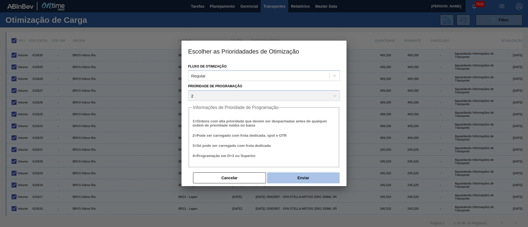
click at [304, 175] on button "Enviar" at bounding box center [303, 178] width 73 height 11
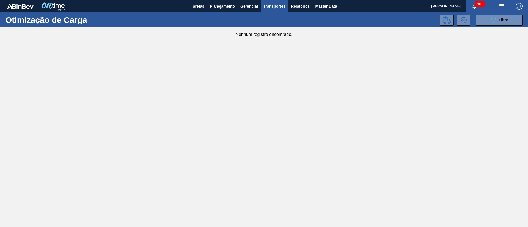
click at [500, 7] on img "button" at bounding box center [501, 6] width 7 height 7
drag, startPoint x: 502, startPoint y: 20, endPoint x: 398, endPoint y: 58, distance: 110.2
click at [501, 20] on li "Upload de Volumes" at bounding box center [500, 20] width 48 height 10
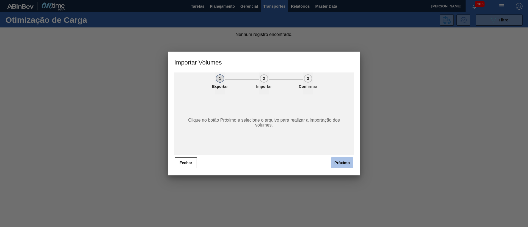
click at [346, 165] on button "Próximo" at bounding box center [342, 162] width 22 height 11
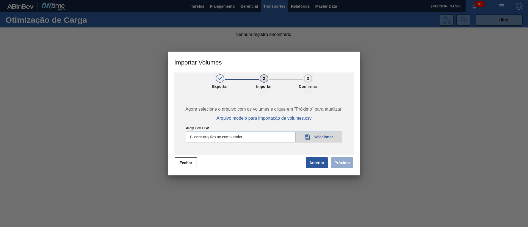
click at [318, 137] on input "Arquivo csv" at bounding box center [264, 137] width 156 height 11
click at [341, 158] on button "Próximo" at bounding box center [342, 162] width 22 height 11
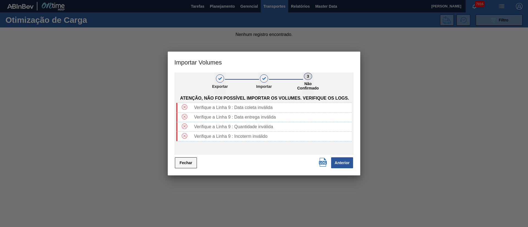
drag, startPoint x: 195, startPoint y: 157, endPoint x: 191, endPoint y: 159, distance: 4.2
click at [191, 159] on button "Fechar" at bounding box center [186, 162] width 22 height 11
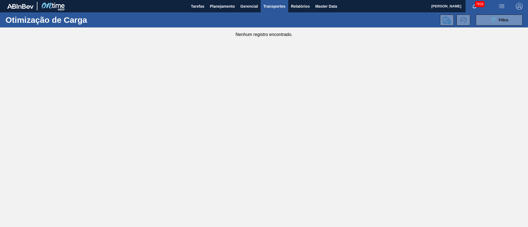
drag, startPoint x: 506, startPoint y: 7, endPoint x: 480, endPoint y: 14, distance: 26.1
click at [505, 7] on span "button" at bounding box center [501, 6] width 13 height 7
click at [502, 20] on li "Upload de Volumes" at bounding box center [500, 20] width 48 height 10
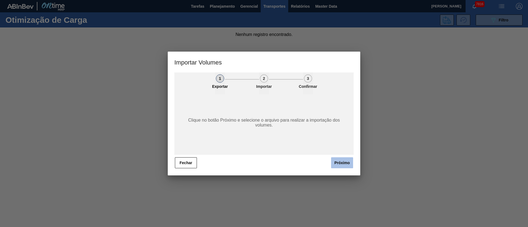
click at [333, 159] on button "Próximo" at bounding box center [342, 162] width 22 height 11
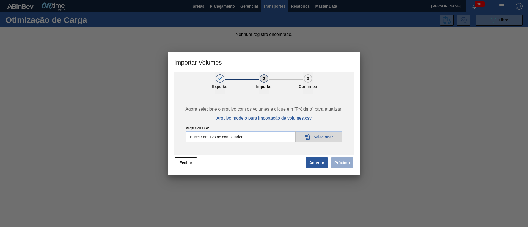
click at [319, 138] on input "Arquivo csv" at bounding box center [264, 137] width 156 height 11
click at [336, 163] on button "Próximo" at bounding box center [342, 162] width 22 height 11
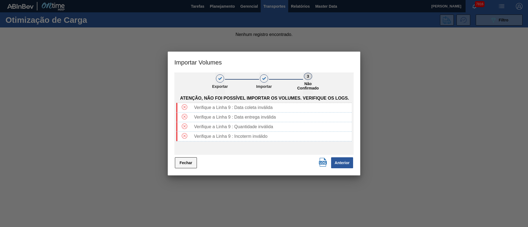
click at [185, 158] on button "Fechar" at bounding box center [186, 162] width 22 height 11
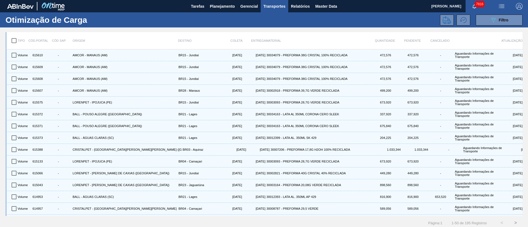
click at [500, 5] on img "button" at bounding box center [501, 6] width 7 height 7
click at [500, 18] on li "Upload de Volumes" at bounding box center [500, 20] width 48 height 10
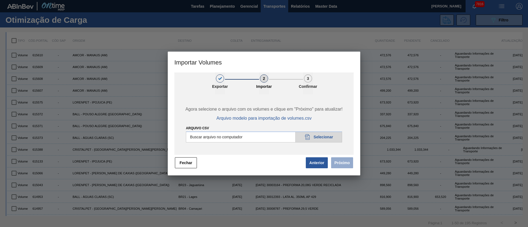
click at [332, 136] on input "Arquivo csv" at bounding box center [264, 137] width 156 height 11
type input "C:\fakepath\PedidoVolumeModeloImportacao (81).csv"
click at [345, 163] on button "Próximo" at bounding box center [342, 162] width 22 height 11
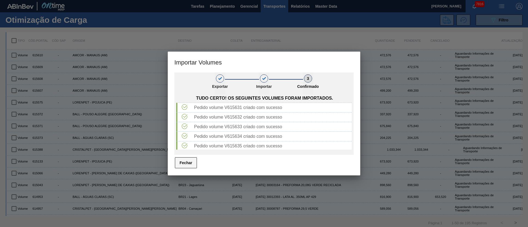
click at [177, 164] on button "Fechar" at bounding box center [186, 162] width 22 height 11
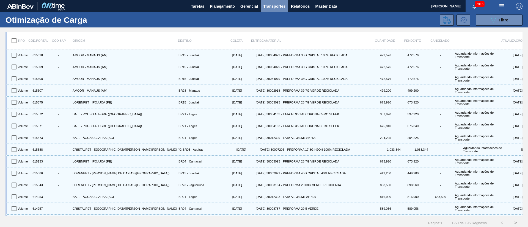
click at [270, 5] on span "Transportes" at bounding box center [274, 6] width 22 height 7
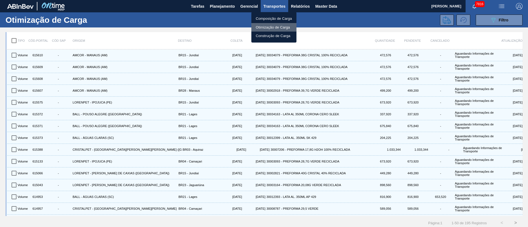
click at [268, 26] on li "Otimização de Carga" at bounding box center [273, 27] width 45 height 9
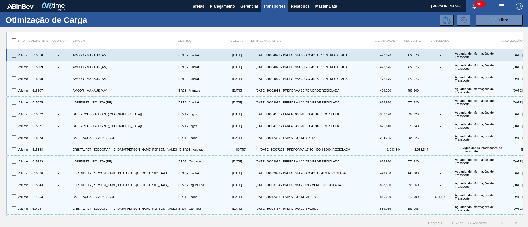
drag, startPoint x: 15, startPoint y: 41, endPoint x: 54, endPoint y: 50, distance: 39.3
click at [16, 42] on input "checkbox" at bounding box center [14, 41] width 12 height 12
checkbox input "true"
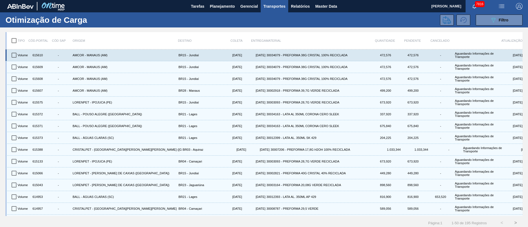
checkbox input "true"
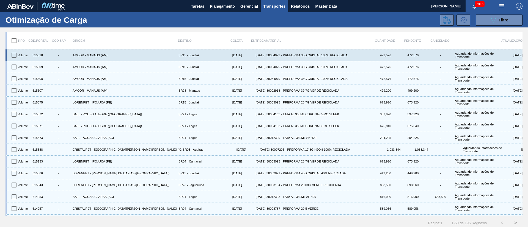
checkbox input "true"
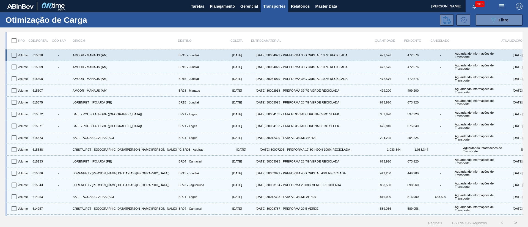
checkbox input "true"
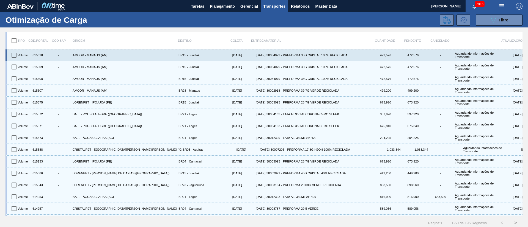
checkbox input "true"
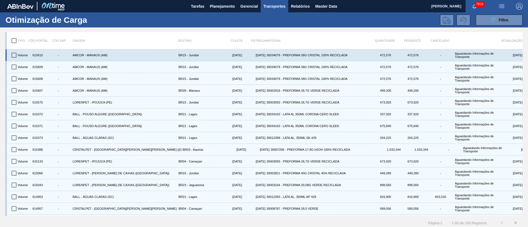
checkbox input "true"
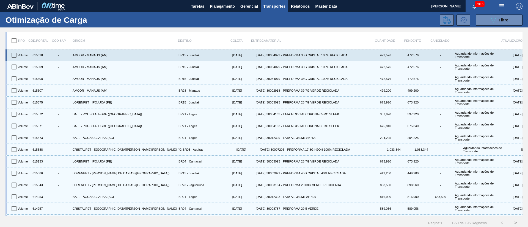
checkbox input "true"
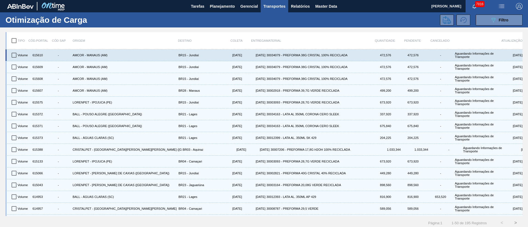
checkbox input "true"
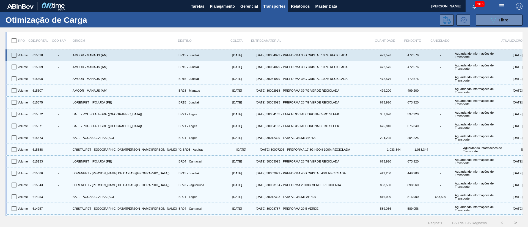
checkbox input "true"
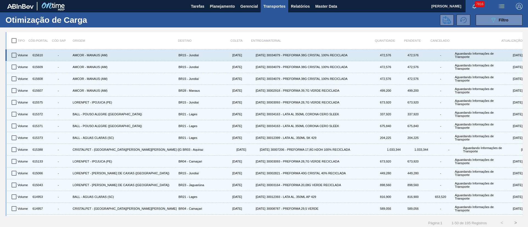
checkbox input "true"
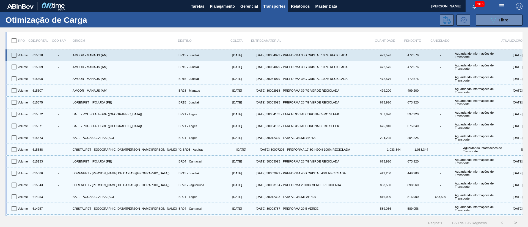
checkbox input "true"
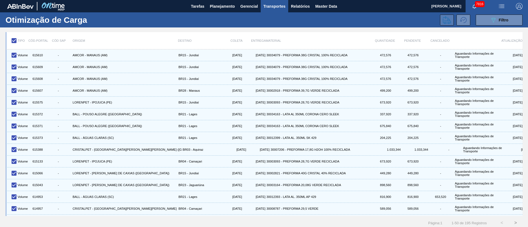
click at [447, 20] on icon at bounding box center [446, 20] width 8 height 8
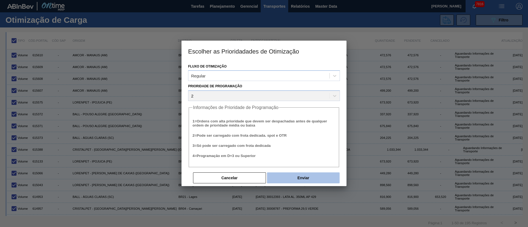
click at [304, 180] on button "Enviar" at bounding box center [303, 178] width 73 height 11
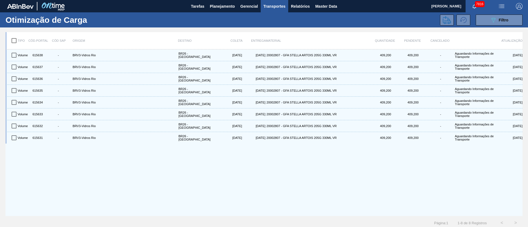
click at [12, 40] on input "checkbox" at bounding box center [14, 41] width 12 height 12
checkbox input "true"
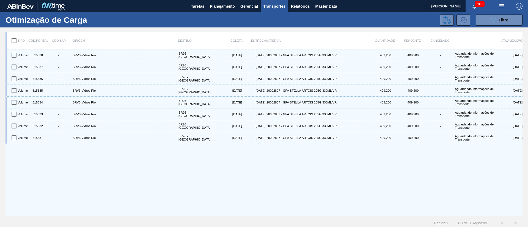
checkbox input "true"
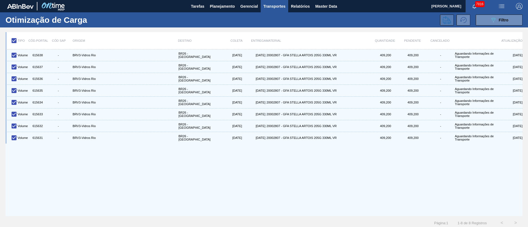
click at [446, 19] on icon at bounding box center [446, 20] width 8 height 8
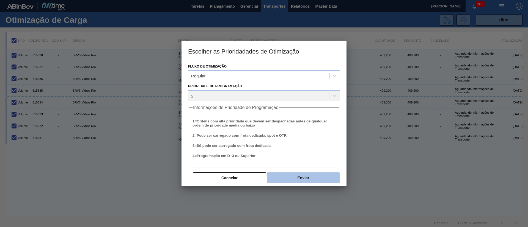
click at [304, 175] on button "Enviar" at bounding box center [303, 178] width 73 height 11
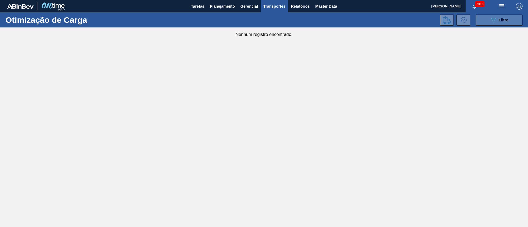
click at [498, 22] on div "089F7B8B-B2A5-4AFE-B5C0-19BA573D28AC Filtro" at bounding box center [499, 20] width 18 height 7
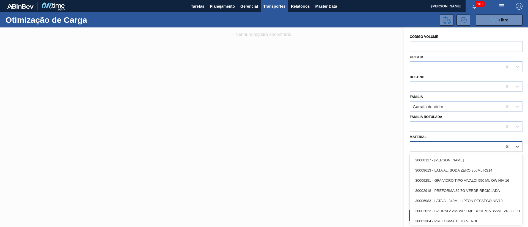
click at [431, 145] on div at bounding box center [456, 147] width 92 height 8
click at [215, 5] on span "Planejamento" at bounding box center [222, 6] width 25 height 7
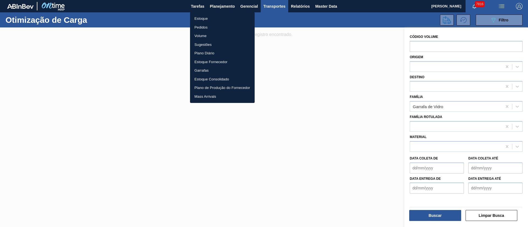
click at [198, 28] on li "Pedidos" at bounding box center [222, 27] width 65 height 9
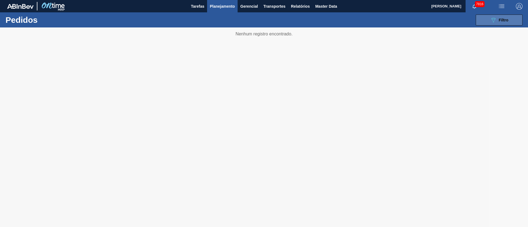
click at [492, 19] on icon "089F7B8B-B2A5-4AFE-B5C0-19BA573D28AC" at bounding box center [493, 20] width 7 height 7
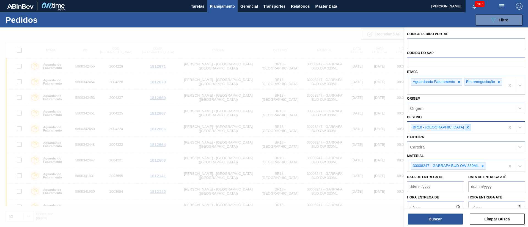
click at [465, 129] on icon at bounding box center [467, 128] width 4 height 4
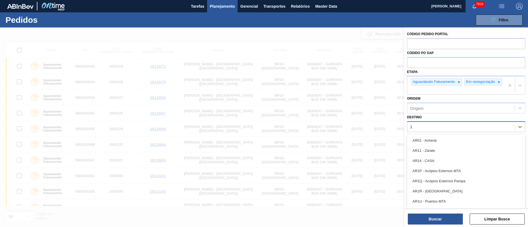
type input "16"
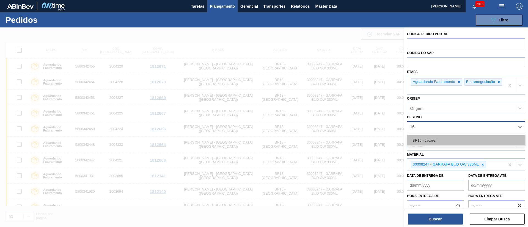
click at [426, 146] on div "BR16 - Jacareí" at bounding box center [466, 140] width 118 height 10
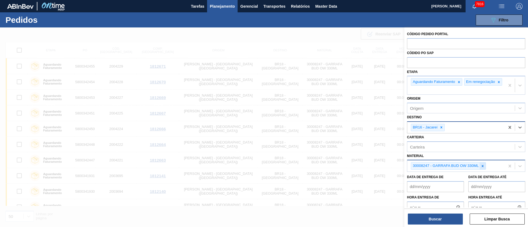
click at [480, 168] on icon at bounding box center [482, 166] width 4 height 4
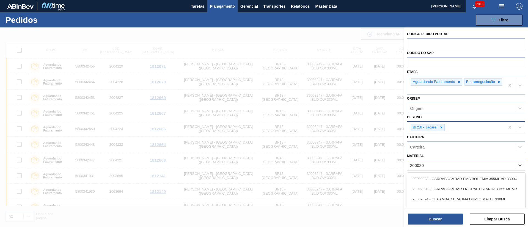
type input "20002046"
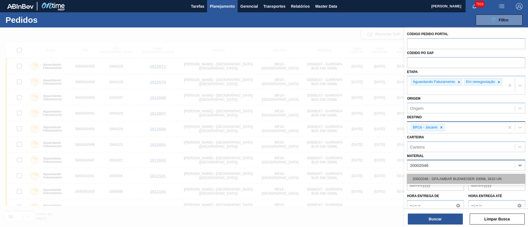
click at [469, 178] on div "20002046 - GFA AMBAR BUDWEISER 330ML 3410 UN" at bounding box center [466, 179] width 118 height 10
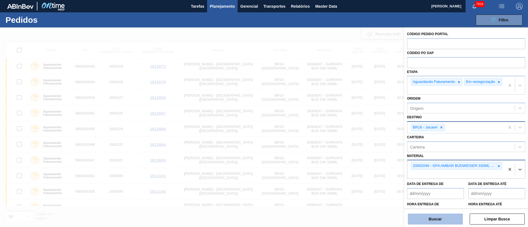
click at [441, 216] on button "Buscar" at bounding box center [435, 219] width 55 height 11
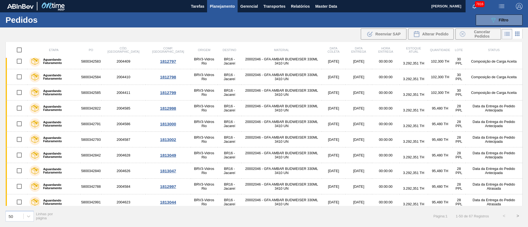
scroll to position [636, 0]
